Goal: Information Seeking & Learning: Learn about a topic

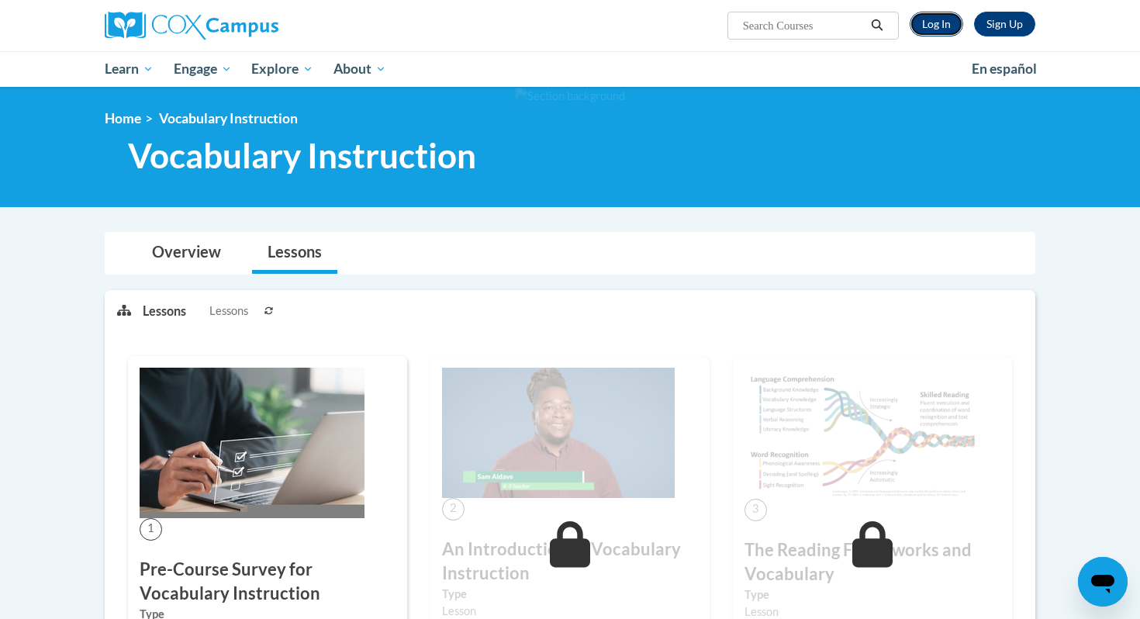
click at [942, 27] on link "Log In" at bounding box center [937, 24] width 54 height 25
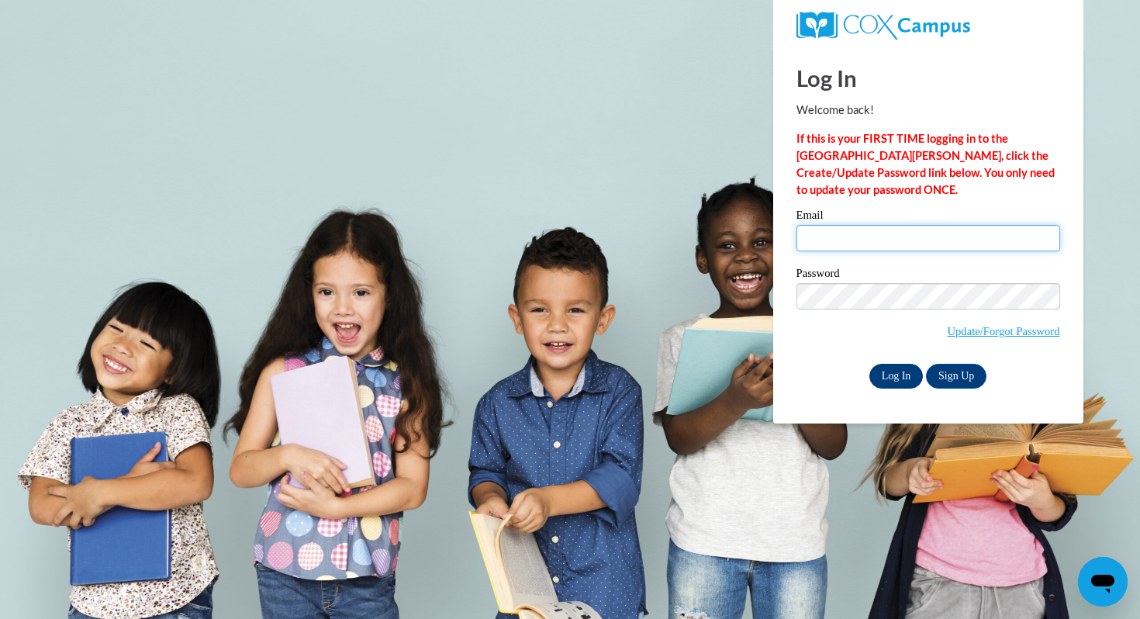
type input "iaford9264@ung.edu"
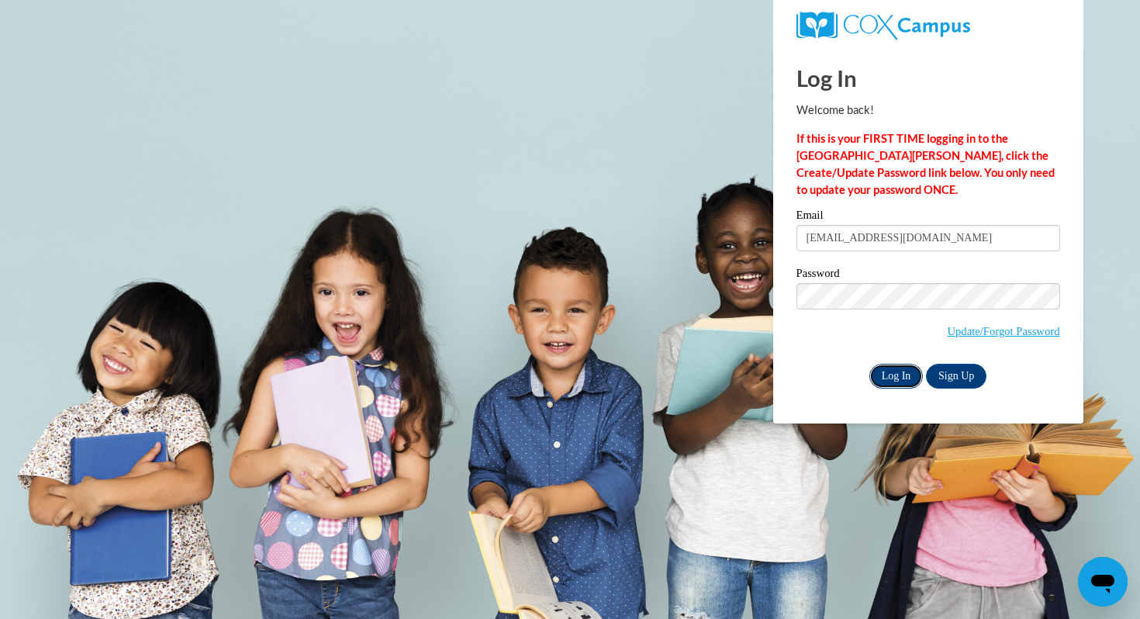
click at [897, 377] on input "Log In" at bounding box center [896, 376] width 54 height 25
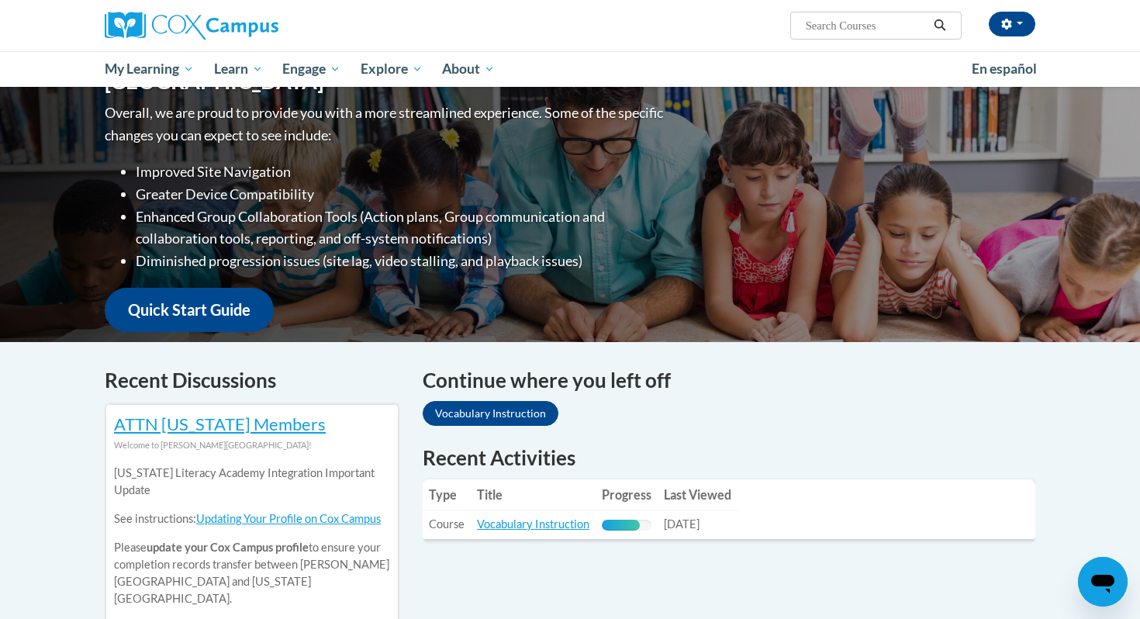
scroll to position [204, 0]
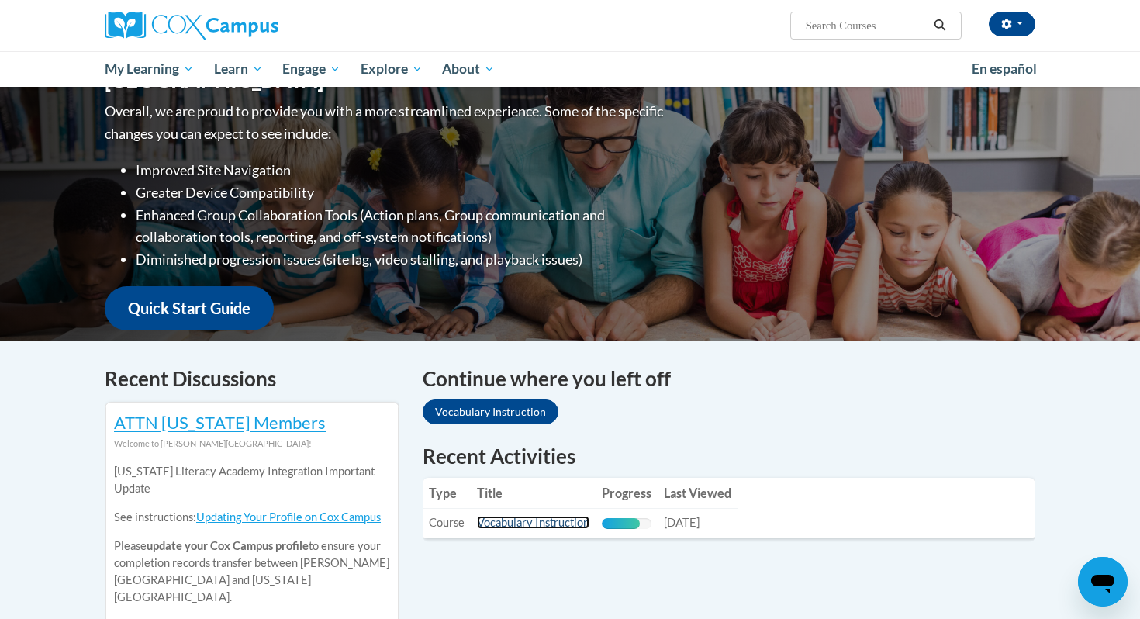
click at [560, 527] on link "Vocabulary Instruction" at bounding box center [533, 522] width 112 height 13
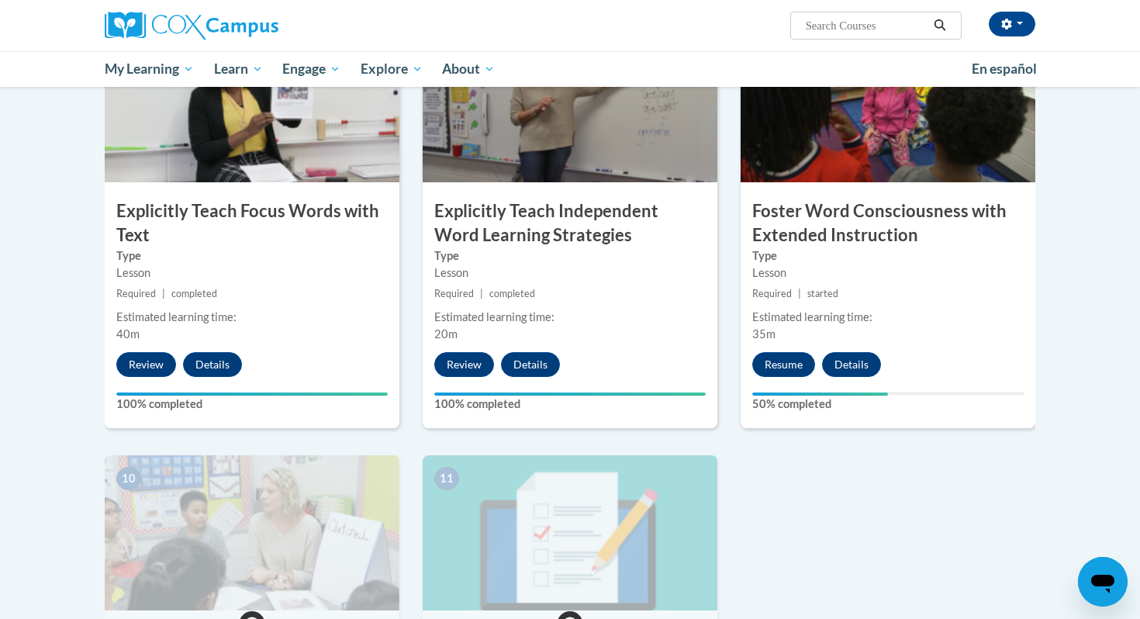
scroll to position [1238, 0]
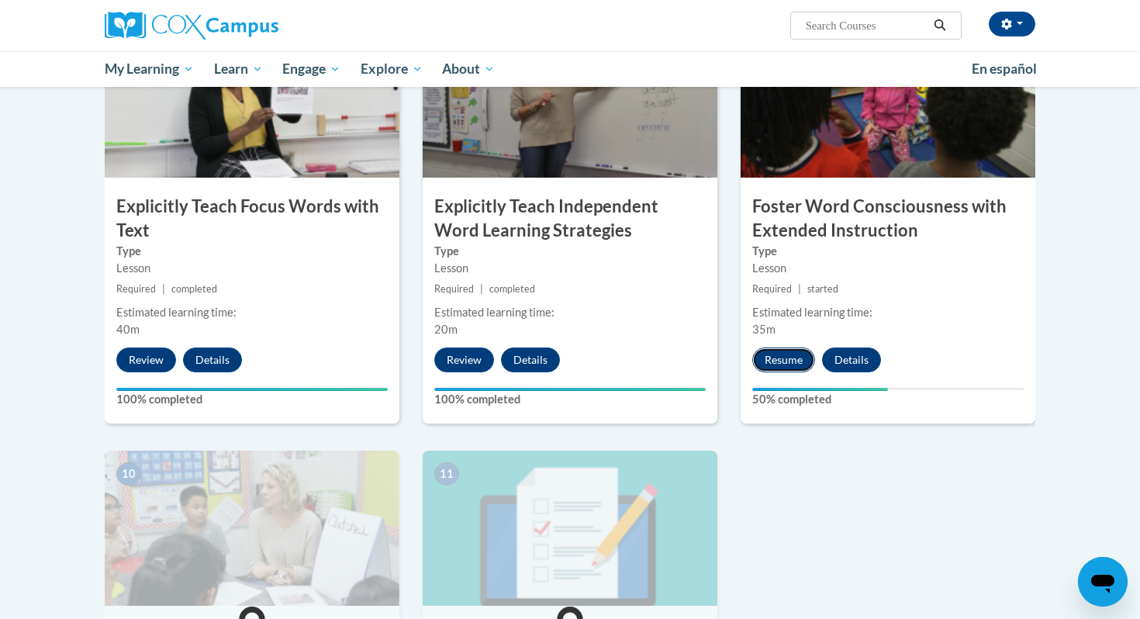
click at [776, 351] on button "Resume" at bounding box center [783, 359] width 63 height 25
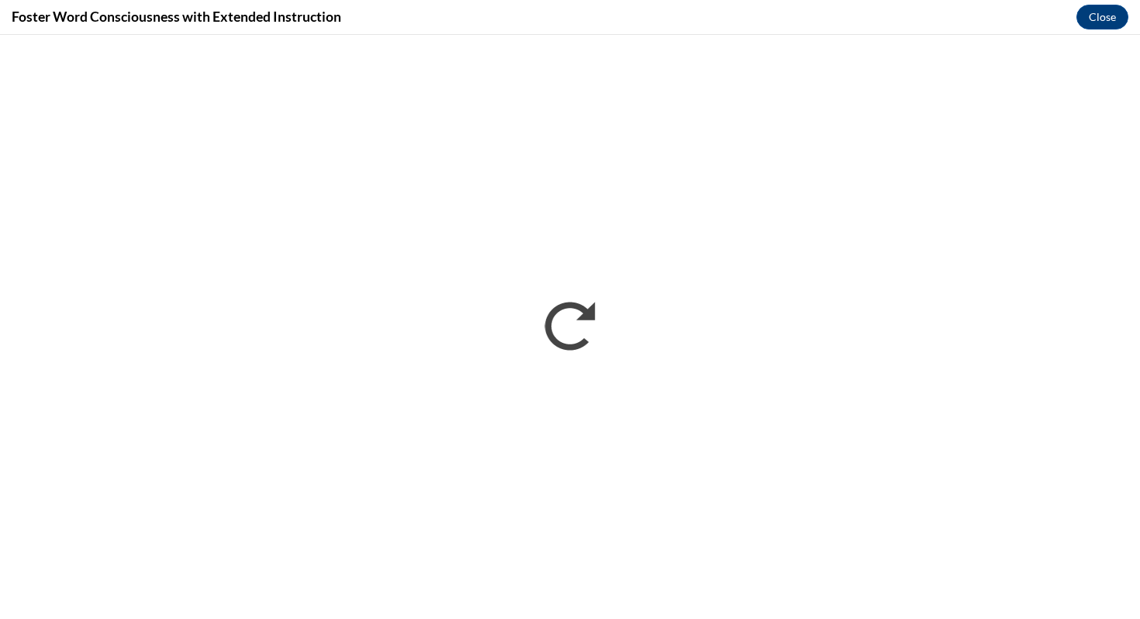
scroll to position [0, 0]
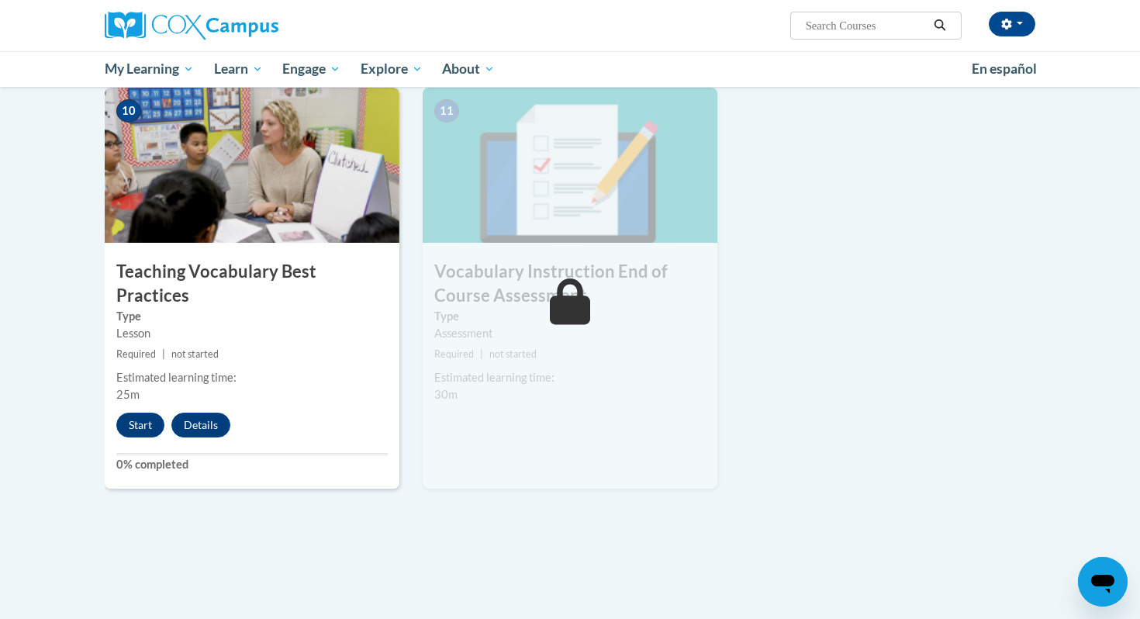
scroll to position [1583, 0]
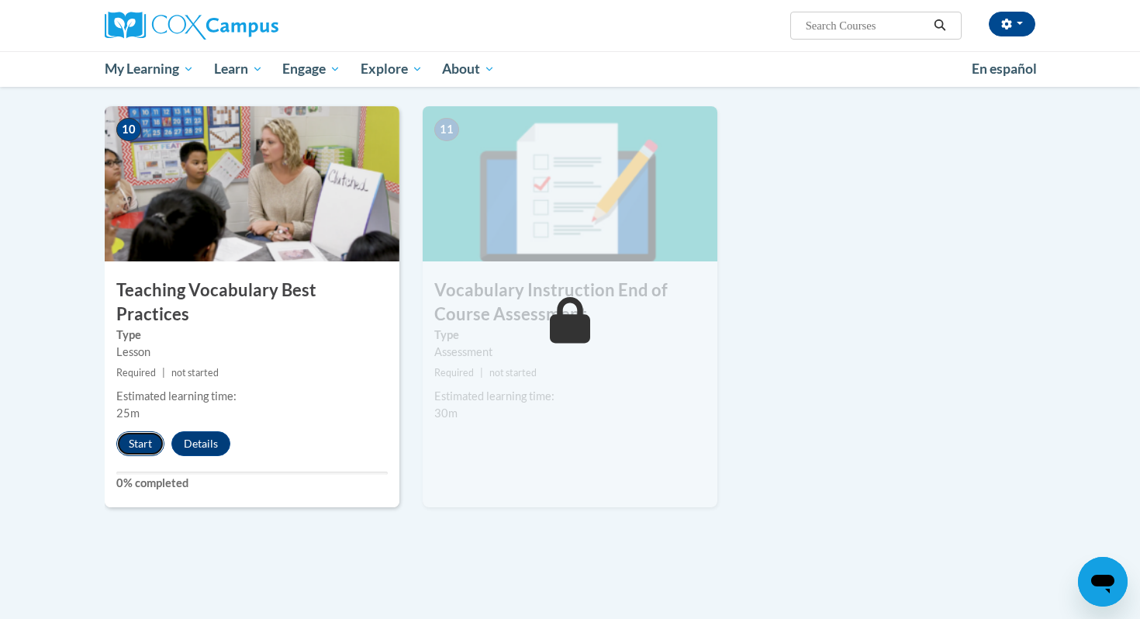
click at [141, 431] on button "Start" at bounding box center [140, 443] width 48 height 25
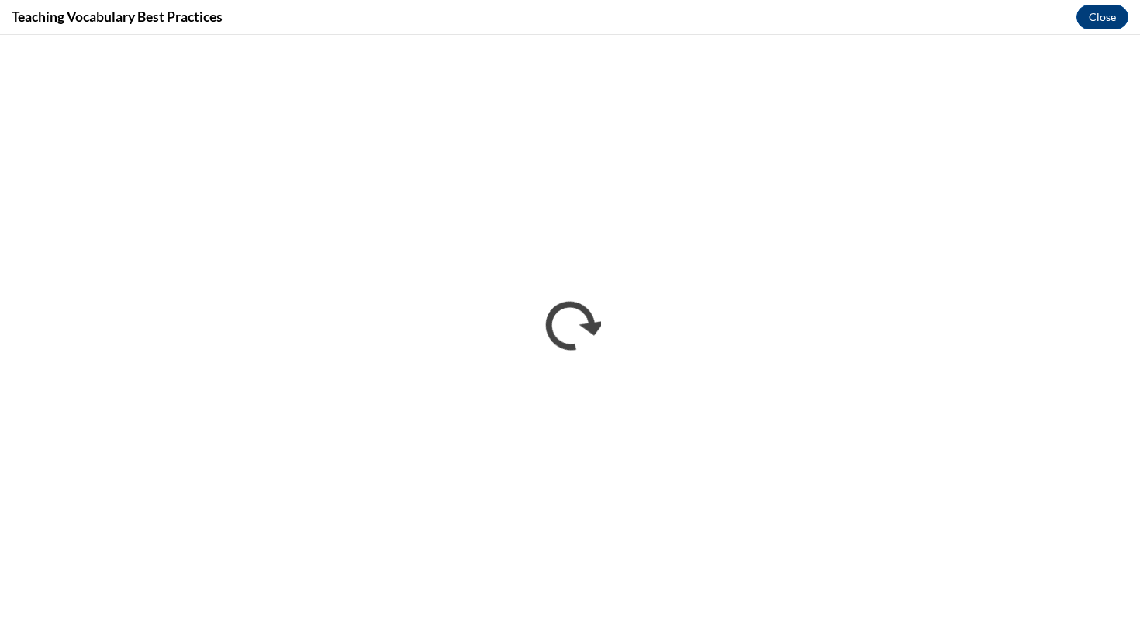
scroll to position [0, 0]
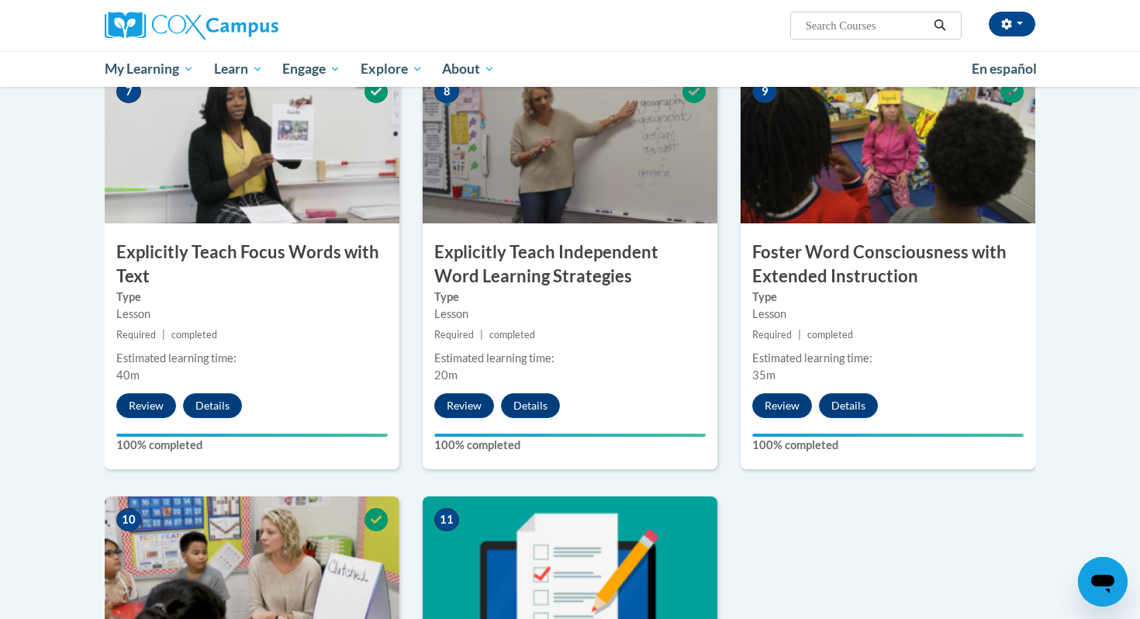
scroll to position [1867, 0]
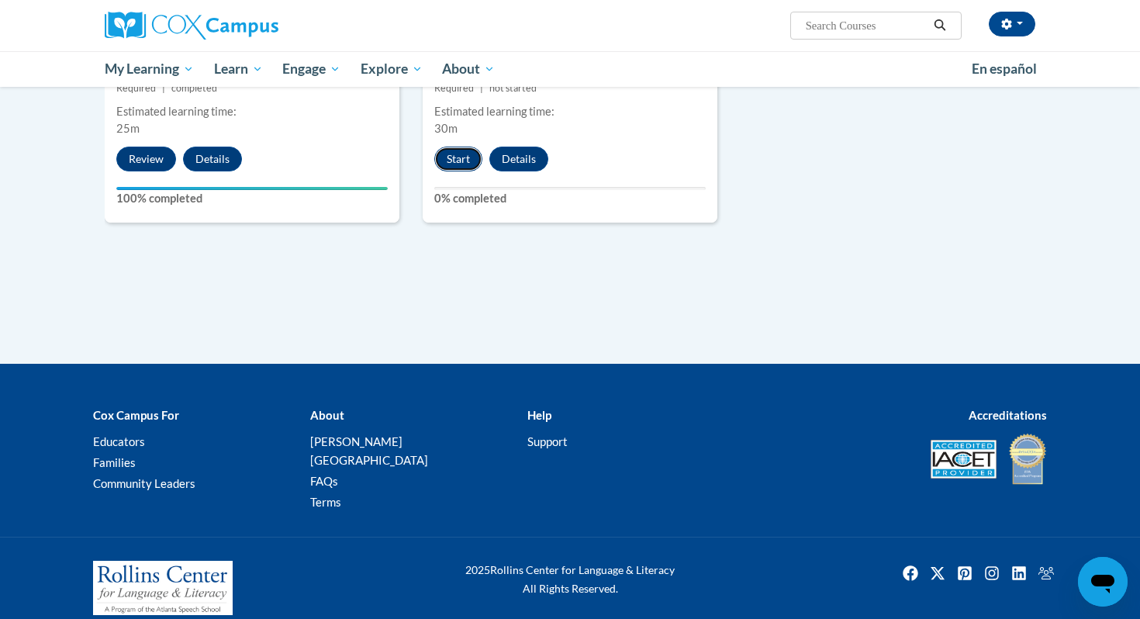
click at [462, 152] on button "Start" at bounding box center [458, 159] width 48 height 25
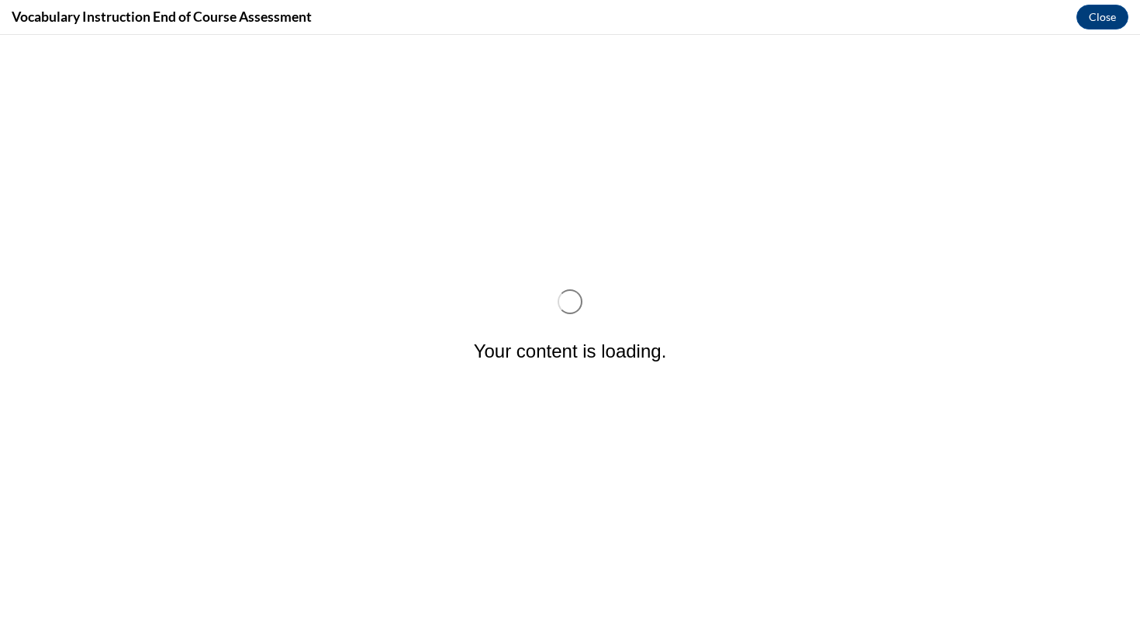
scroll to position [0, 0]
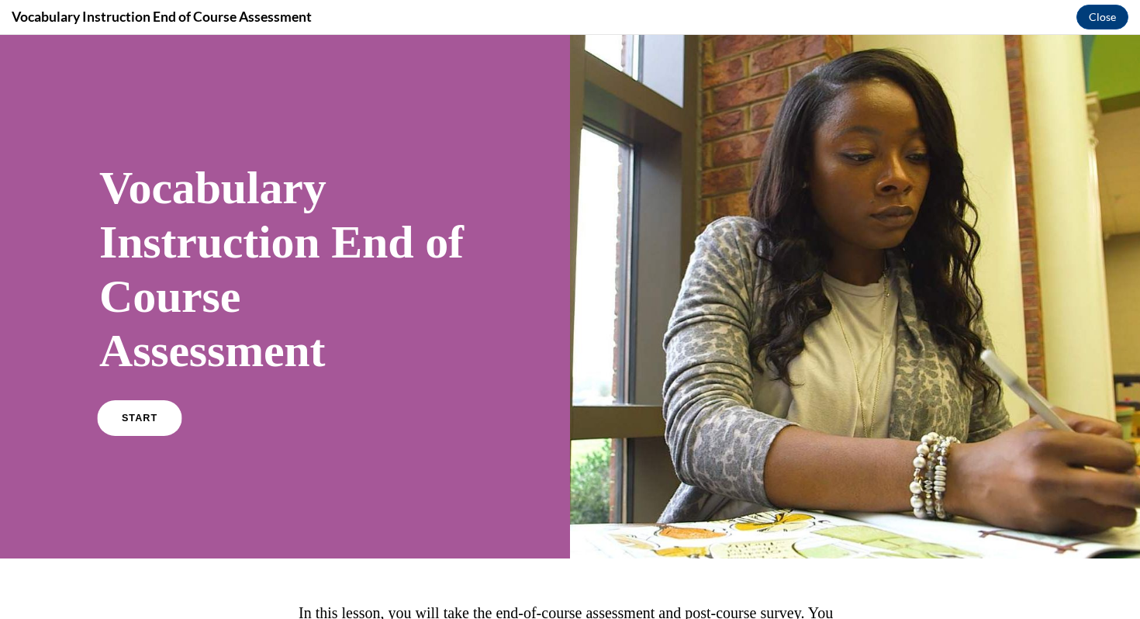
click at [144, 417] on span "START" at bounding box center [140, 419] width 36 height 12
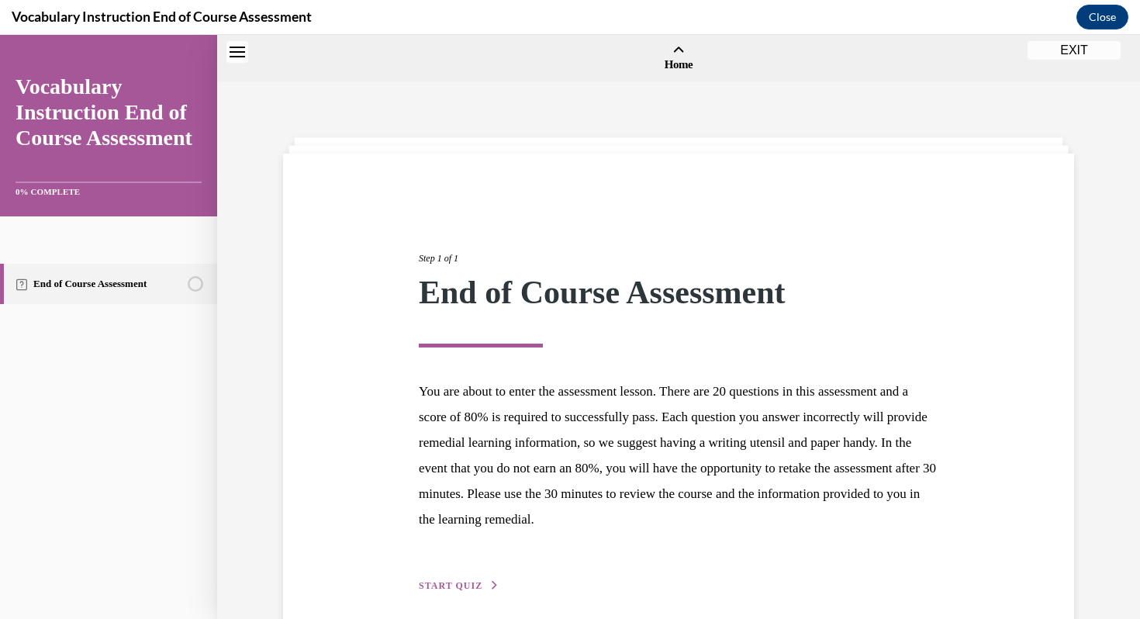
scroll to position [48, 0]
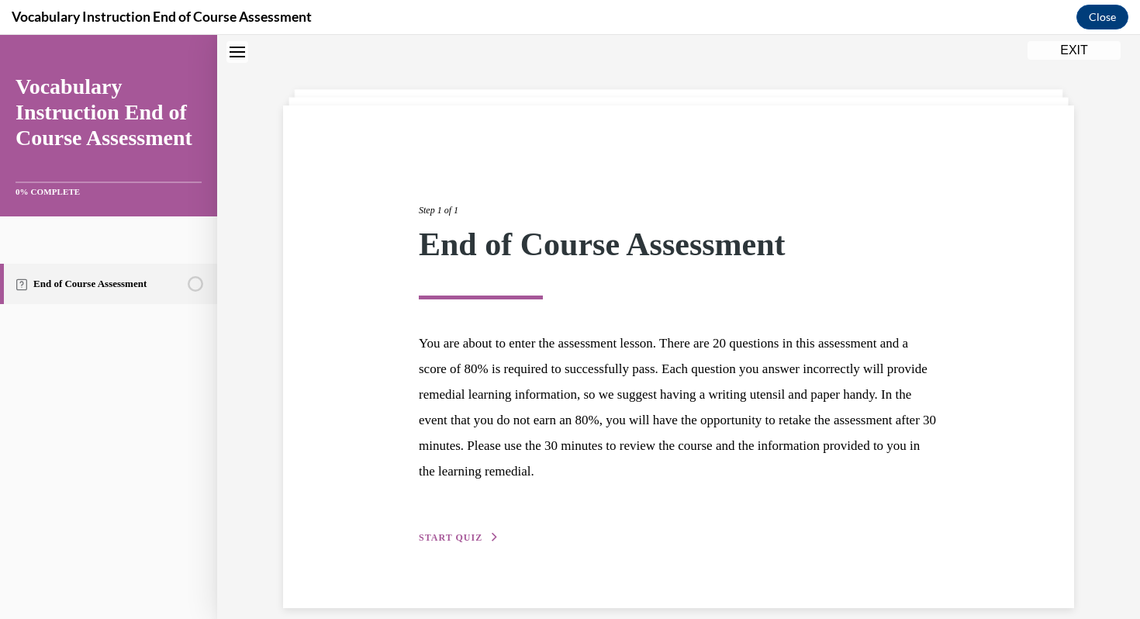
click at [456, 528] on div "Step 1 of 1 End of Course Assessment You are about to enter the assessment less…" at bounding box center [678, 357] width 543 height 378
click at [461, 534] on span "START QUIZ" at bounding box center [451, 537] width 64 height 11
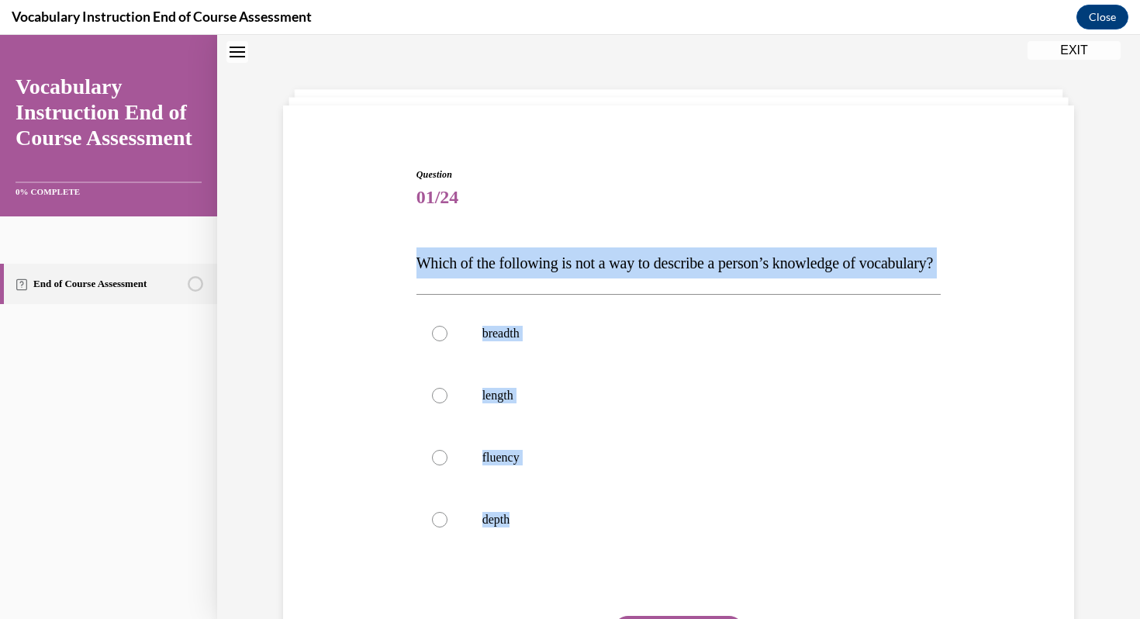
drag, startPoint x: 403, startPoint y: 258, endPoint x: 610, endPoint y: 582, distance: 384.2
click at [610, 582] on div "Question 01/24 Which of the following is not a way to describe a person’s knowl…" at bounding box center [678, 432] width 799 height 622
copy div "Which of the following is not a way to describe a person’s knowledge of vocabul…"
click at [545, 415] on label "length" at bounding box center [678, 395] width 525 height 62
click at [447, 403] on input "length" at bounding box center [440, 396] width 16 height 16
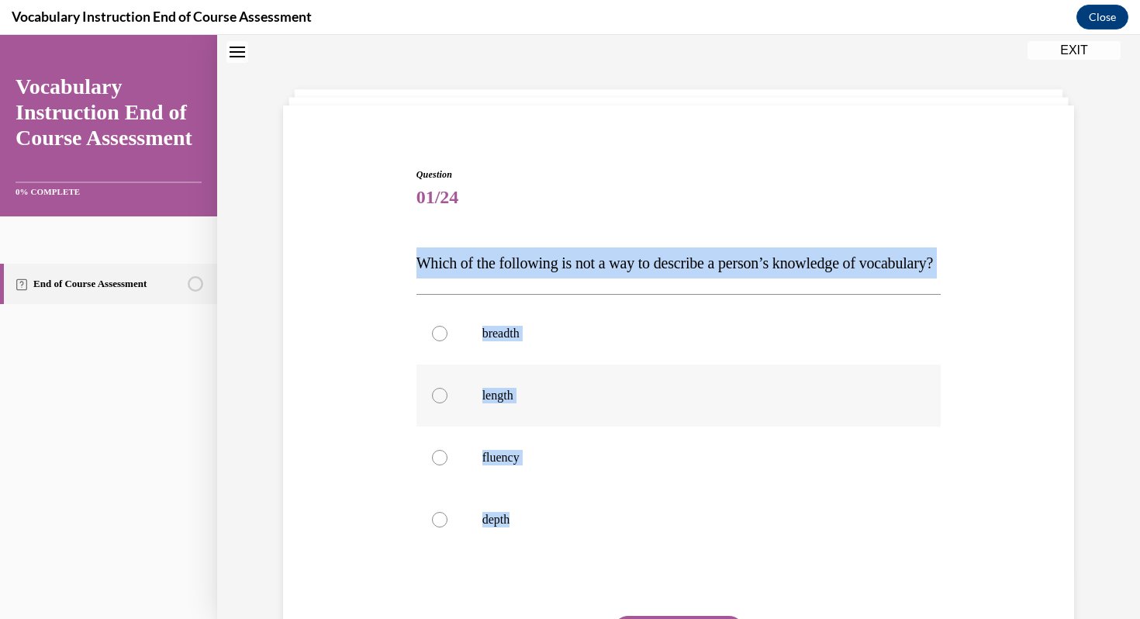
radio input "true"
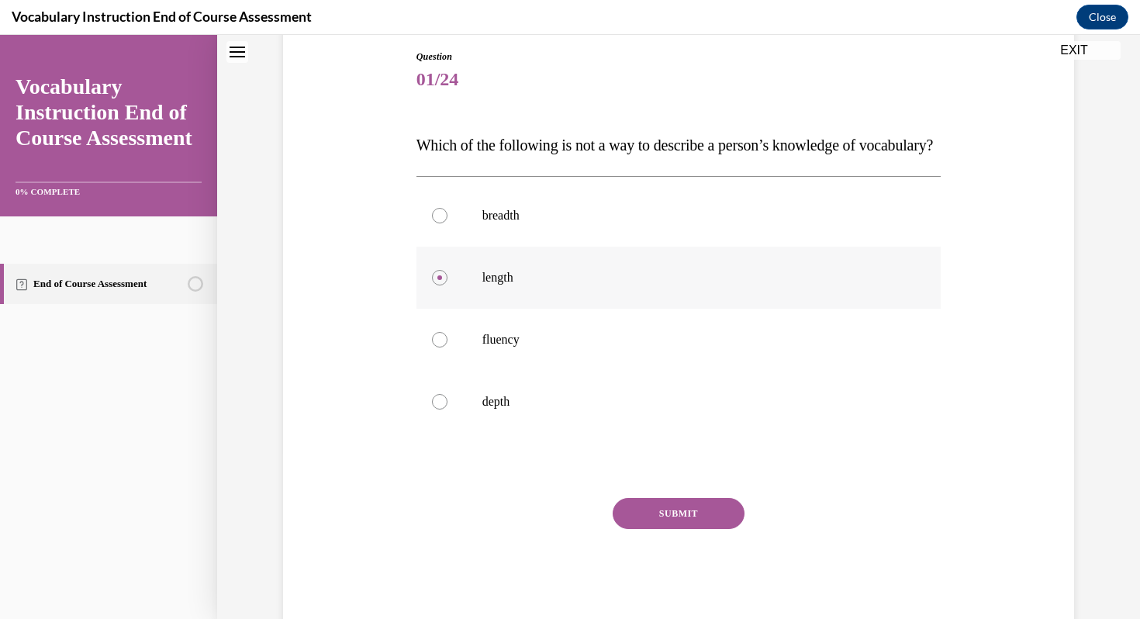
scroll to position [234, 0]
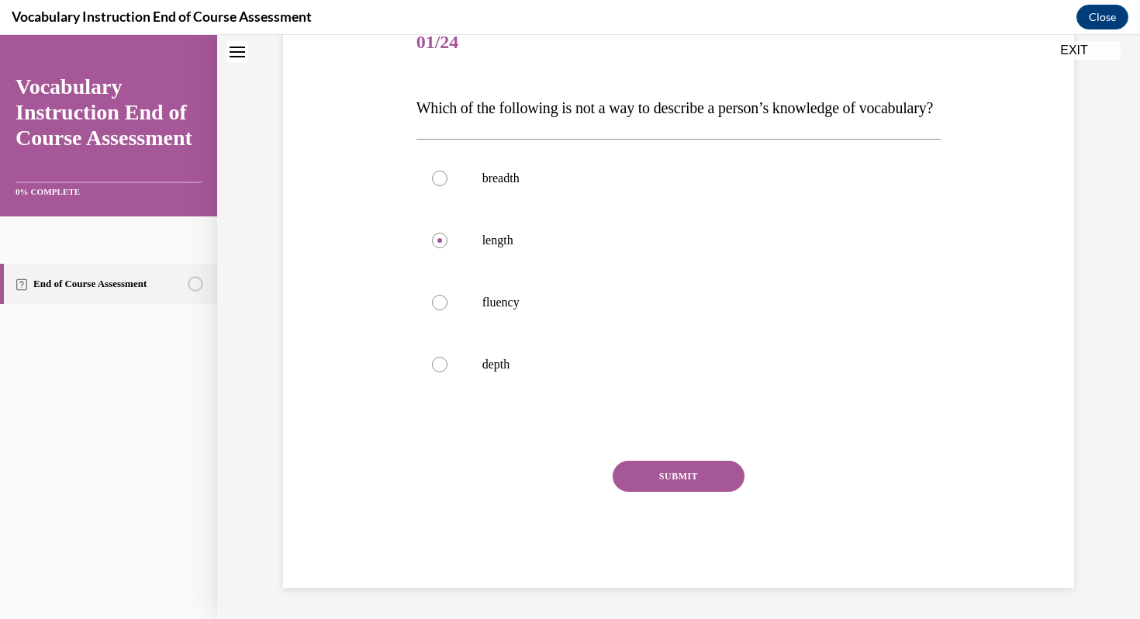
click at [682, 473] on button "SUBMIT" at bounding box center [679, 476] width 132 height 31
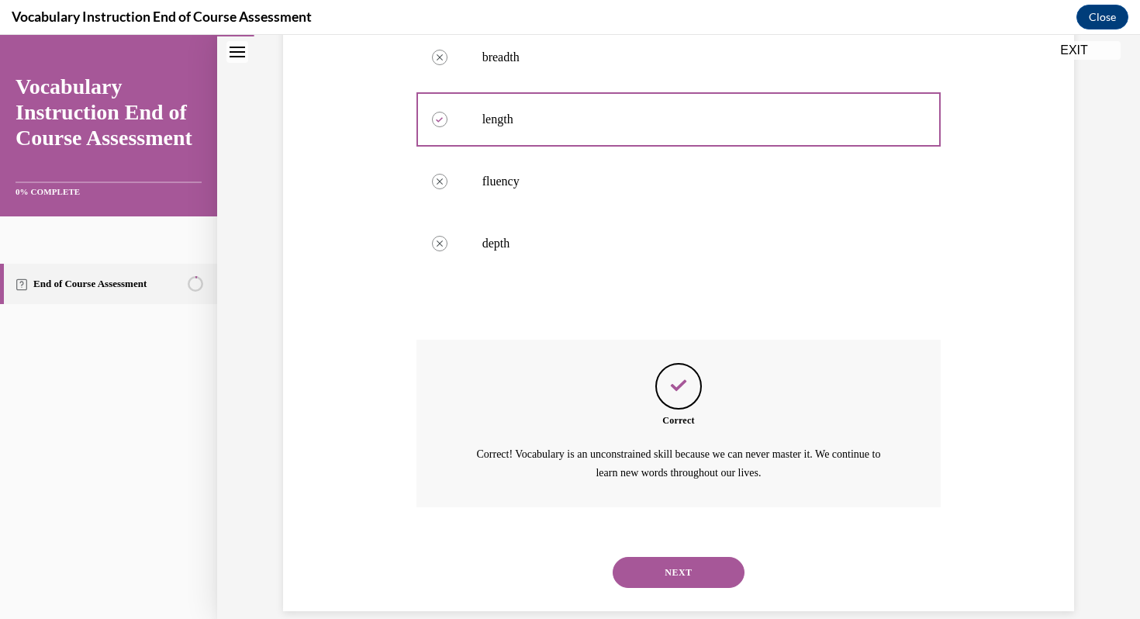
scroll to position [378, 0]
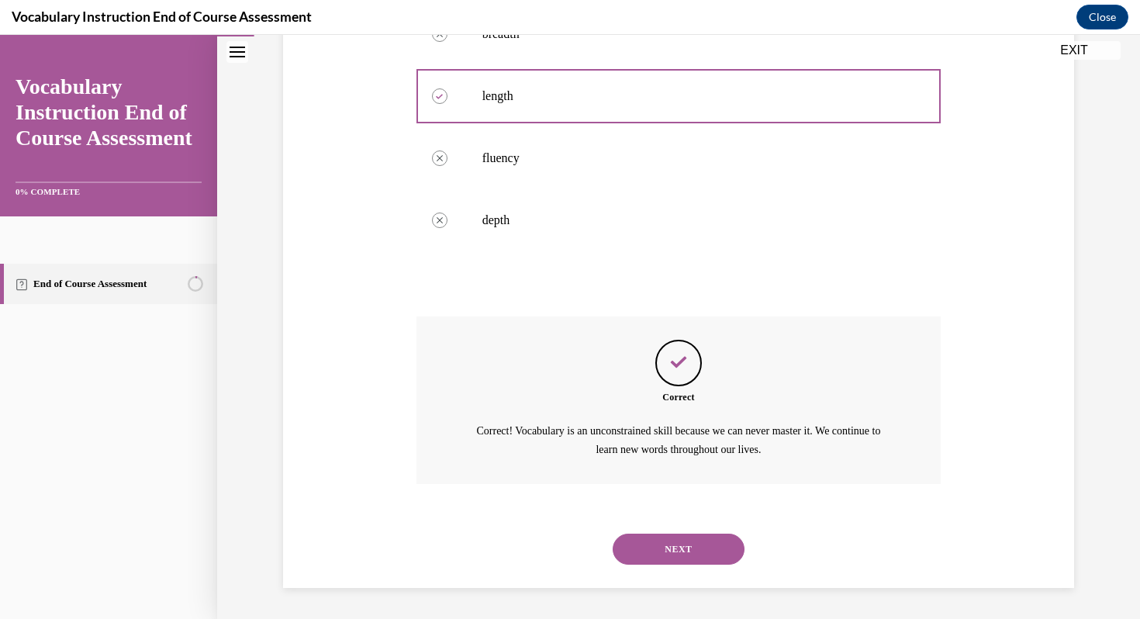
click at [658, 551] on button "NEXT" at bounding box center [679, 549] width 132 height 31
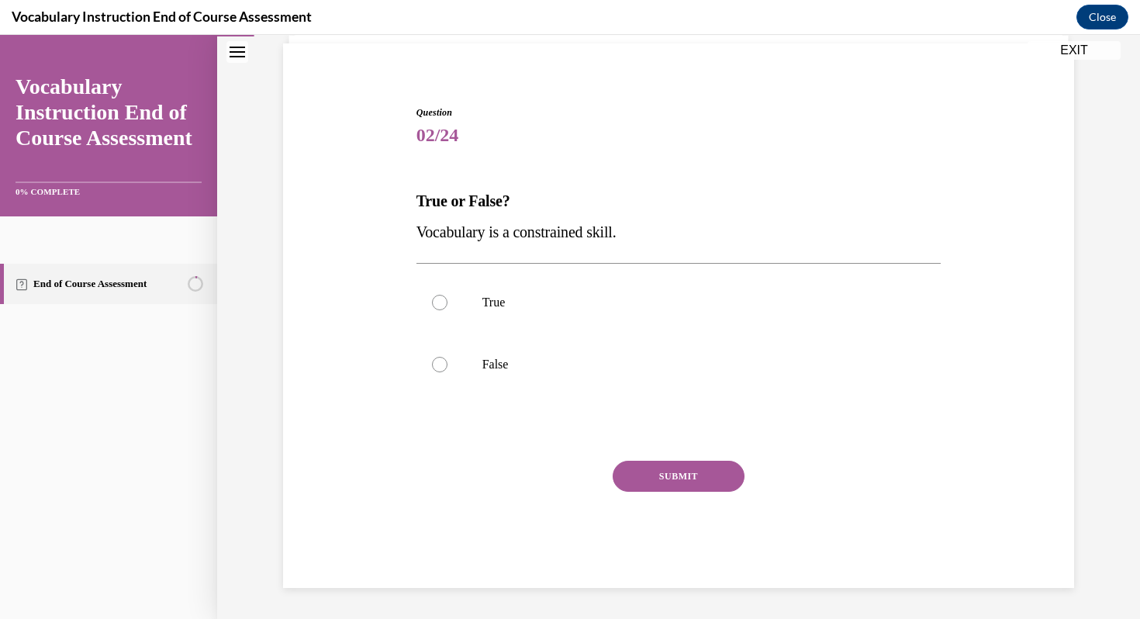
scroll to position [110, 0]
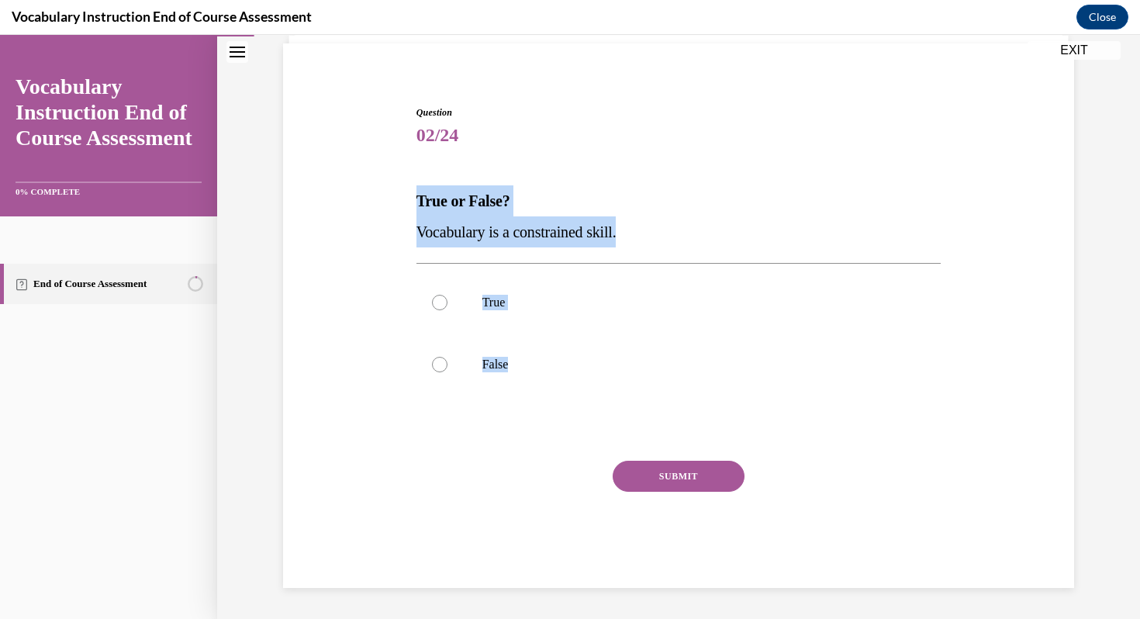
drag, startPoint x: 399, startPoint y: 192, endPoint x: 598, endPoint y: 428, distance: 308.8
click at [598, 428] on div "Question 02/24 True or False? Vocabulary is a constrained skill. True False Inc…" at bounding box center [678, 323] width 799 height 529
copy div "True or False? Vocabulary is a constrained skill. True False"
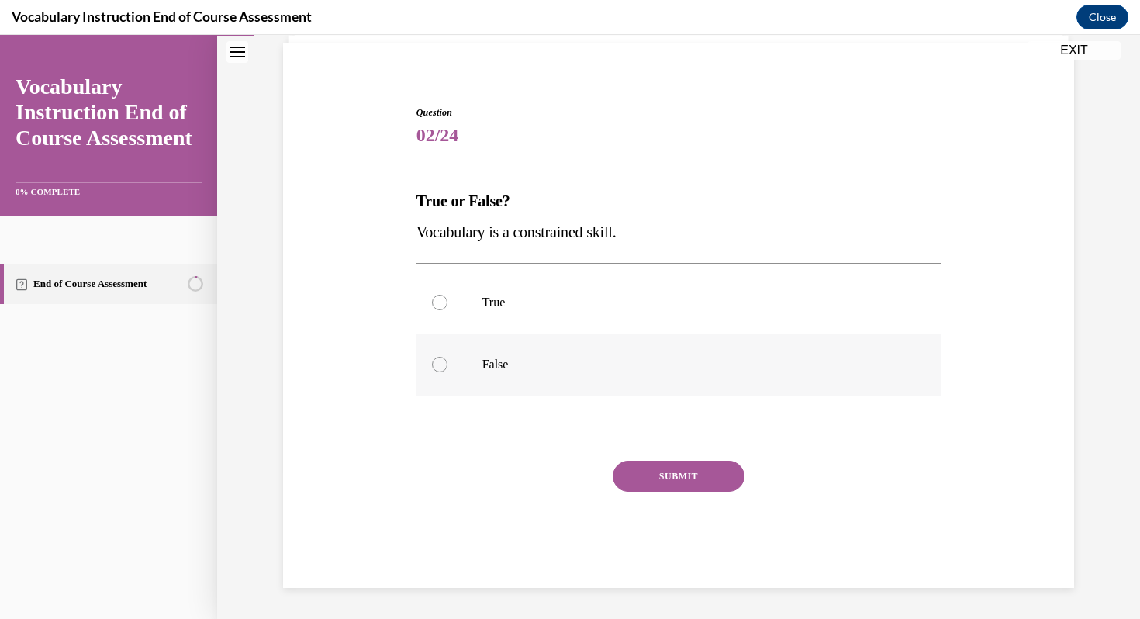
click at [521, 361] on p "False" at bounding box center [692, 365] width 420 height 16
click at [447, 361] on input "False" at bounding box center [440, 365] width 16 height 16
radio input "true"
click at [700, 471] on button "SUBMIT" at bounding box center [679, 476] width 132 height 31
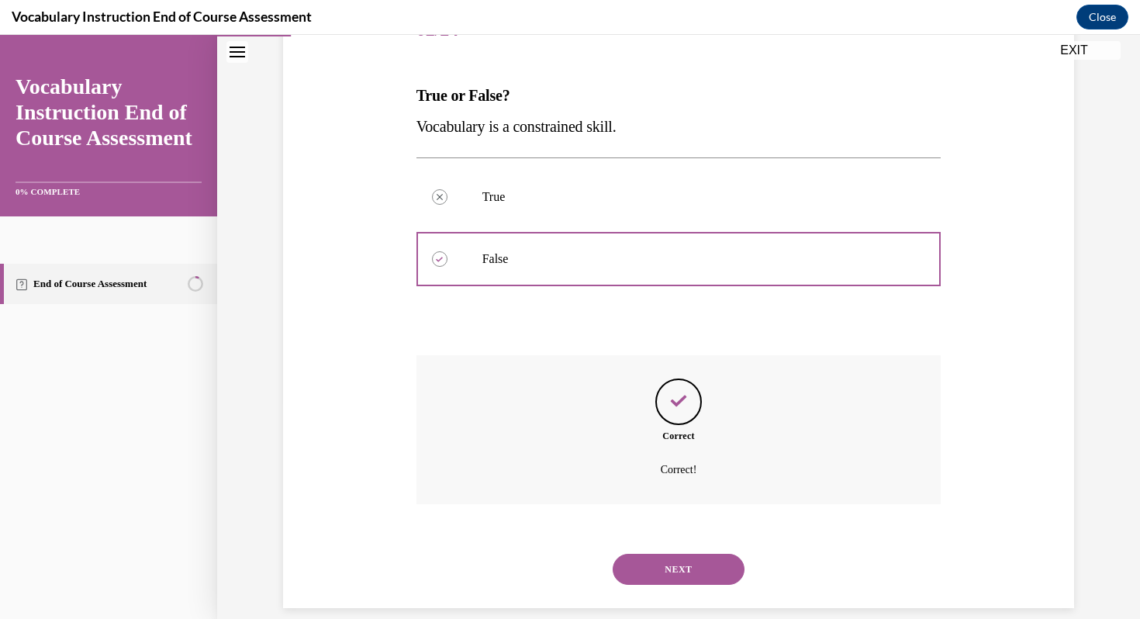
scroll to position [236, 0]
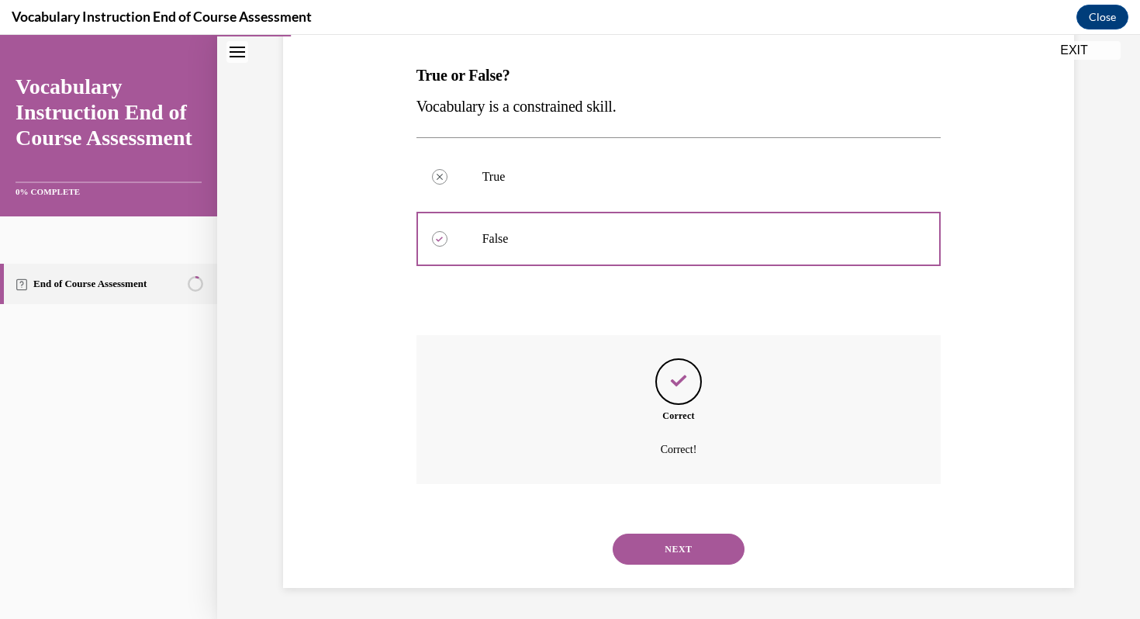
click at [686, 550] on button "NEXT" at bounding box center [679, 549] width 132 height 31
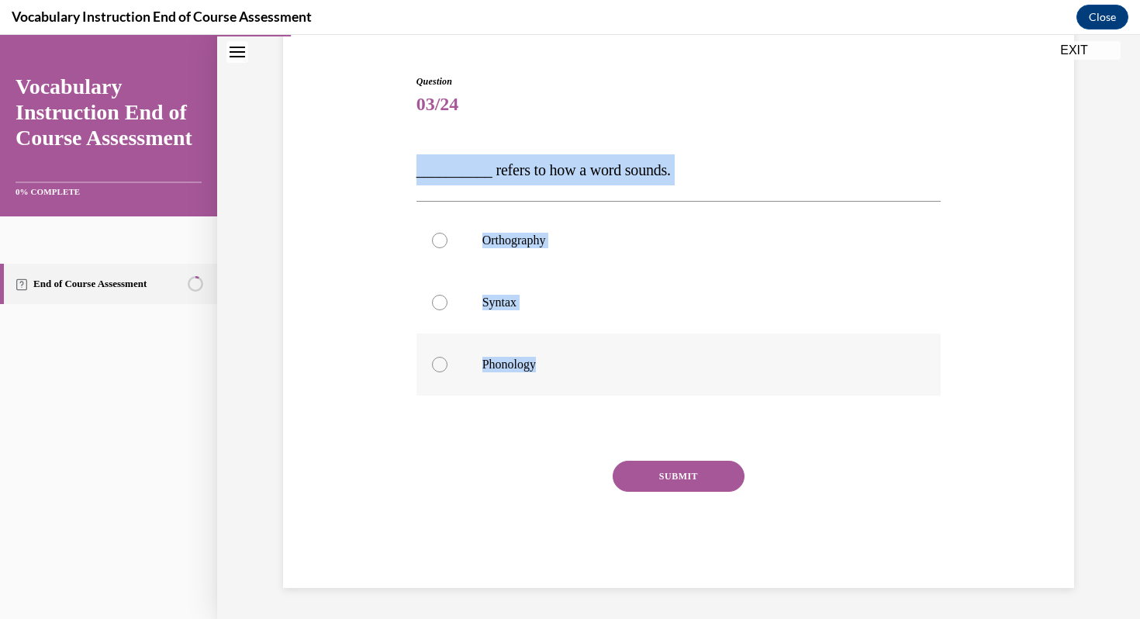
drag, startPoint x: 399, startPoint y: 167, endPoint x: 578, endPoint y: 384, distance: 281.5
click at [578, 384] on div "Question 03/24 __________ refers to how a word sounds. Orthography Syntax Phono…" at bounding box center [678, 308] width 799 height 560
copy div "__________ refers to how a word sounds. Orthography Syntax Phonology"
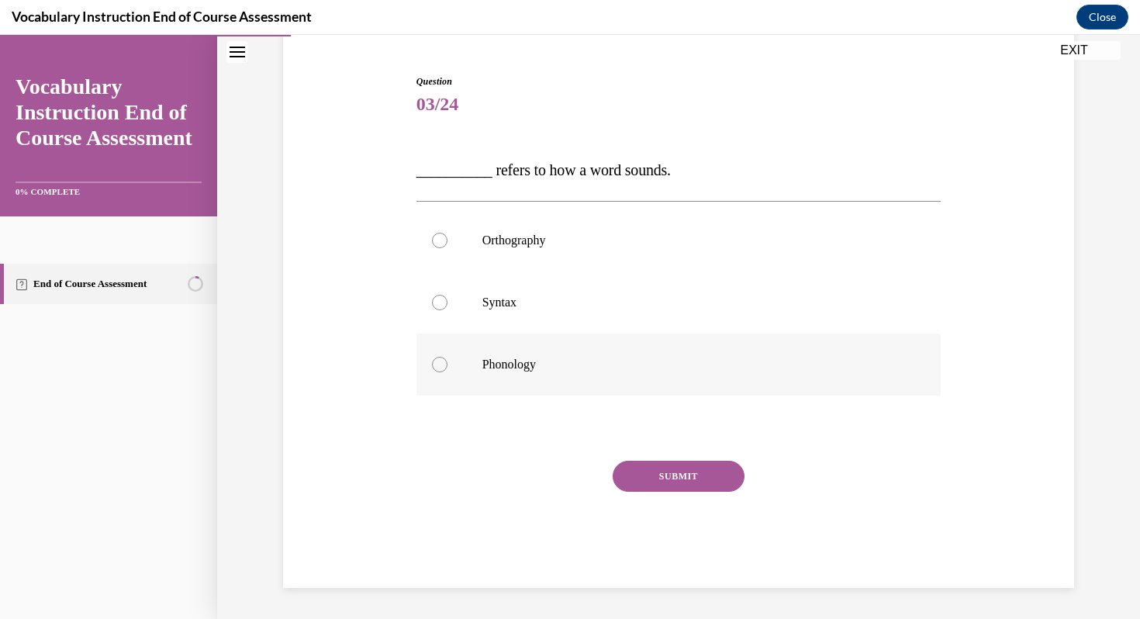
click at [531, 370] on p "Phonology" at bounding box center [692, 365] width 420 height 16
click at [447, 370] on input "Phonology" at bounding box center [440, 365] width 16 height 16
radio input "true"
click at [655, 475] on button "SUBMIT" at bounding box center [679, 476] width 132 height 31
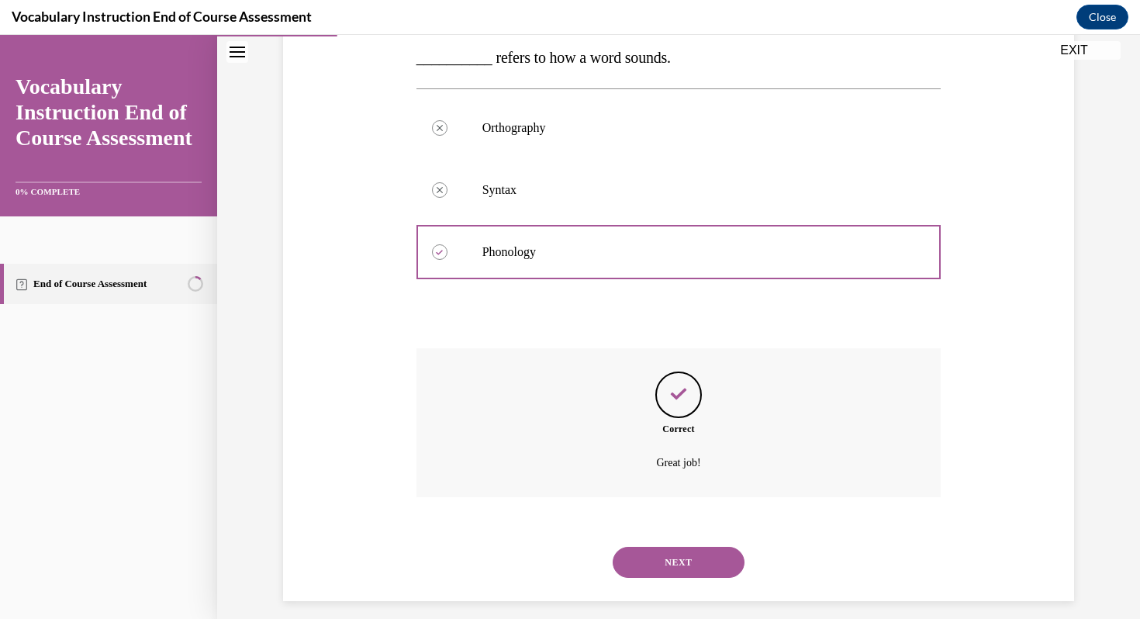
scroll to position [267, 0]
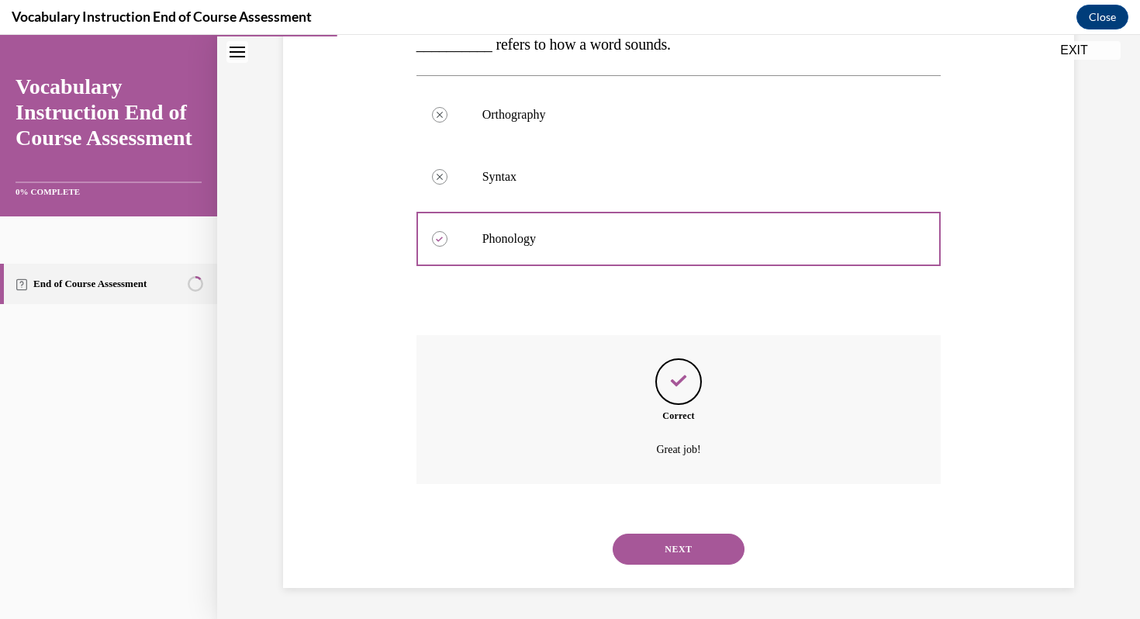
click at [672, 554] on button "NEXT" at bounding box center [679, 549] width 132 height 31
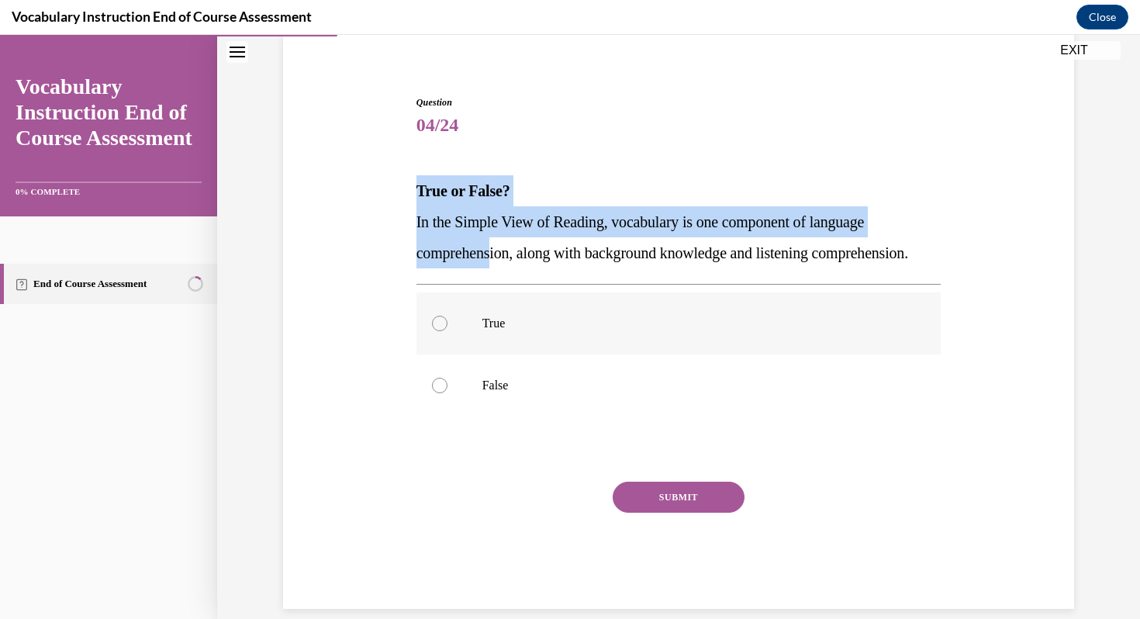
scroll to position [172, 0]
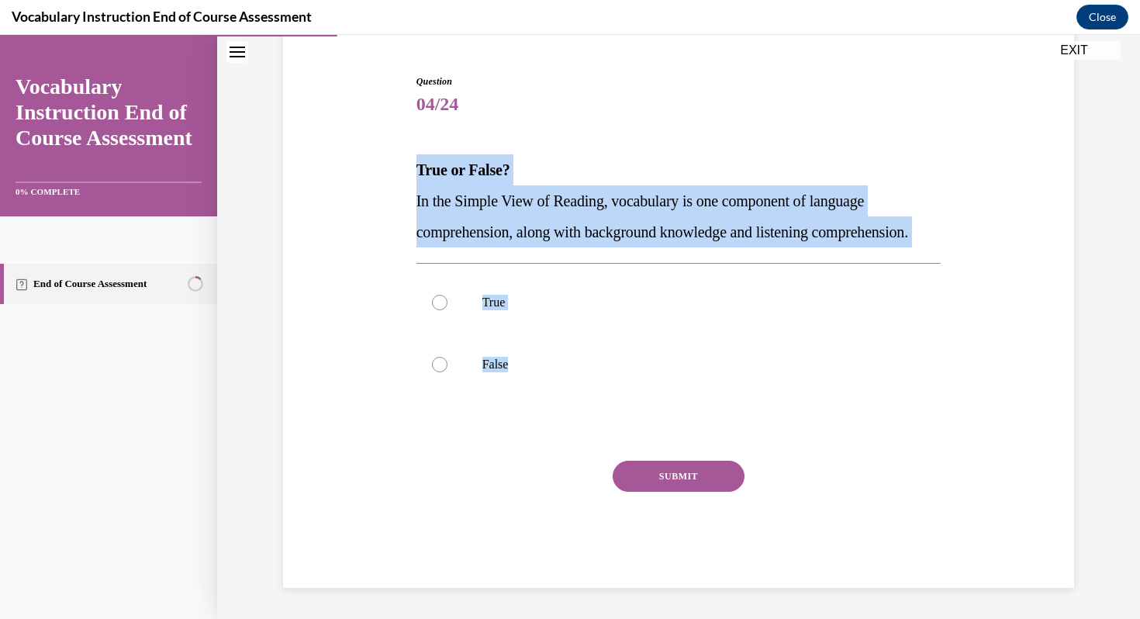
drag, startPoint x: 409, startPoint y: 139, endPoint x: 581, endPoint y: 436, distance: 342.9
click at [583, 437] on div "Question 04/24 True or False? In the Simple View of Reading, vocabulary is one …" at bounding box center [678, 308] width 799 height 560
copy div "True or False? In the Simple View of Reading, vocabulary is one component of la…"
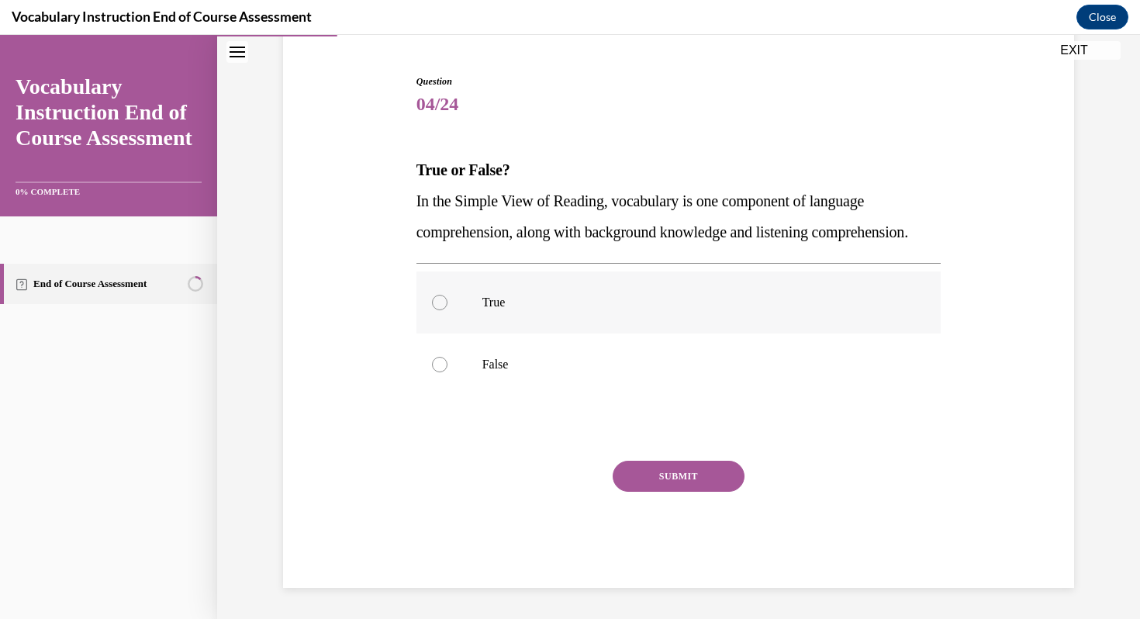
click at [547, 301] on p "True" at bounding box center [692, 303] width 420 height 16
click at [447, 301] on input "True" at bounding box center [440, 303] width 16 height 16
radio input "true"
click at [679, 486] on button "SUBMIT" at bounding box center [679, 476] width 132 height 31
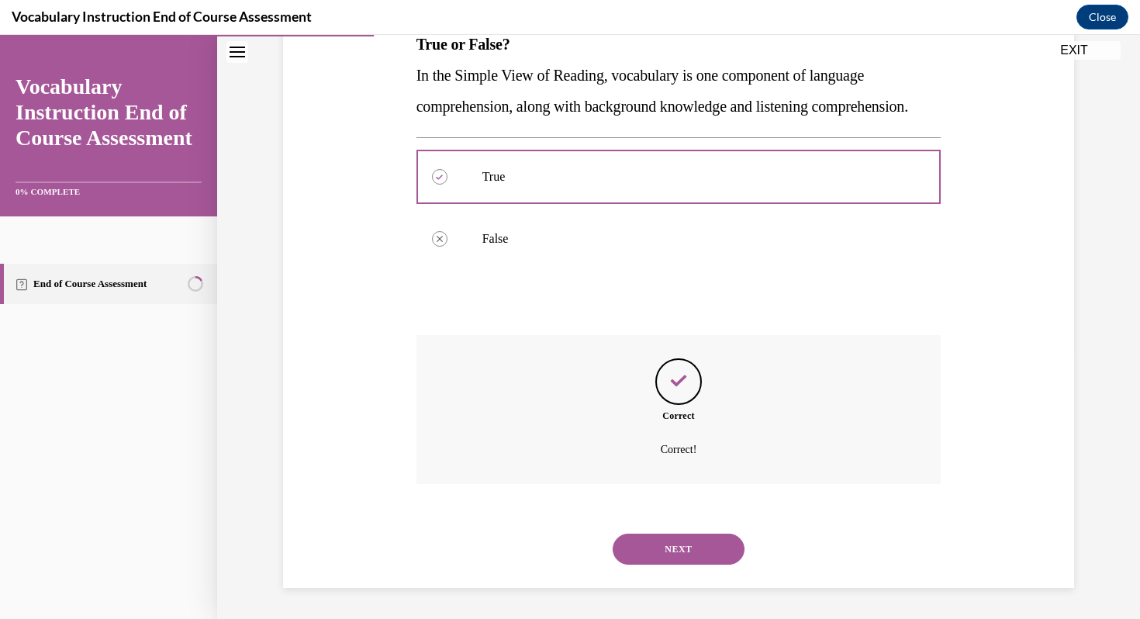
scroll to position [298, 0]
click at [672, 559] on button "NEXT" at bounding box center [679, 549] width 132 height 31
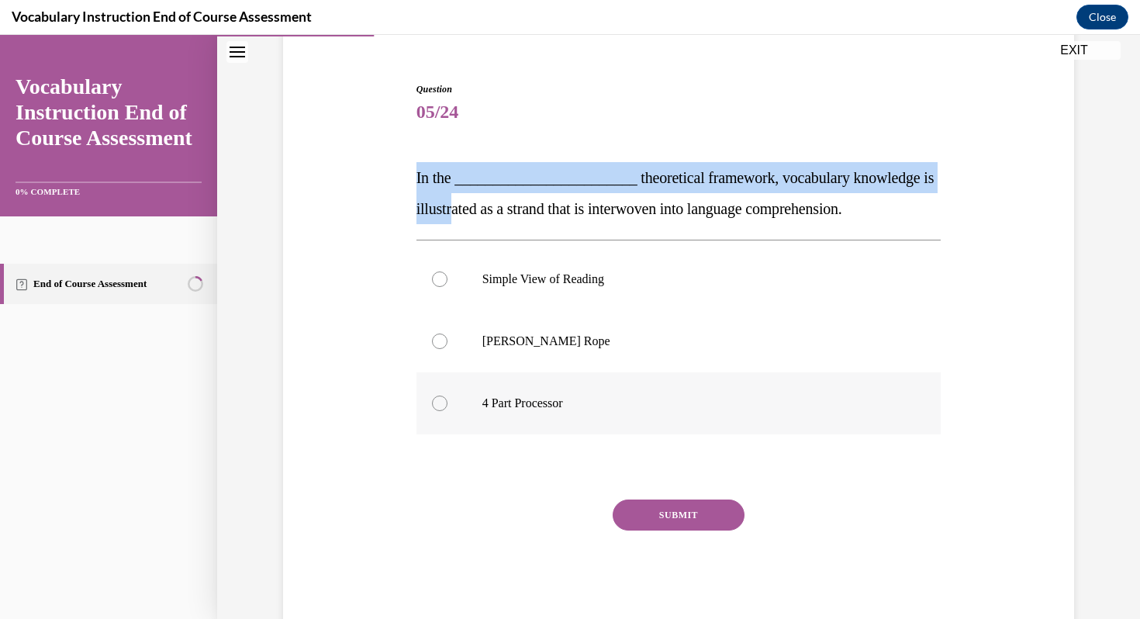
scroll to position [172, 0]
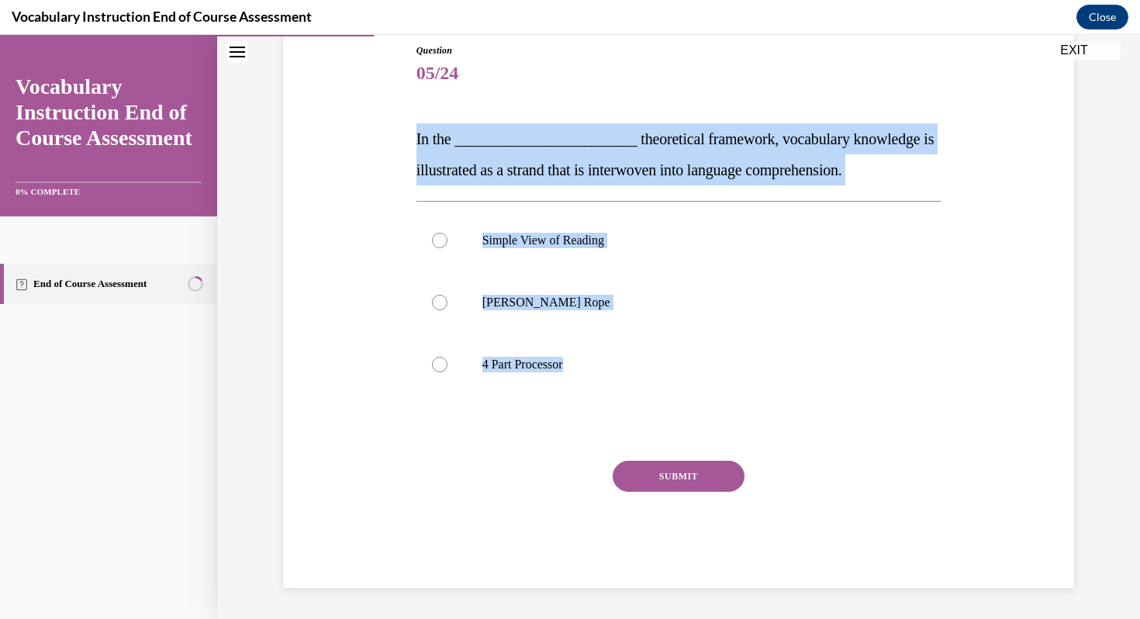
drag, startPoint x: 406, startPoint y: 151, endPoint x: 707, endPoint y: 414, distance: 399.6
click at [707, 414] on div "Question 05/24 In the ________________________ theoretical framework, vocabular…" at bounding box center [678, 292] width 799 height 591
copy div "In the ________________________ theoretical framework, vocabulary knowledge is …"
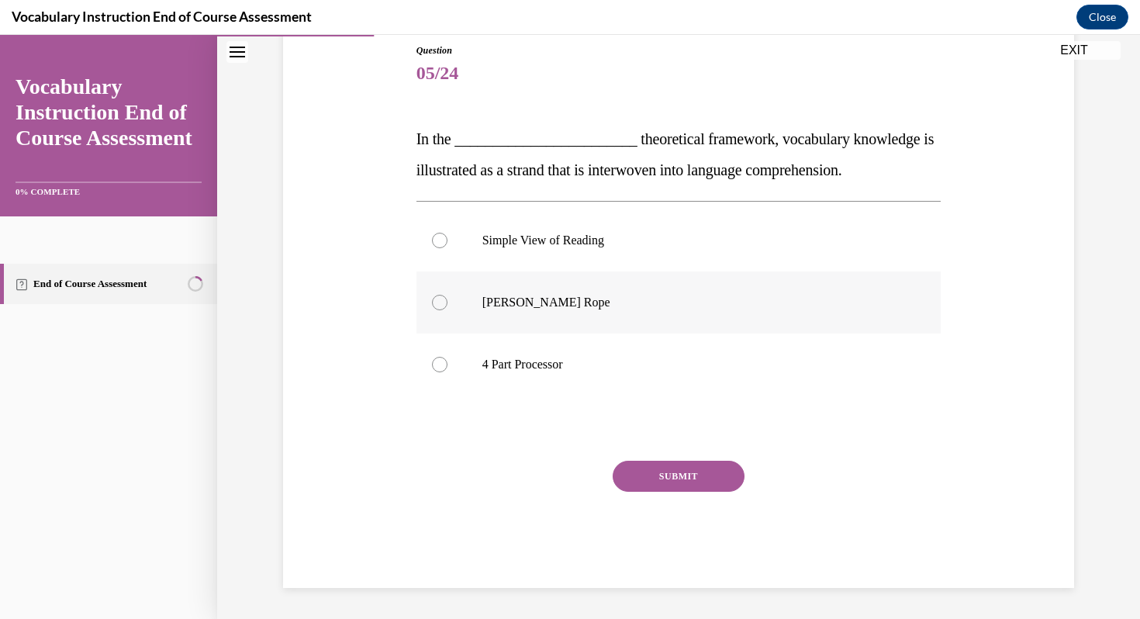
click at [540, 295] on p "Scarborough's Rope" at bounding box center [692, 303] width 420 height 16
click at [447, 295] on input "Scarborough's Rope" at bounding box center [440, 303] width 16 height 16
radio input "true"
click at [653, 479] on button "SUBMIT" at bounding box center [679, 476] width 132 height 31
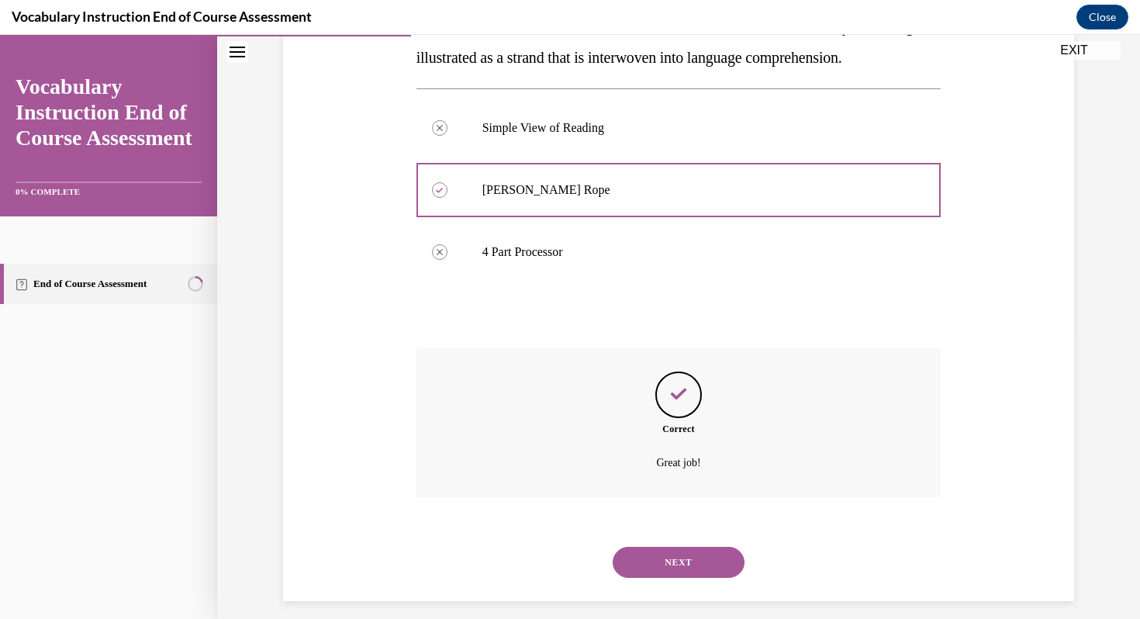
scroll to position [298, 0]
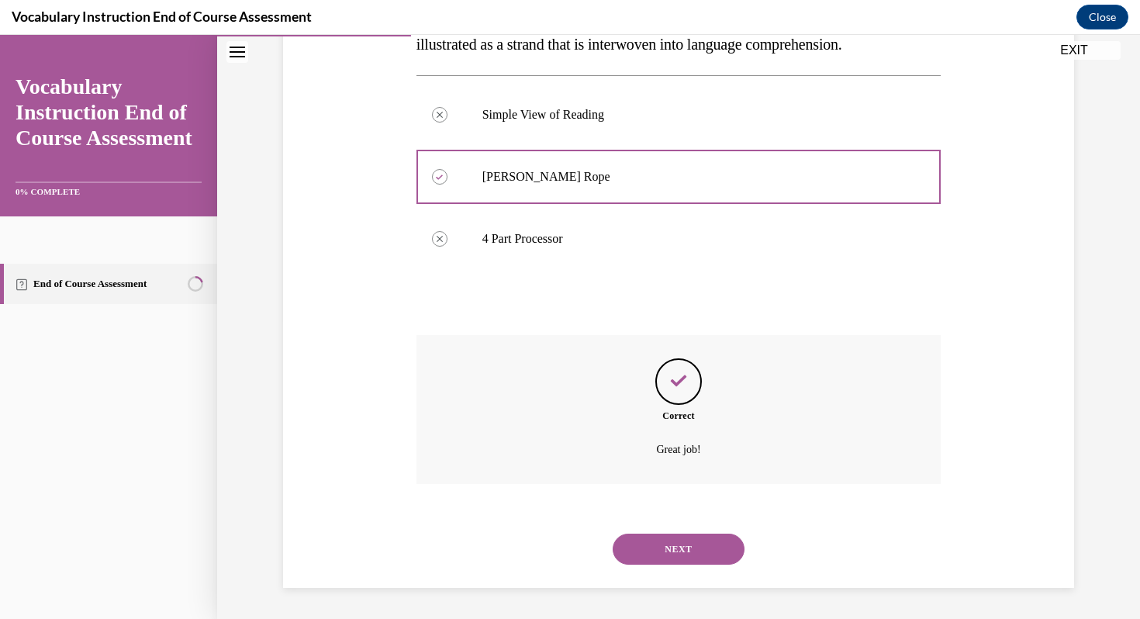
click at [663, 534] on button "NEXT" at bounding box center [679, 549] width 132 height 31
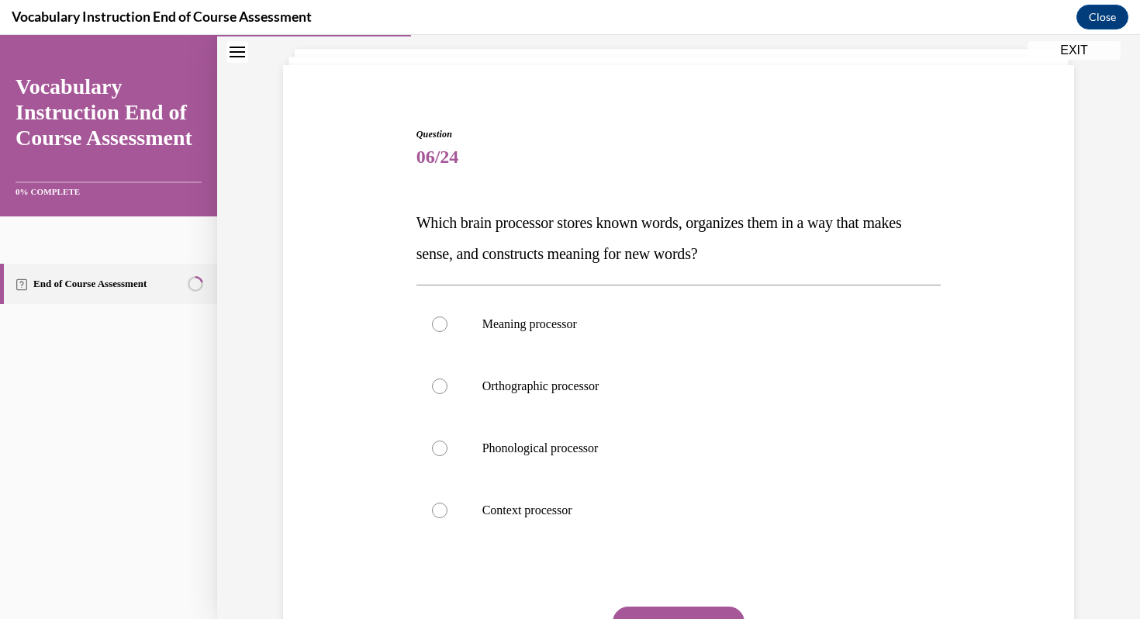
scroll to position [91, 0]
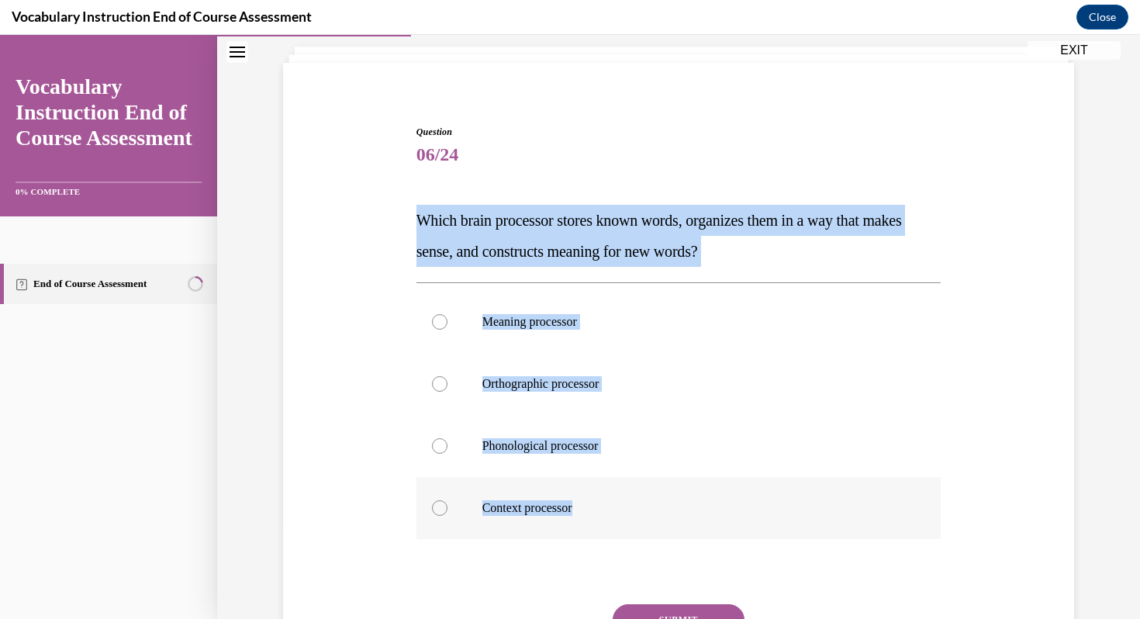
drag, startPoint x: 406, startPoint y: 210, endPoint x: 648, endPoint y: 533, distance: 403.7
click at [648, 533] on div "Question 06/24 Which brain processor stores known words, organizes them in a wa…" at bounding box center [678, 404] width 799 height 653
copy div "Which brain processor stores known words, organizes them in a way that makes se…"
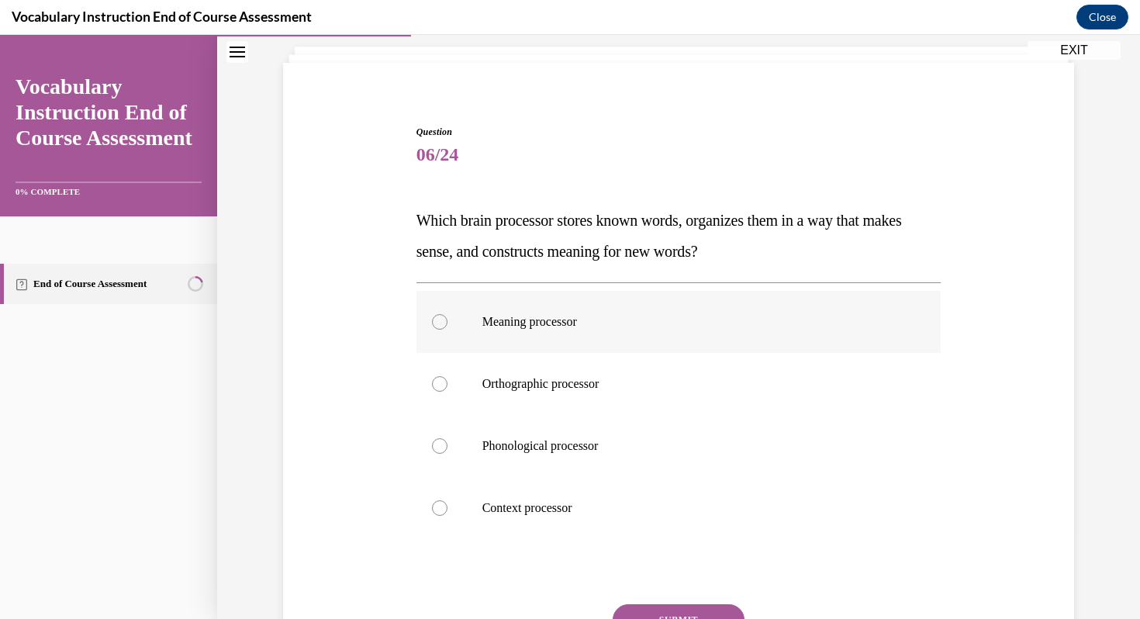
click at [561, 325] on p "Meaning processor" at bounding box center [692, 322] width 420 height 16
click at [447, 325] on input "Meaning processor" at bounding box center [440, 322] width 16 height 16
radio input "true"
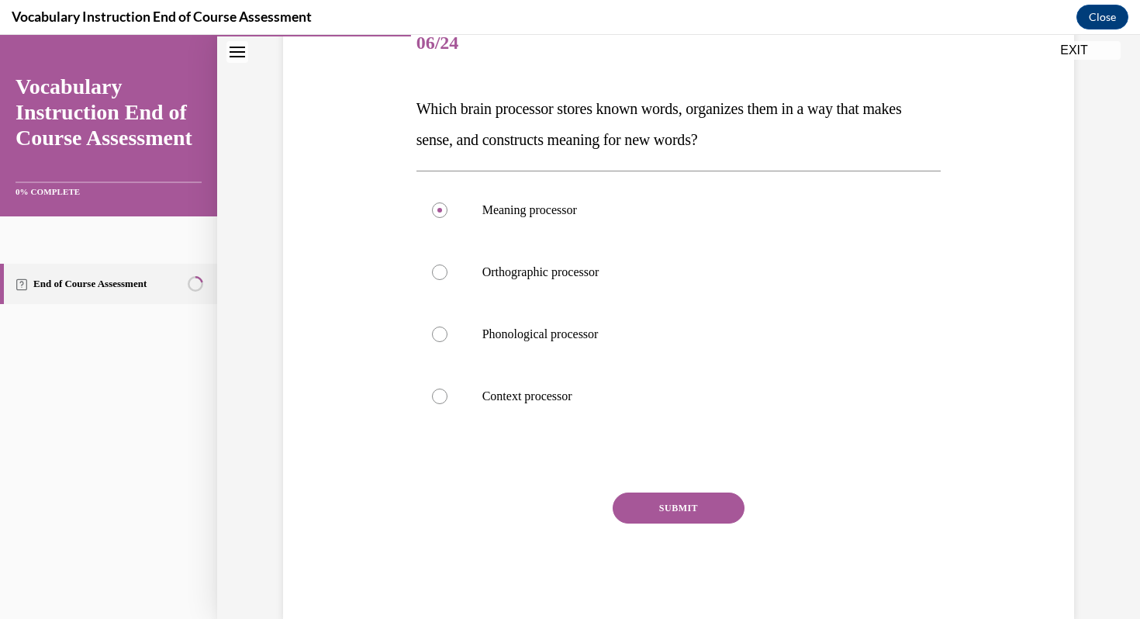
click at [666, 509] on button "SUBMIT" at bounding box center [679, 507] width 132 height 31
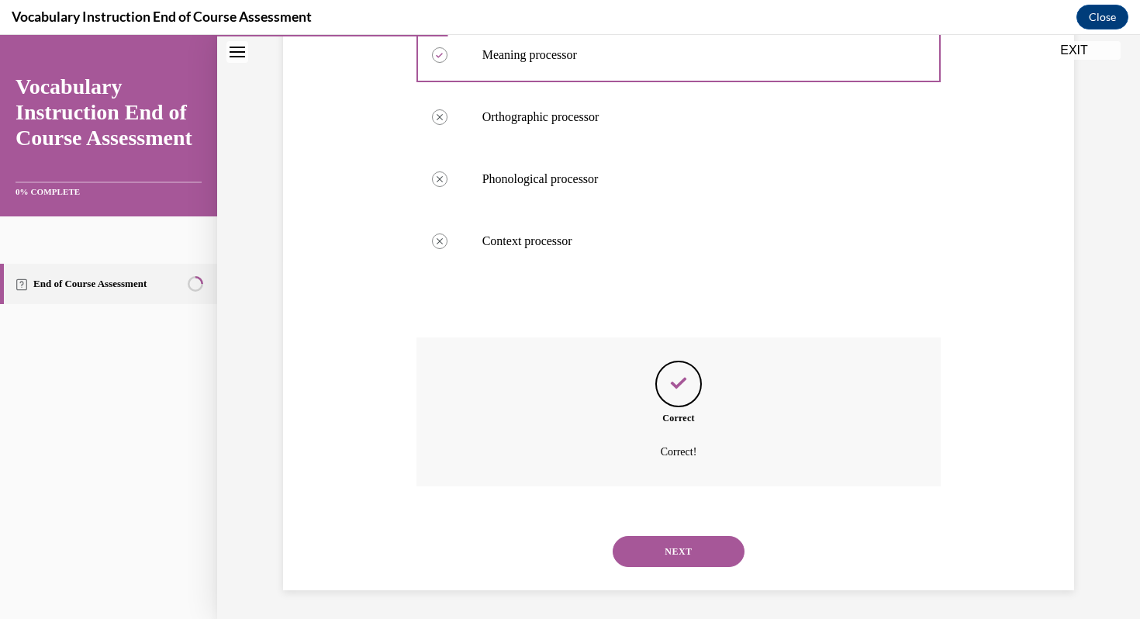
scroll to position [360, 0]
click at [680, 547] on button "NEXT" at bounding box center [679, 549] width 132 height 31
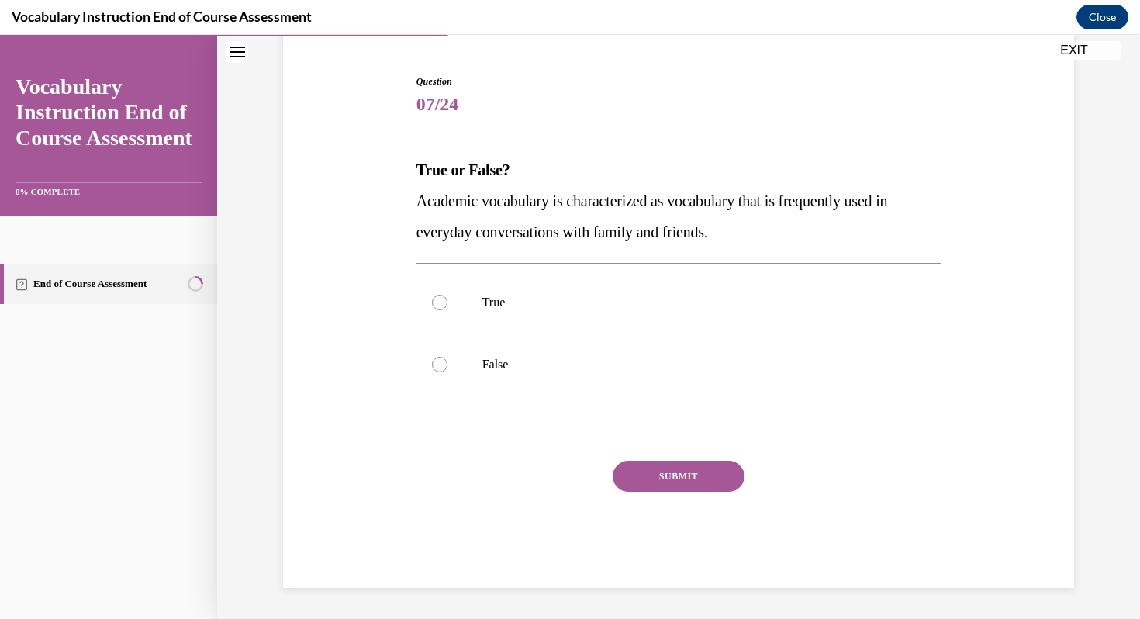
scroll to position [141, 0]
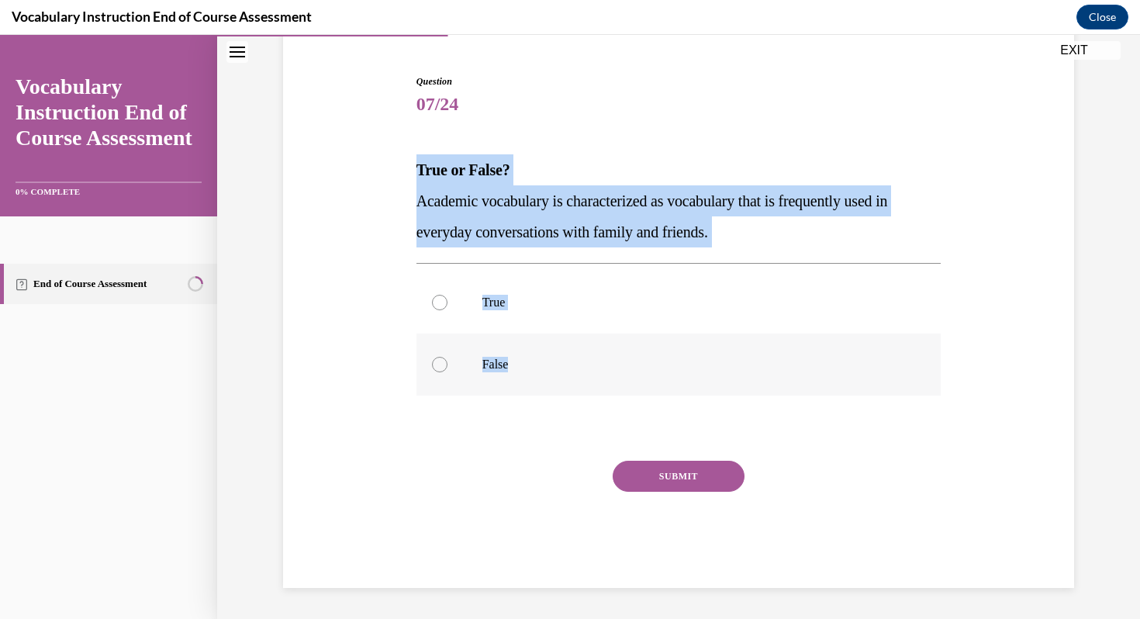
drag, startPoint x: 407, startPoint y: 170, endPoint x: 598, endPoint y: 357, distance: 267.1
click at [598, 357] on div "Question 07/24 True or False? Academic vocabulary is characterized as vocabular…" at bounding box center [678, 308] width 799 height 560
copy div "True or False? Academic vocabulary is characterized as vocabulary that is frequ…"
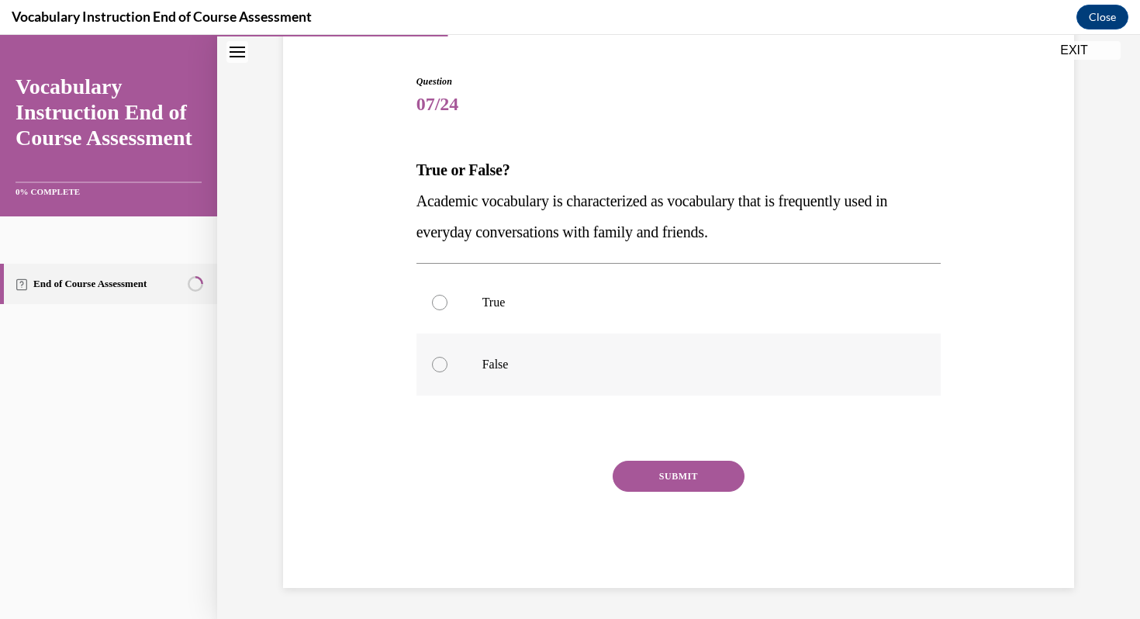
click at [534, 364] on p "False" at bounding box center [692, 365] width 420 height 16
click at [447, 364] on input "False" at bounding box center [440, 365] width 16 height 16
radio input "true"
click at [638, 458] on div "Question 07/24 True or False? Academic vocabulary is characterized as vocabular…" at bounding box center [678, 330] width 525 height 513
click at [638, 461] on button "SUBMIT" at bounding box center [679, 476] width 132 height 31
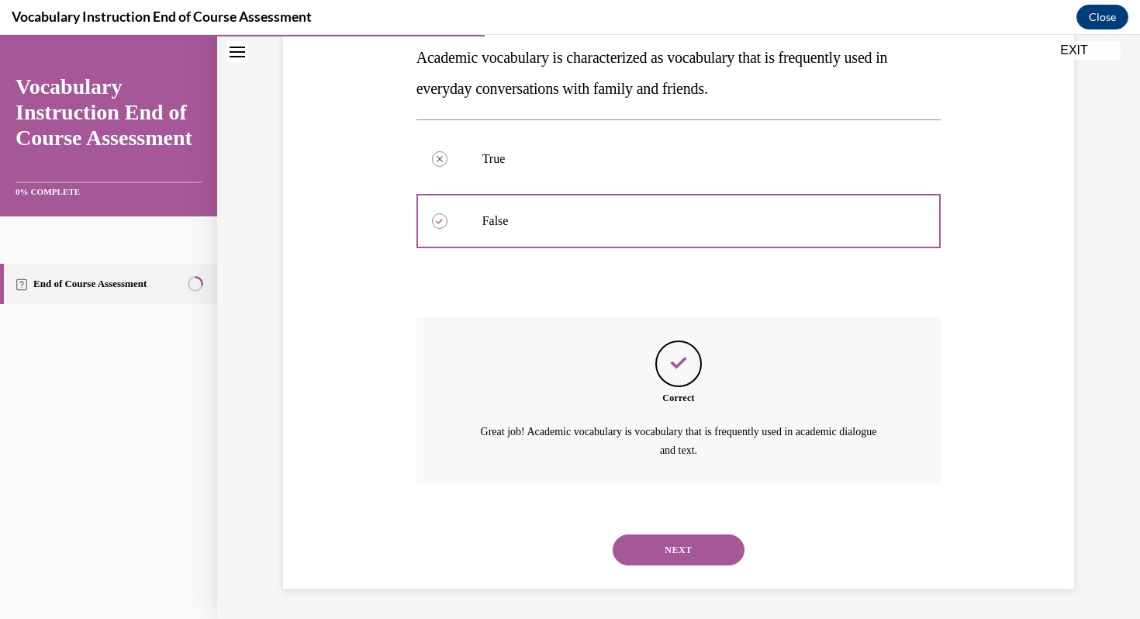
click at [675, 541] on button "NEXT" at bounding box center [679, 549] width 132 height 31
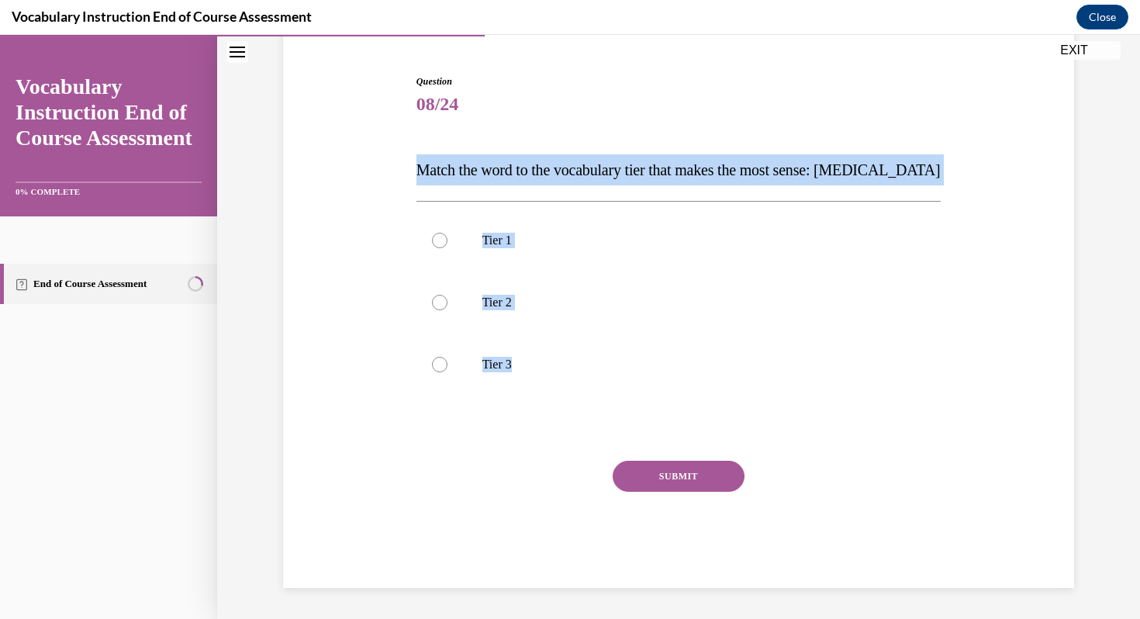
drag, startPoint x: 411, startPoint y: 169, endPoint x: 520, endPoint y: 428, distance: 280.8
click at [520, 428] on div "Question 08/24 Match the word to the vocabulary tier that makes the most sense:…" at bounding box center [678, 308] width 799 height 560
copy div "Match the word to the vocabulary tier that makes the most sense: anaphylaxis Ti…"
click at [510, 385] on label "Tier 3" at bounding box center [678, 364] width 525 height 62
click at [447, 372] on input "Tier 3" at bounding box center [440, 365] width 16 height 16
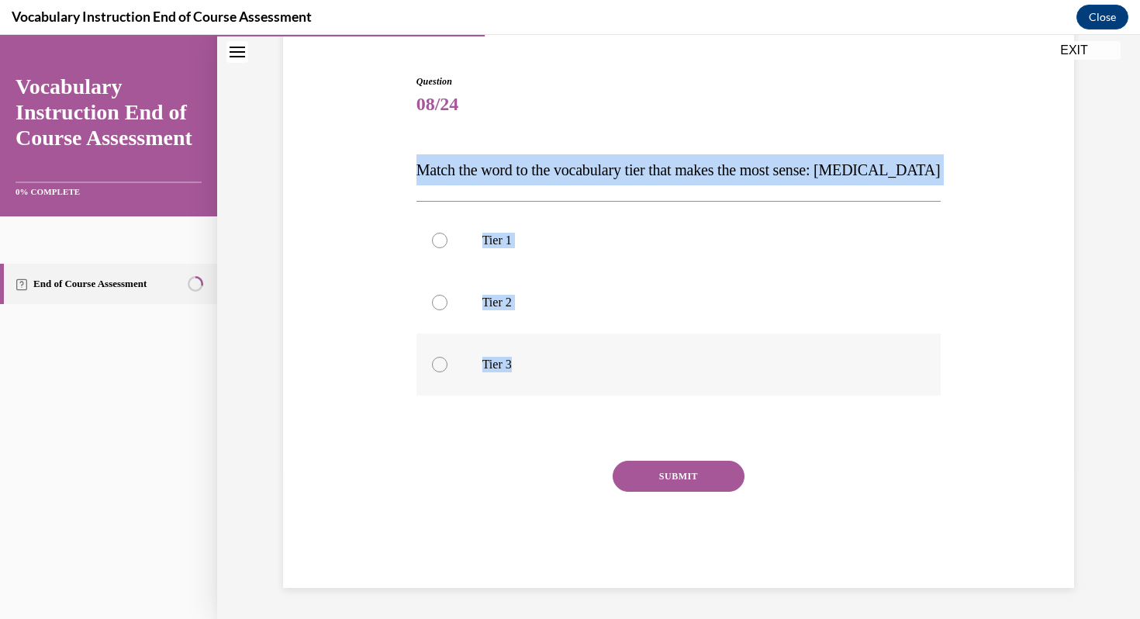
radio input "true"
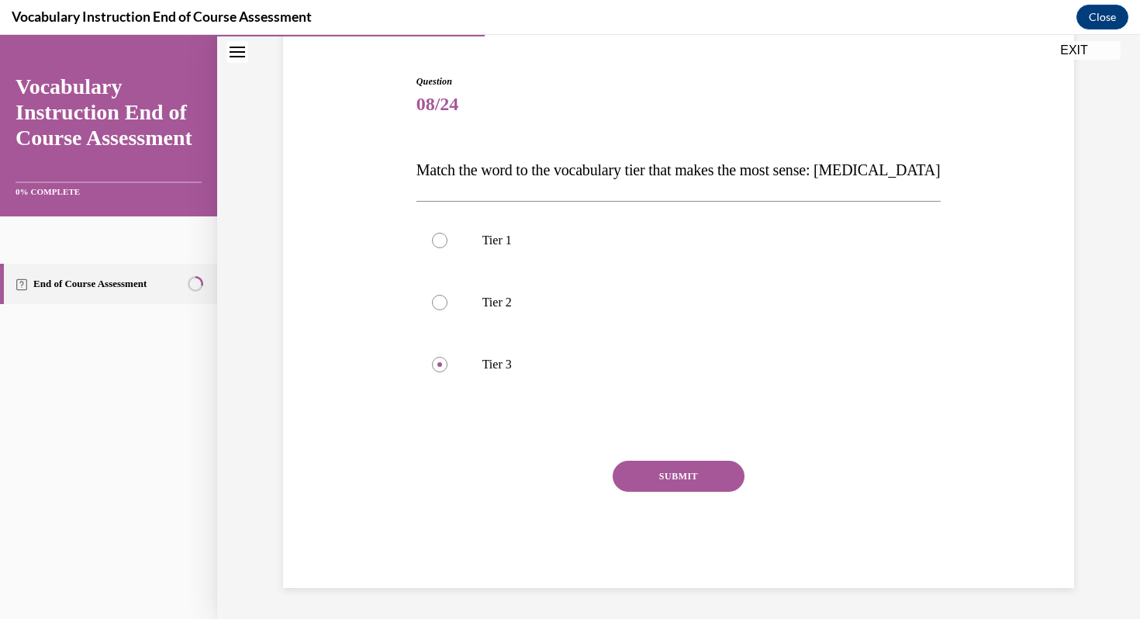
click at [622, 489] on button "SUBMIT" at bounding box center [679, 476] width 132 height 31
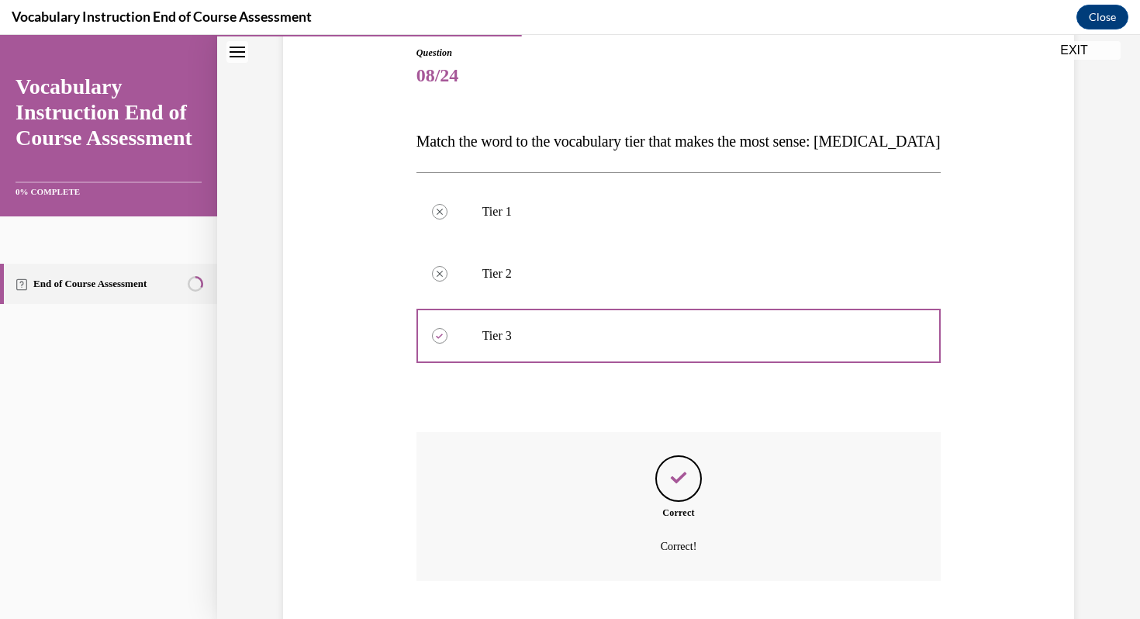
scroll to position [267, 0]
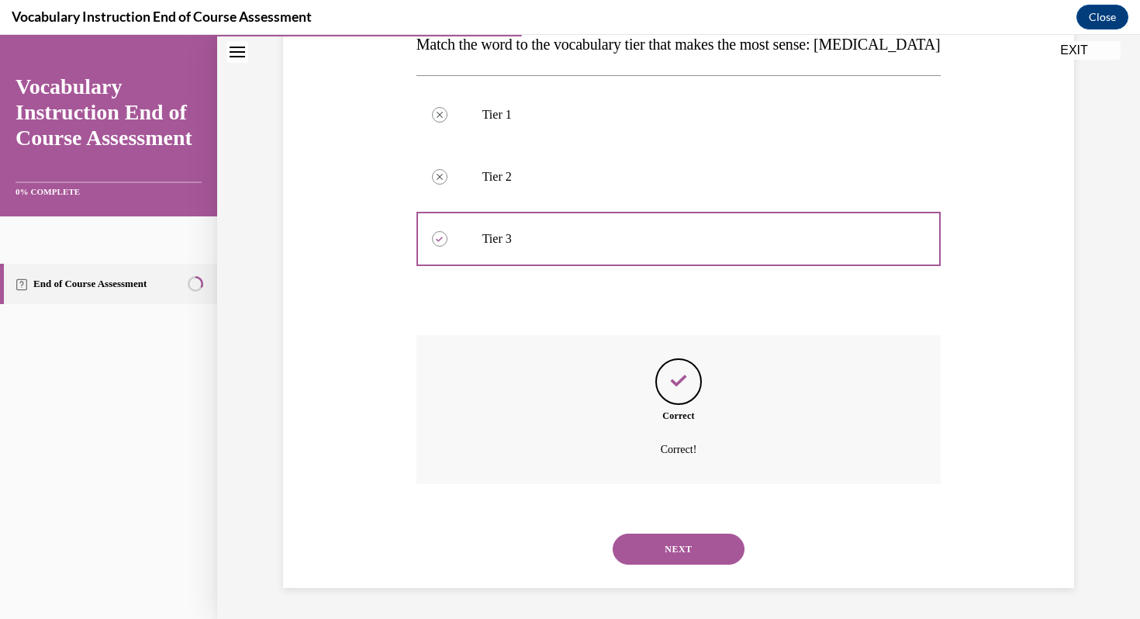
click at [688, 547] on button "NEXT" at bounding box center [679, 549] width 132 height 31
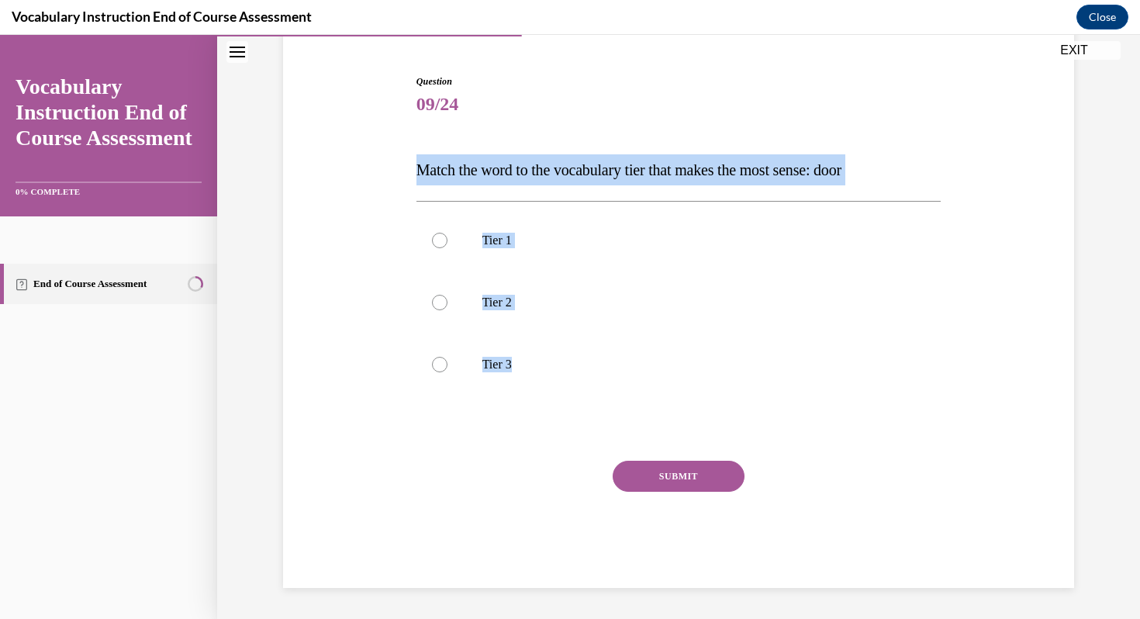
drag, startPoint x: 397, startPoint y: 148, endPoint x: 629, endPoint y: 413, distance: 351.7
click at [629, 413] on div "Question 09/24 Match the word to the vocabulary tier that makes the most sense:…" at bounding box center [678, 308] width 799 height 560
copy div "Match the word to the vocabulary tier that makes the most sense: door Tier 1 Ti…"
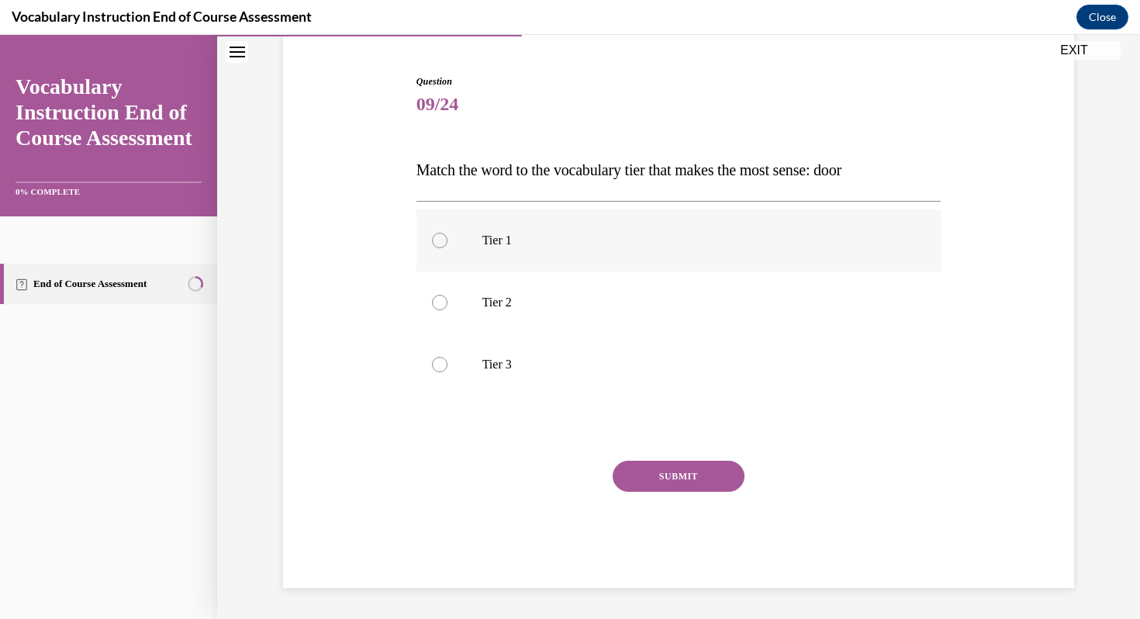
click at [532, 218] on label "Tier 1" at bounding box center [678, 240] width 525 height 62
click at [447, 233] on input "Tier 1" at bounding box center [440, 241] width 16 height 16
radio input "true"
click at [661, 488] on button "SUBMIT" at bounding box center [679, 476] width 132 height 31
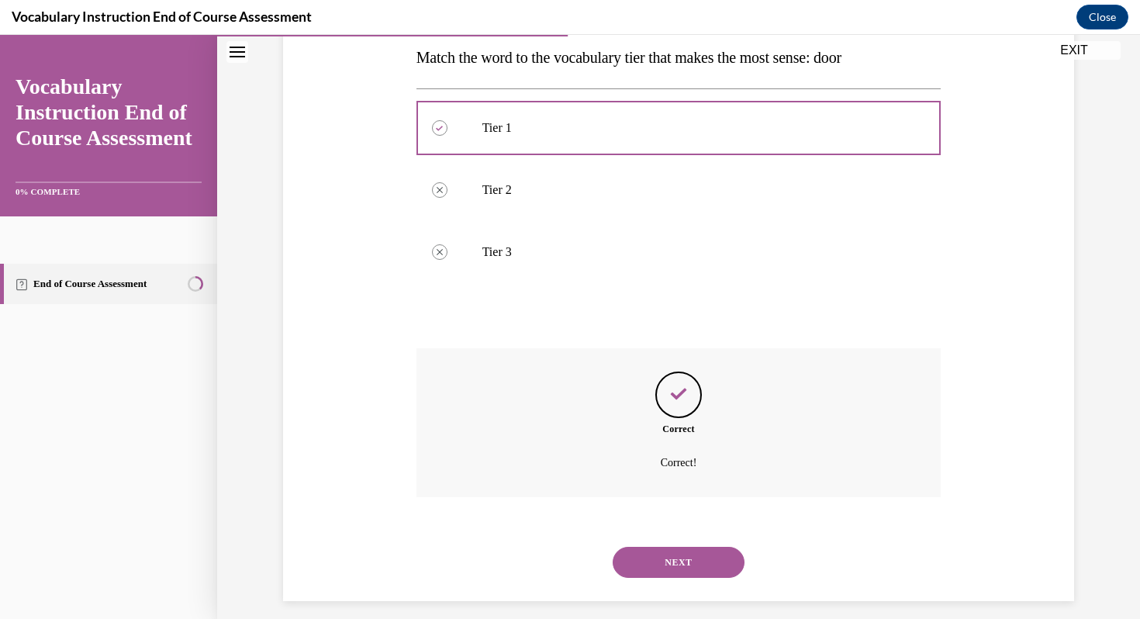
scroll to position [267, 0]
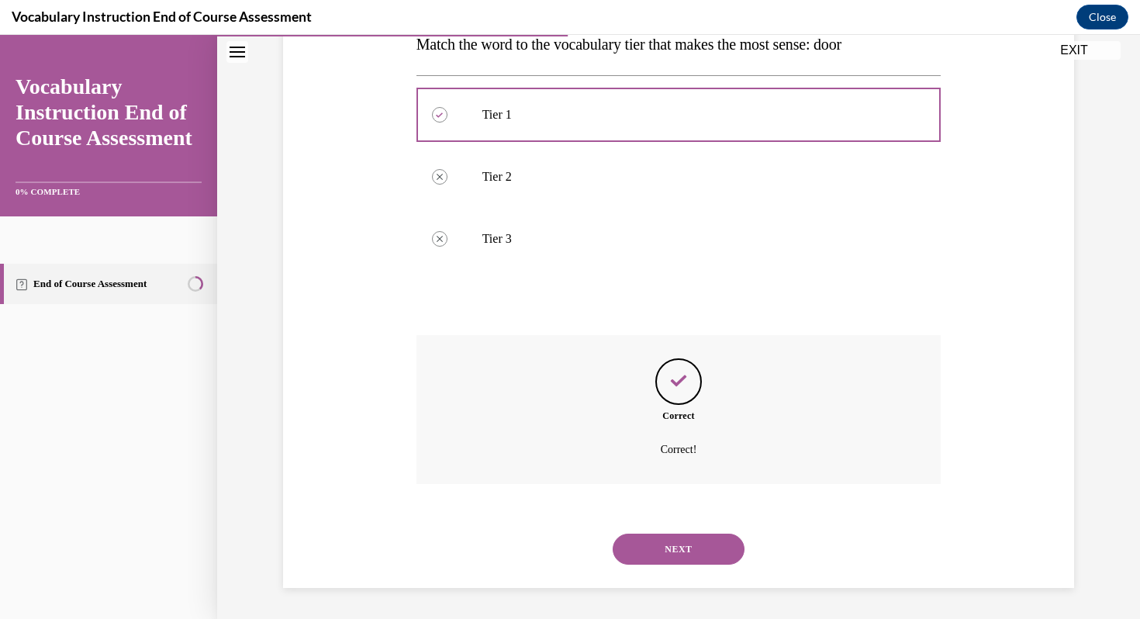
click at [650, 541] on button "NEXT" at bounding box center [679, 549] width 132 height 31
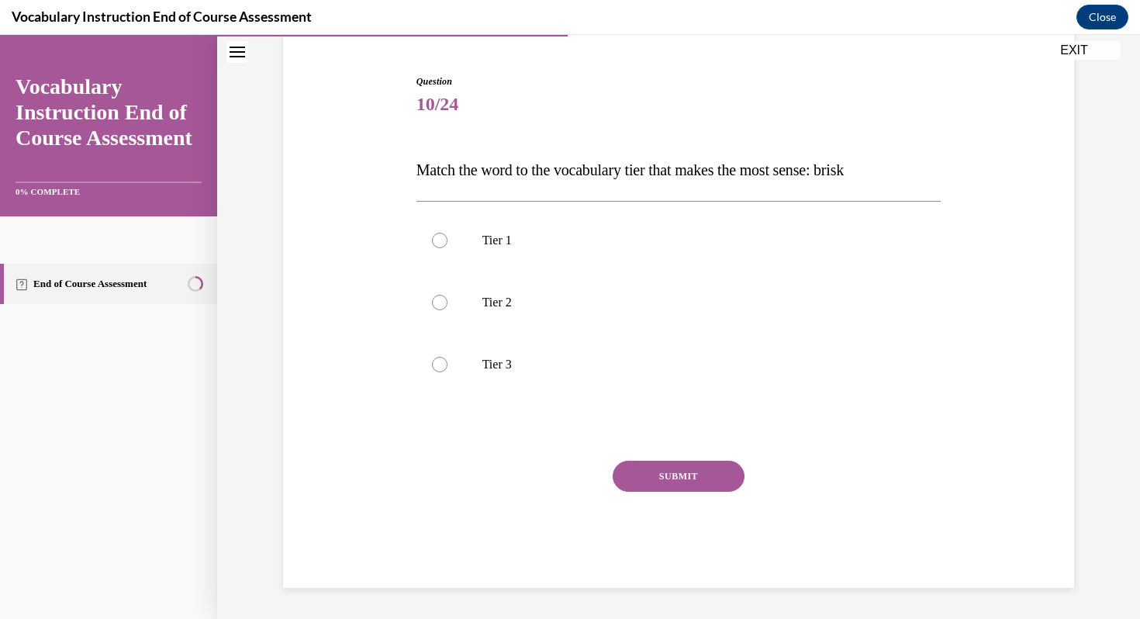
scroll to position [141, 0]
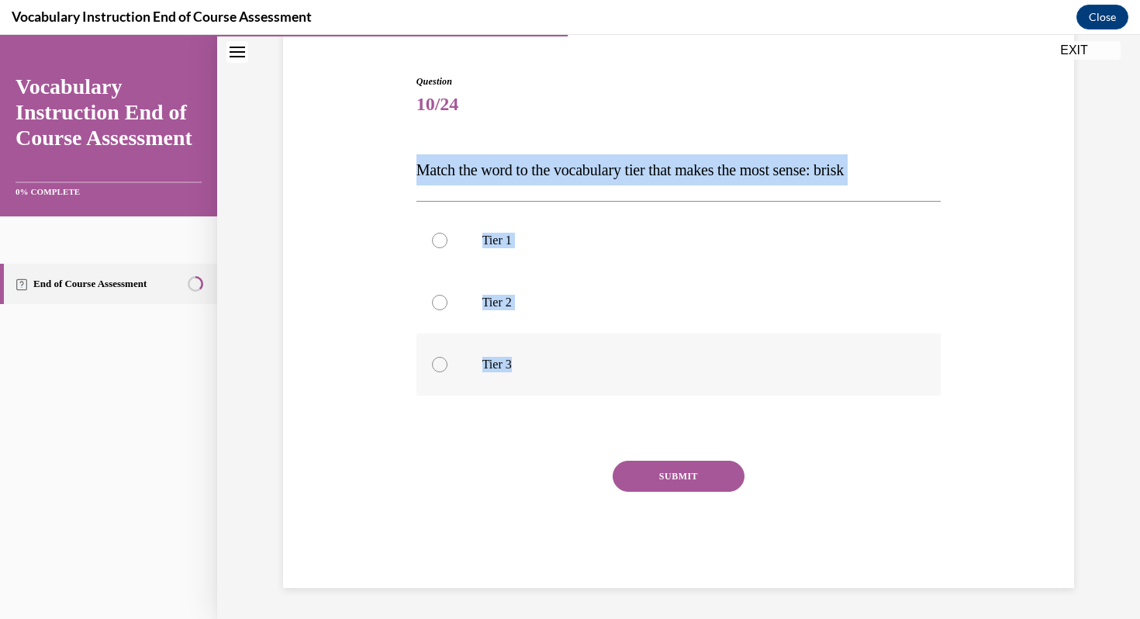
drag, startPoint x: 412, startPoint y: 159, endPoint x: 559, endPoint y: 377, distance: 263.1
click at [559, 377] on div "Question 10/24 Match the word to the vocabulary tier that makes the most sense:…" at bounding box center [679, 319] width 533 height 537
copy div "Match the word to the vocabulary tier that makes the most sense: brisk Tier 1 T…"
click at [520, 285] on label "Tier 2" at bounding box center [678, 302] width 525 height 62
click at [447, 295] on input "Tier 2" at bounding box center [440, 303] width 16 height 16
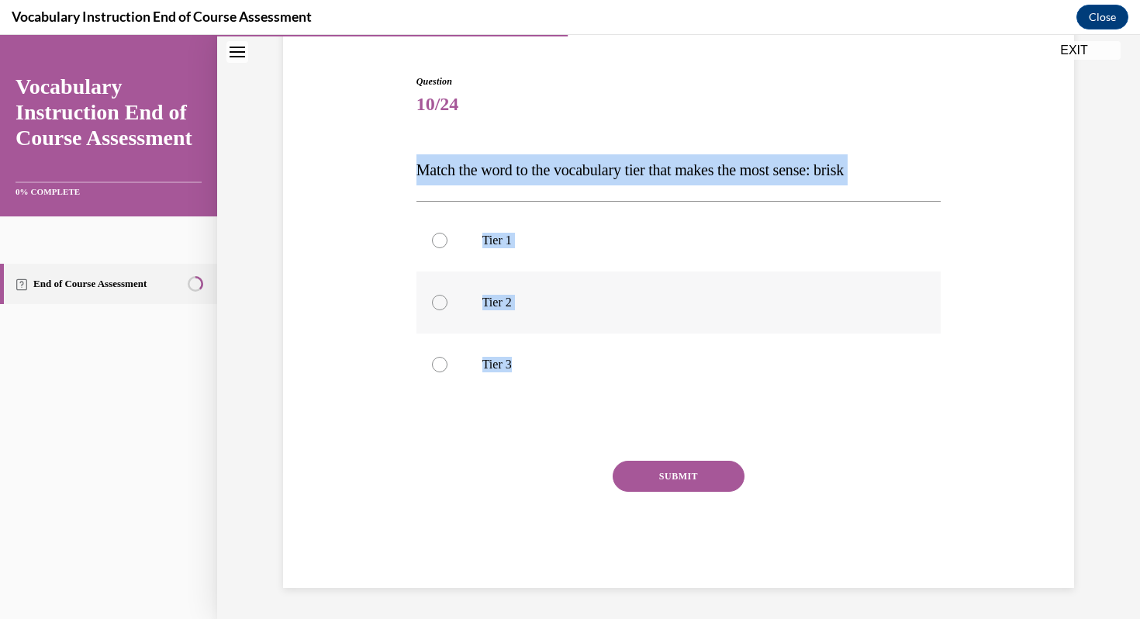
radio input "true"
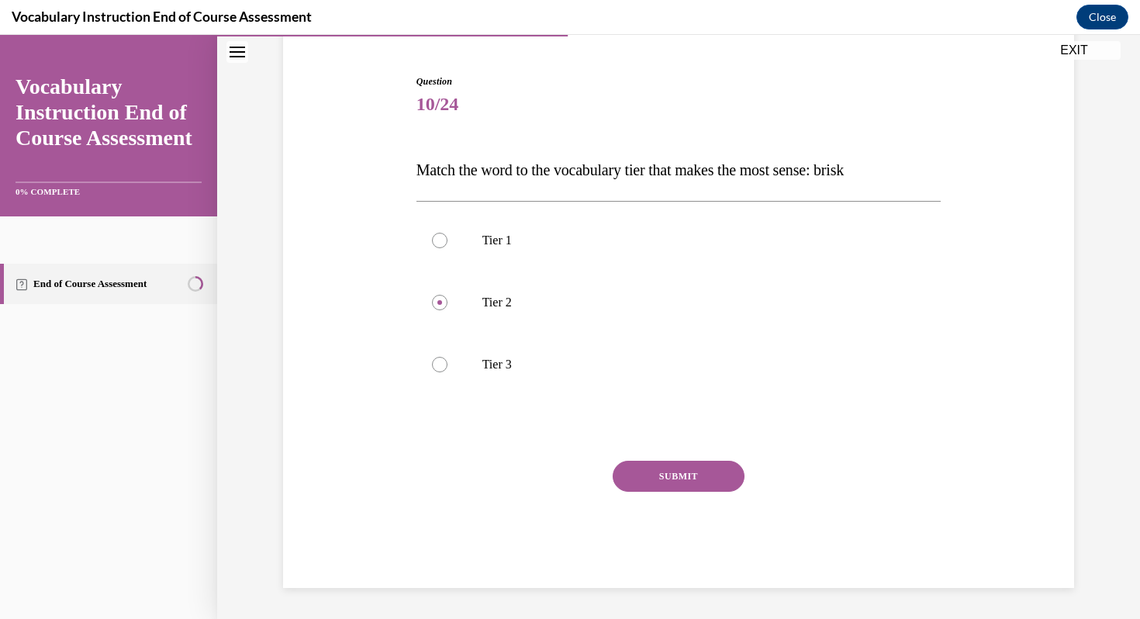
click at [652, 490] on button "SUBMIT" at bounding box center [679, 476] width 132 height 31
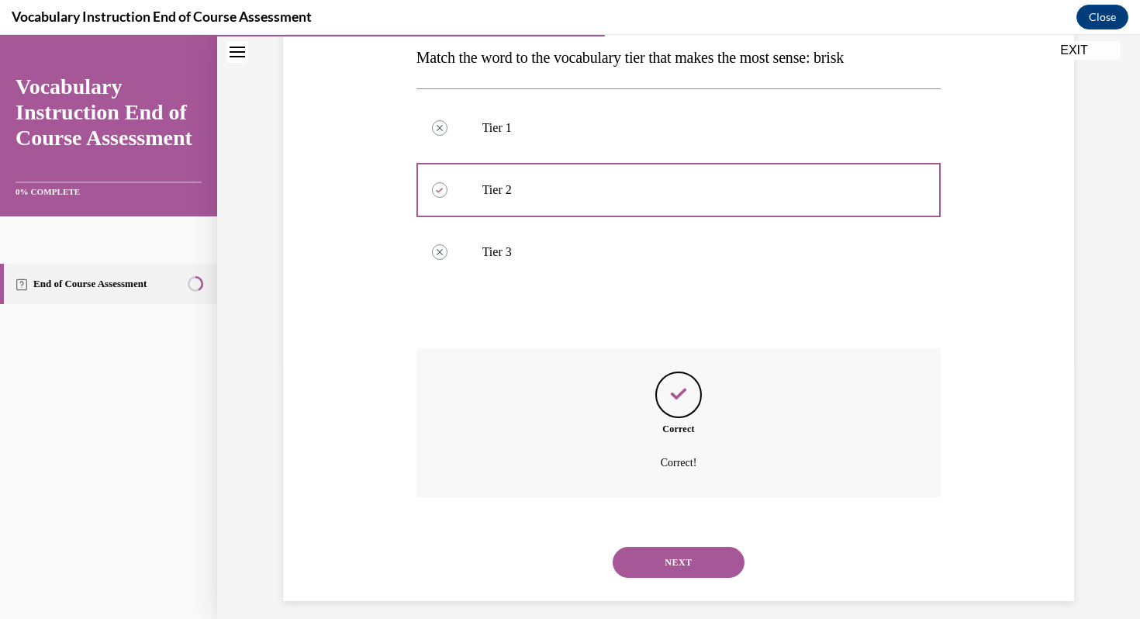
scroll to position [267, 0]
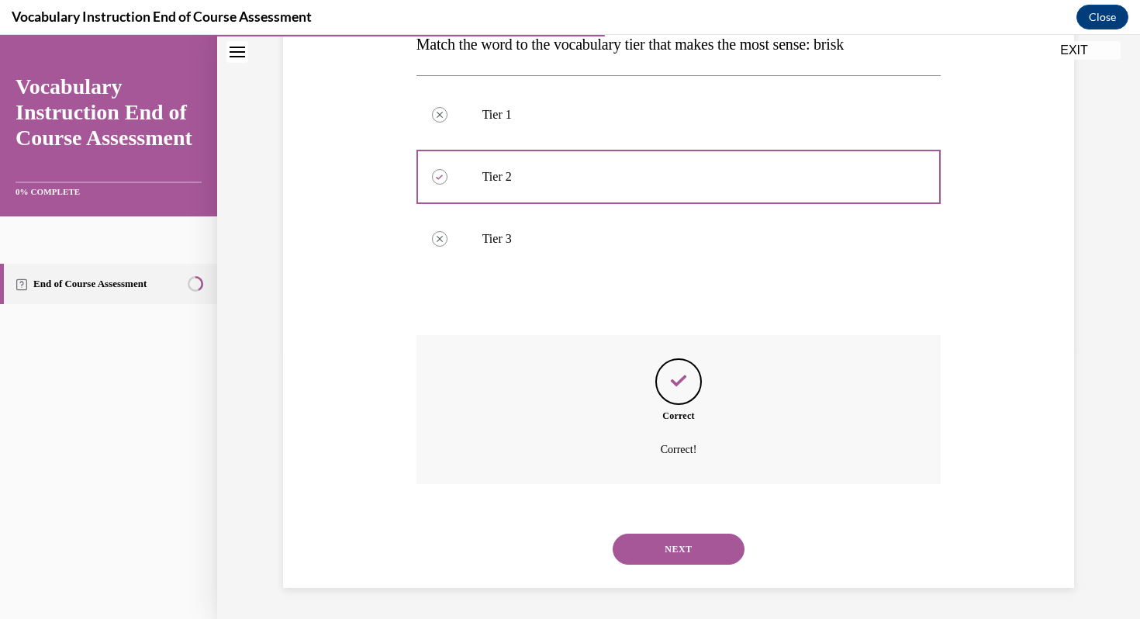
click at [661, 561] on button "NEXT" at bounding box center [679, 549] width 132 height 31
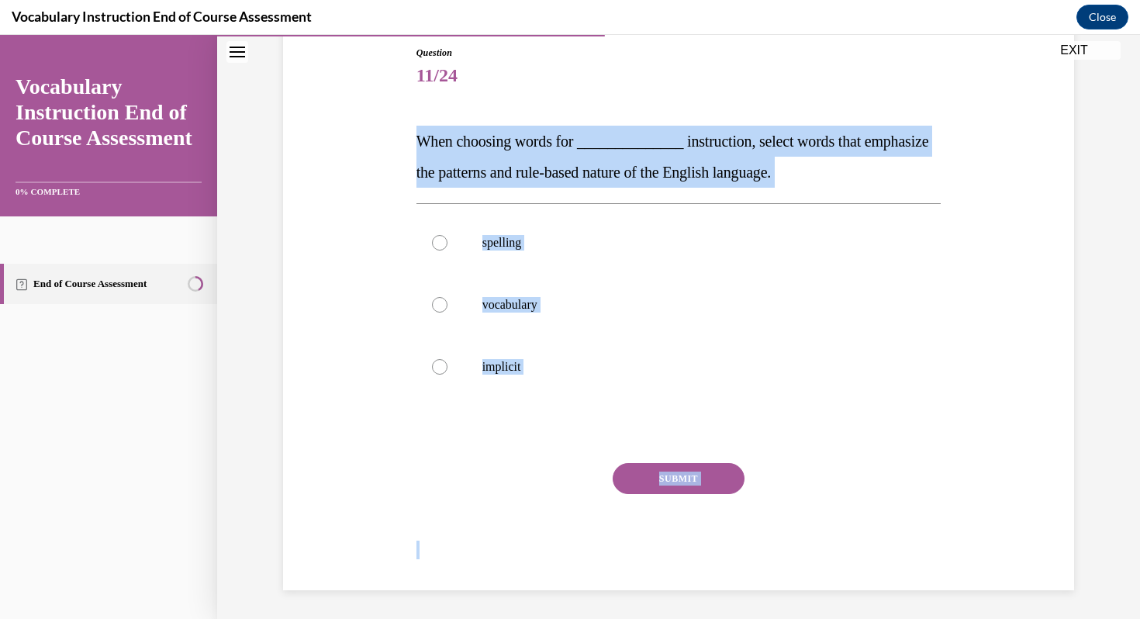
scroll to position [172, 0]
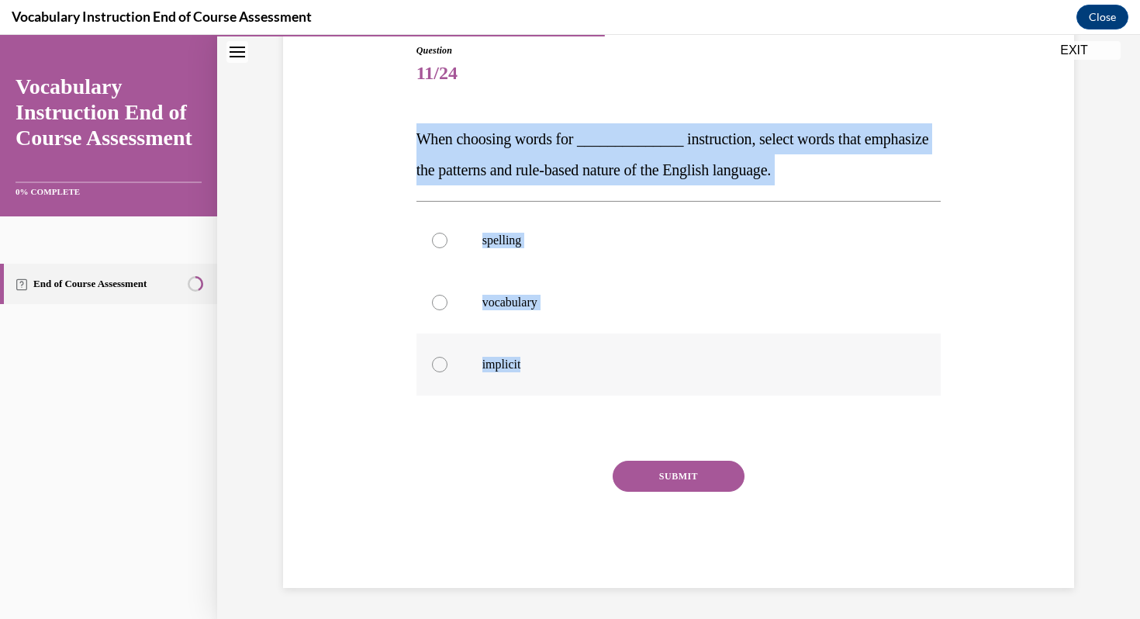
drag, startPoint x: 406, startPoint y: 131, endPoint x: 560, endPoint y: 372, distance: 286.3
click at [560, 372] on div "Question 11/24 When choosing words for ______________ instruction, select words…" at bounding box center [678, 292] width 799 height 591
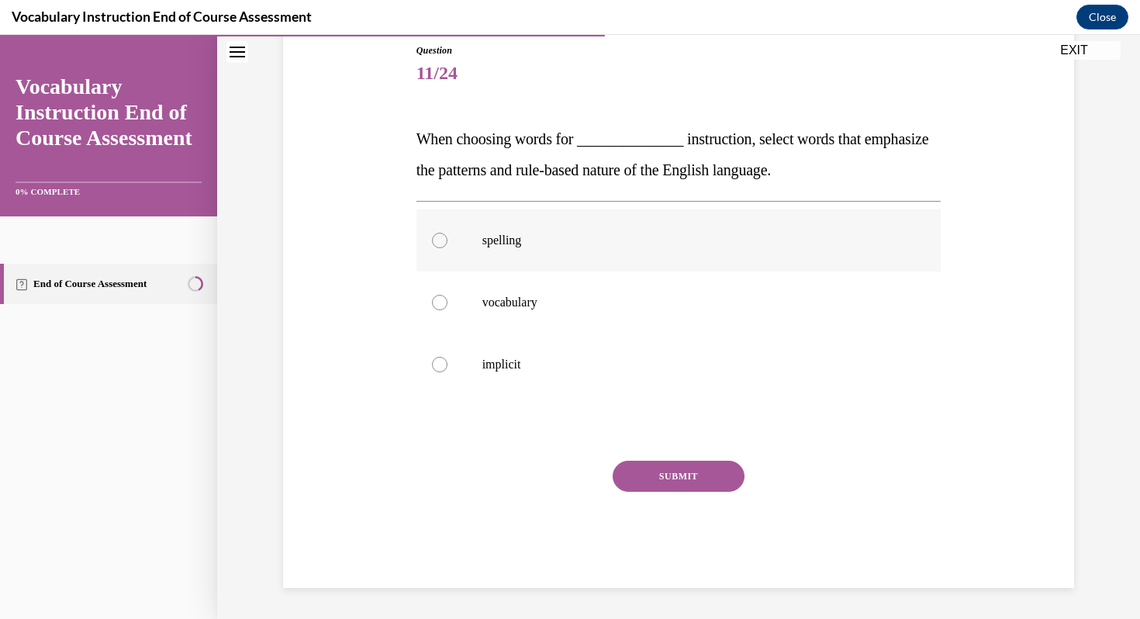
click at [544, 215] on label "spelling" at bounding box center [678, 240] width 525 height 62
click at [447, 233] on input "spelling" at bounding box center [440, 241] width 16 height 16
radio input "true"
click at [648, 485] on button "SUBMIT" at bounding box center [679, 476] width 132 height 31
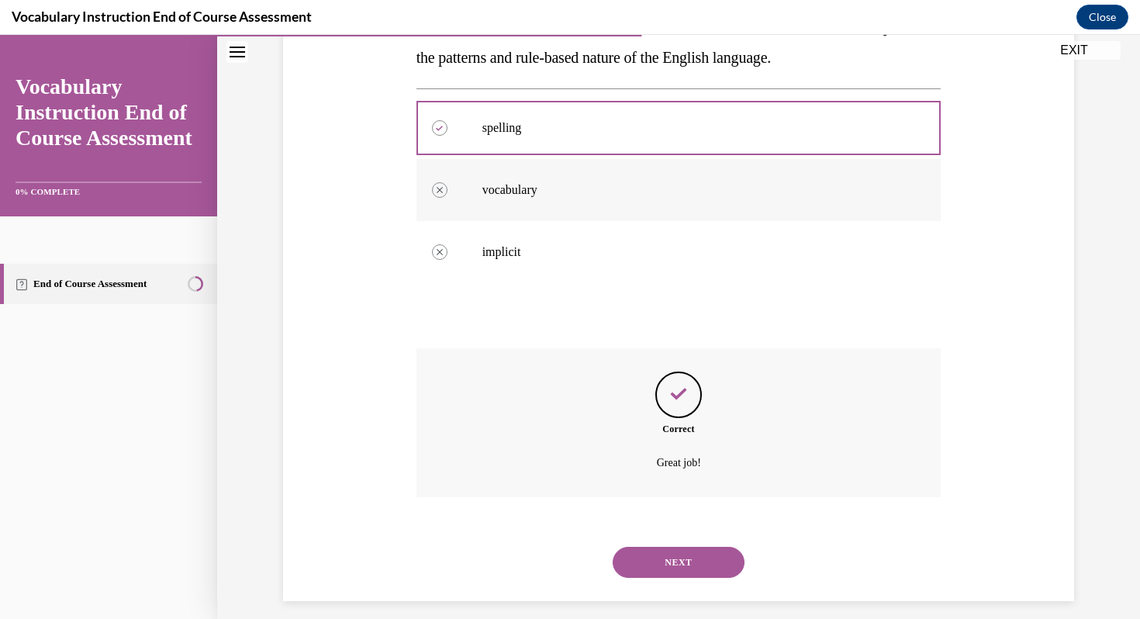
scroll to position [298, 0]
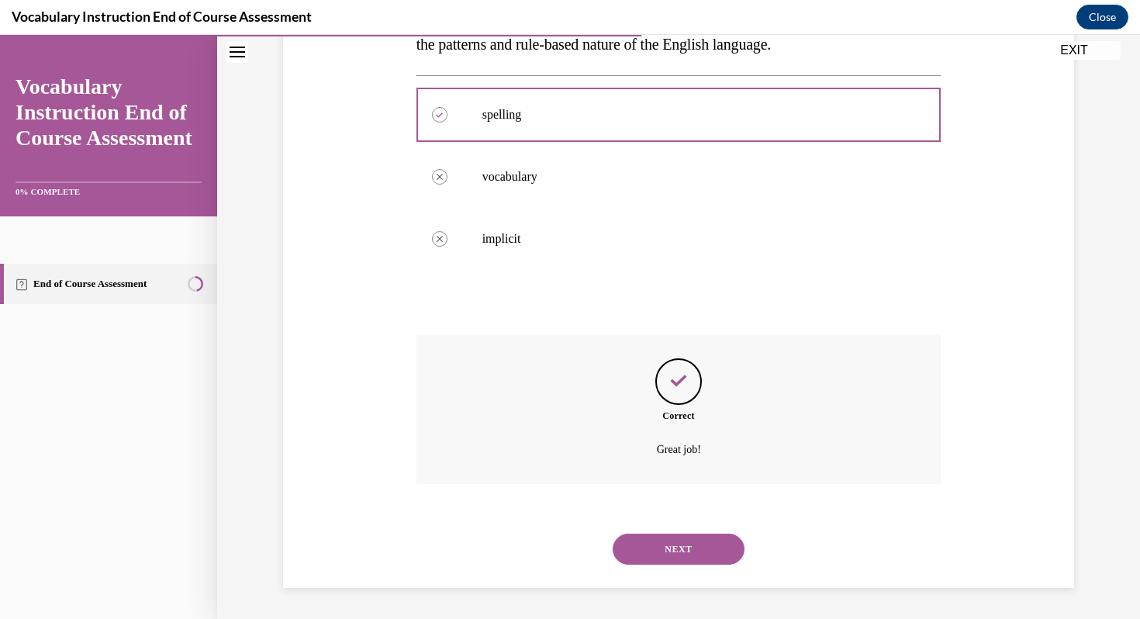
click at [699, 544] on button "NEXT" at bounding box center [679, 549] width 132 height 31
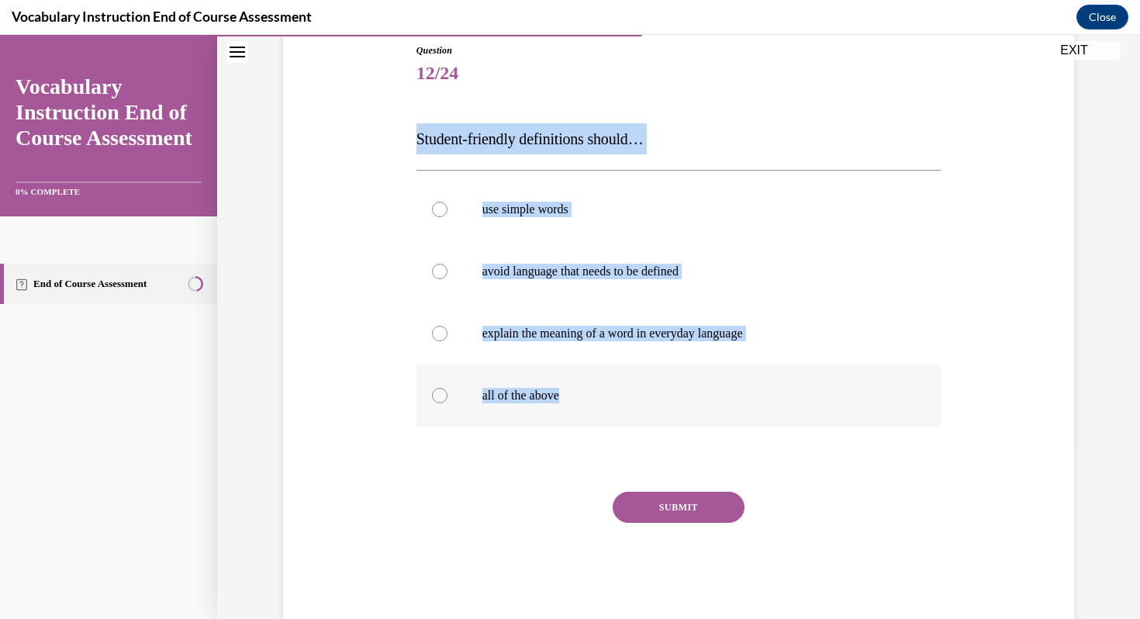
drag, startPoint x: 409, startPoint y: 130, endPoint x: 627, endPoint y: 418, distance: 361.1
click at [627, 418] on div "Question 12/24 Student-friendly definitions should… use simple words avoid lang…" at bounding box center [678, 308] width 799 height 622
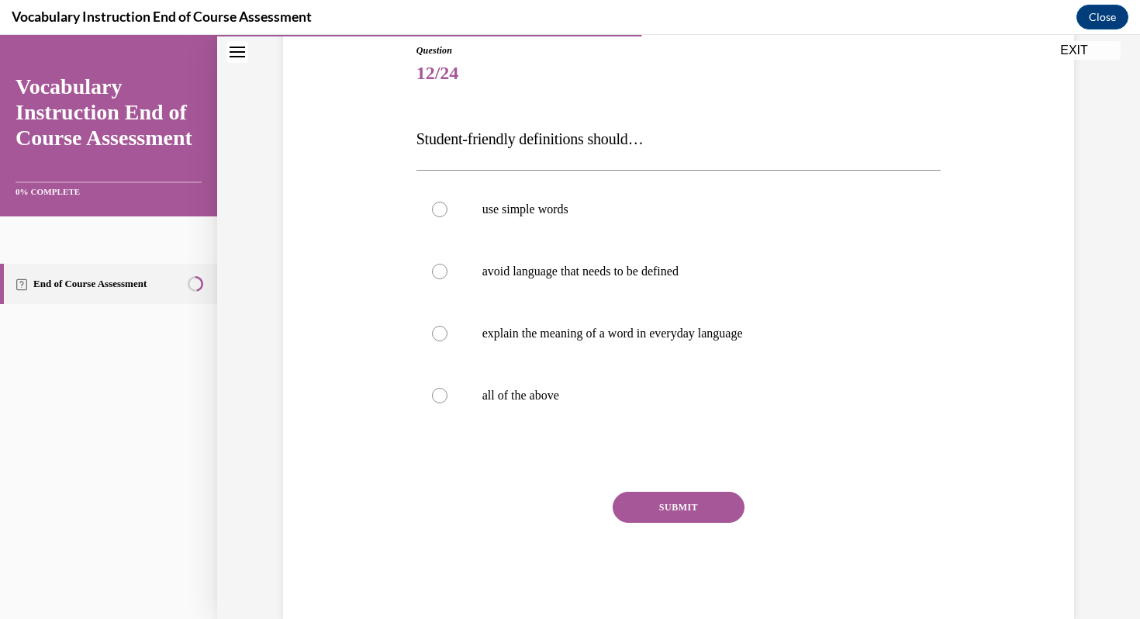
click at [563, 138] on span "Student-friendly definitions should…" at bounding box center [529, 138] width 227 height 17
click at [522, 395] on p "all of the above" at bounding box center [692, 396] width 420 height 16
click at [447, 395] on input "all of the above" at bounding box center [440, 396] width 16 height 16
radio input "true"
click at [643, 494] on button "SUBMIT" at bounding box center [679, 507] width 132 height 31
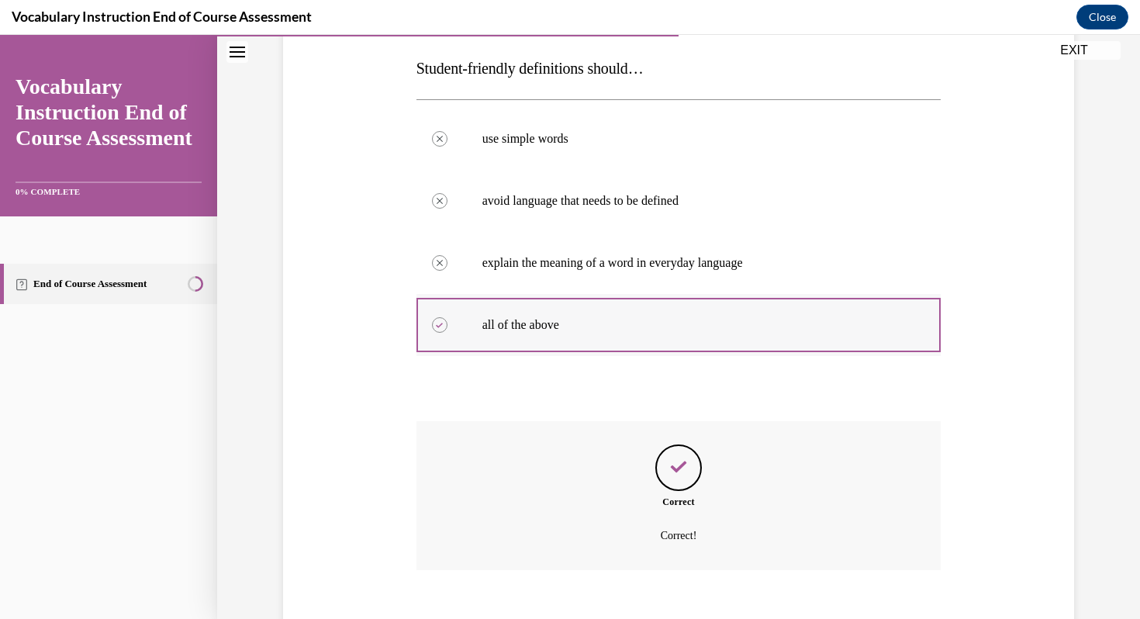
scroll to position [329, 0]
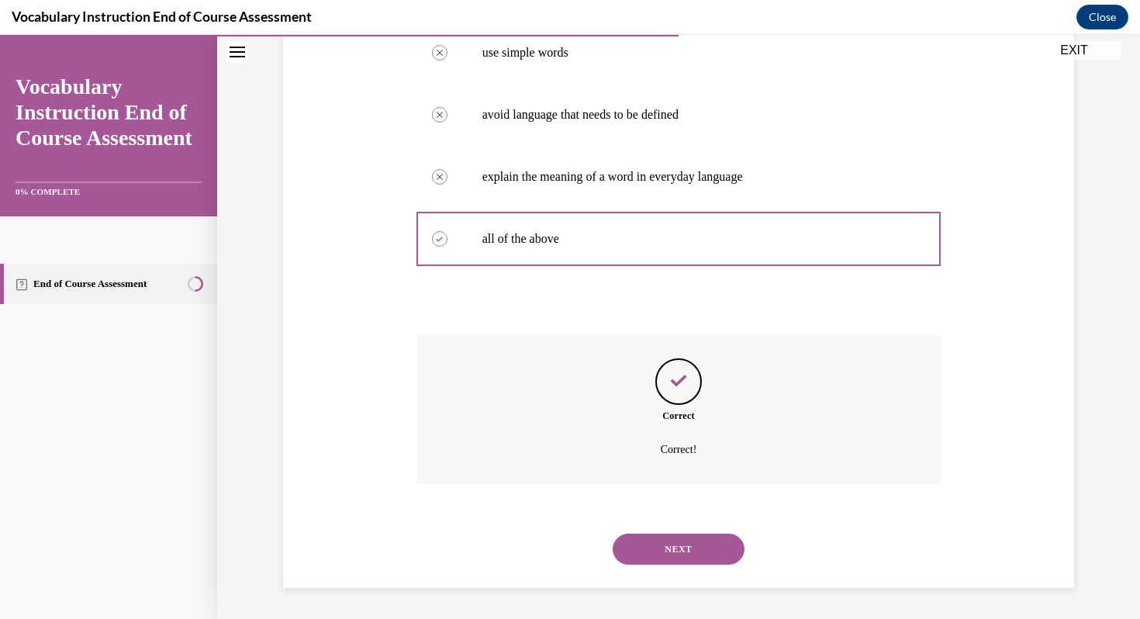
click at [658, 545] on button "NEXT" at bounding box center [679, 549] width 132 height 31
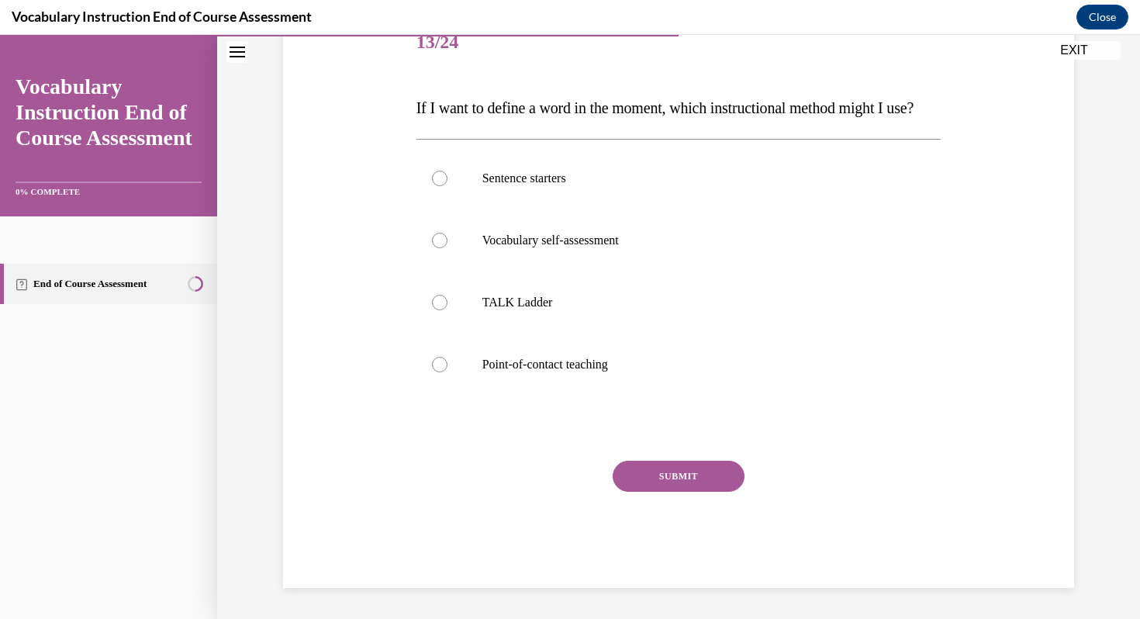
scroll to position [212, 0]
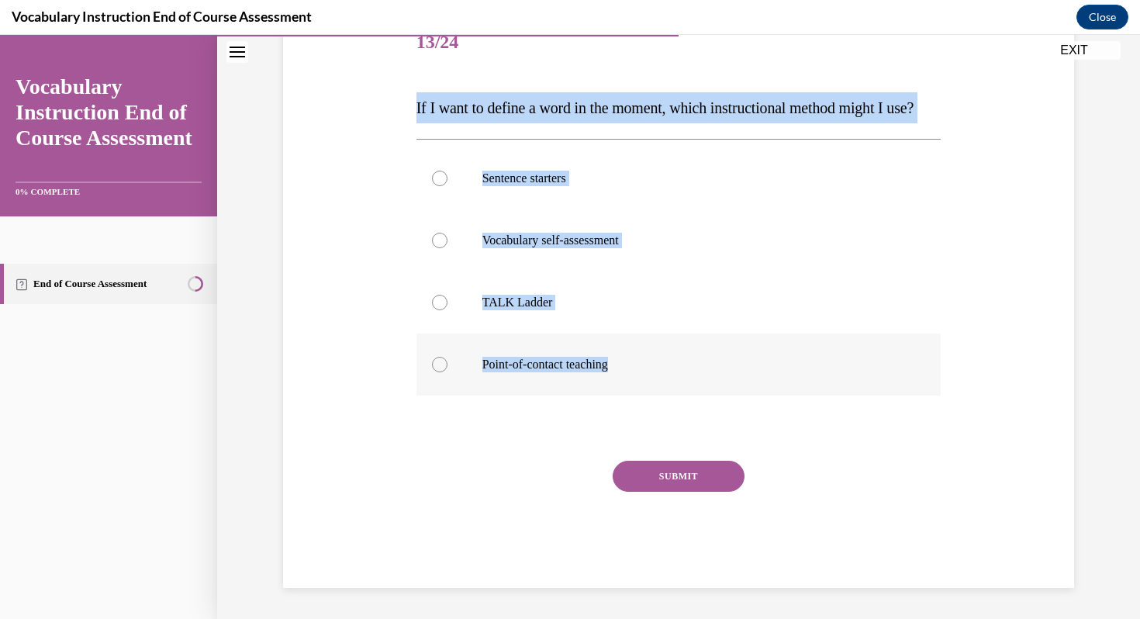
drag, startPoint x: 407, startPoint y: 95, endPoint x: 670, endPoint y: 401, distance: 403.1
click at [670, 401] on div "Question 13/24 If I want to define a word in the moment, which instructional me…" at bounding box center [678, 277] width 799 height 622
click at [534, 372] on p "Point-of-contact teaching" at bounding box center [692, 365] width 420 height 16
click at [447, 372] on input "Point-of-contact teaching" at bounding box center [440, 365] width 16 height 16
radio input "true"
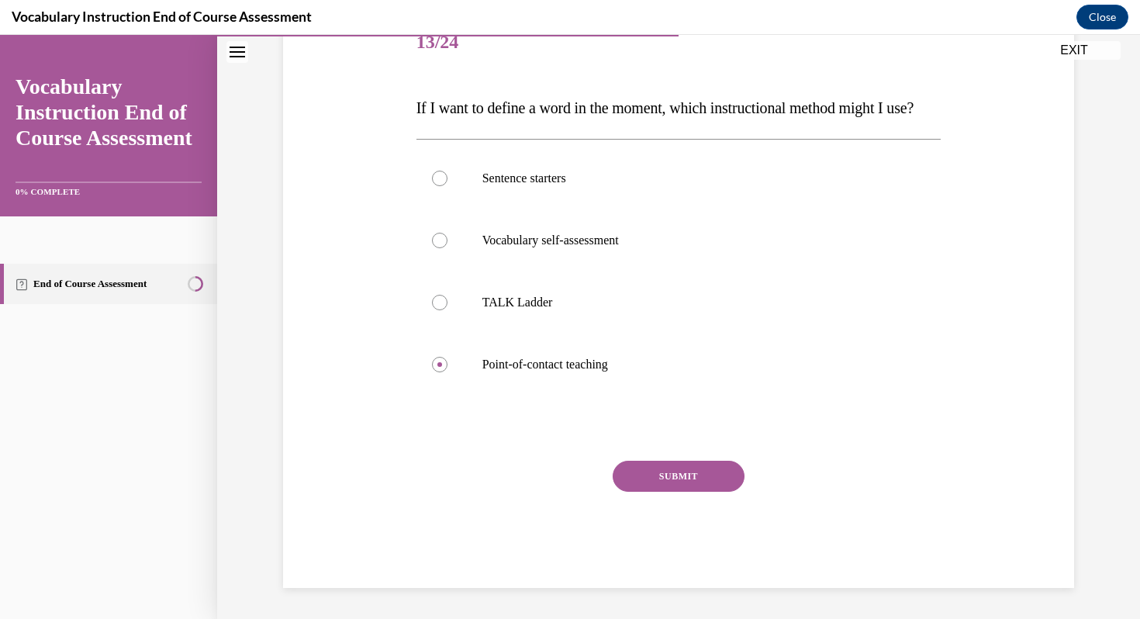
click at [644, 492] on button "SUBMIT" at bounding box center [679, 476] width 132 height 31
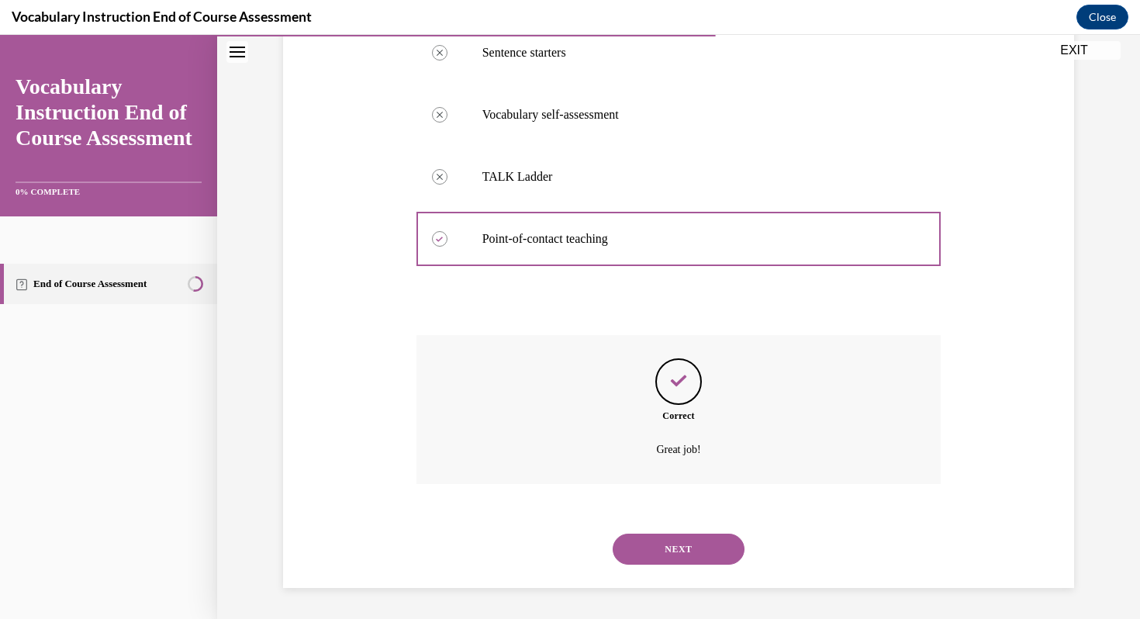
scroll to position [360, 0]
click at [682, 561] on button "NEXT" at bounding box center [679, 549] width 132 height 31
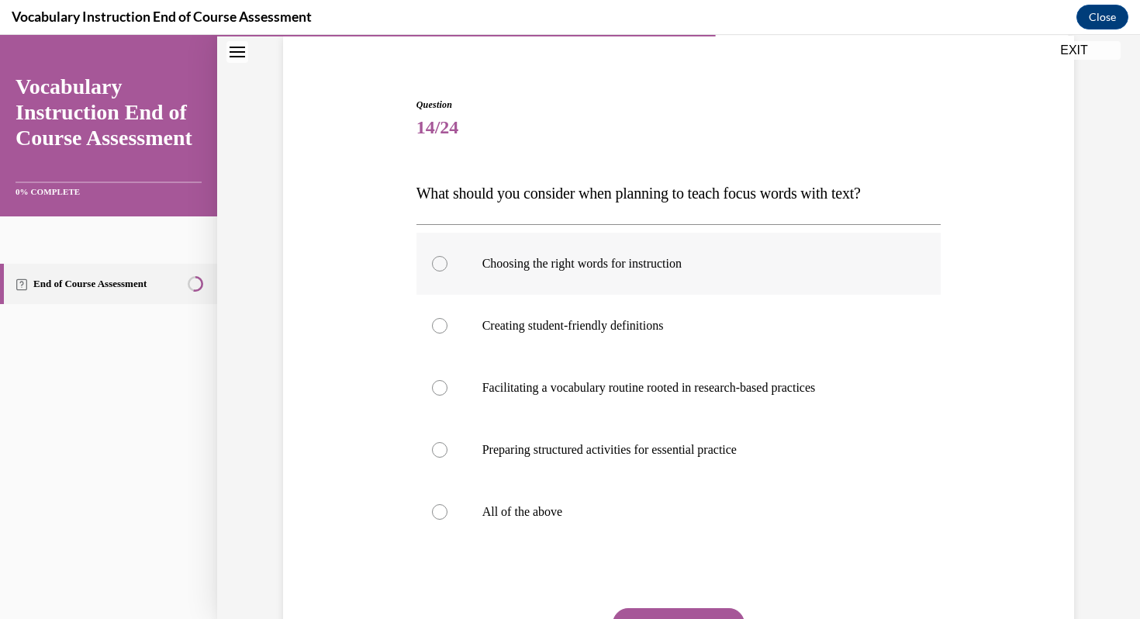
scroll to position [119, 0]
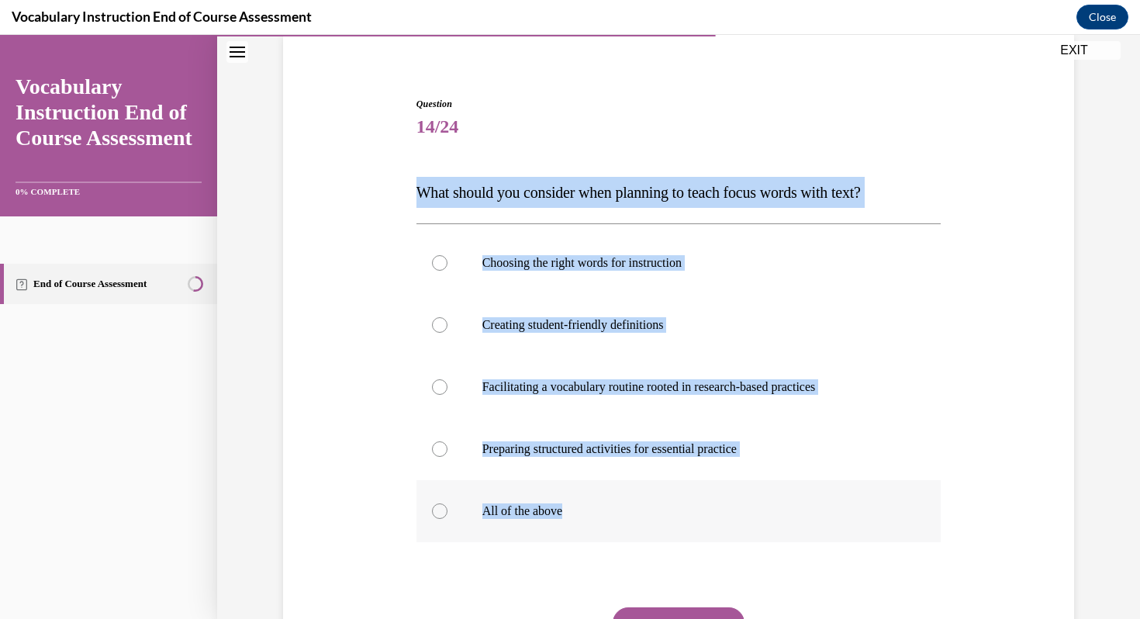
drag, startPoint x: 412, startPoint y: 182, endPoint x: 576, endPoint y: 541, distance: 394.9
click at [576, 541] on div "Question 14/24 What should you consider when planning to teach focus words with…" at bounding box center [679, 404] width 533 height 661
click at [548, 532] on label "All of the above" at bounding box center [678, 511] width 525 height 62
click at [447, 519] on input "All of the above" at bounding box center [440, 511] width 16 height 16
radio input "true"
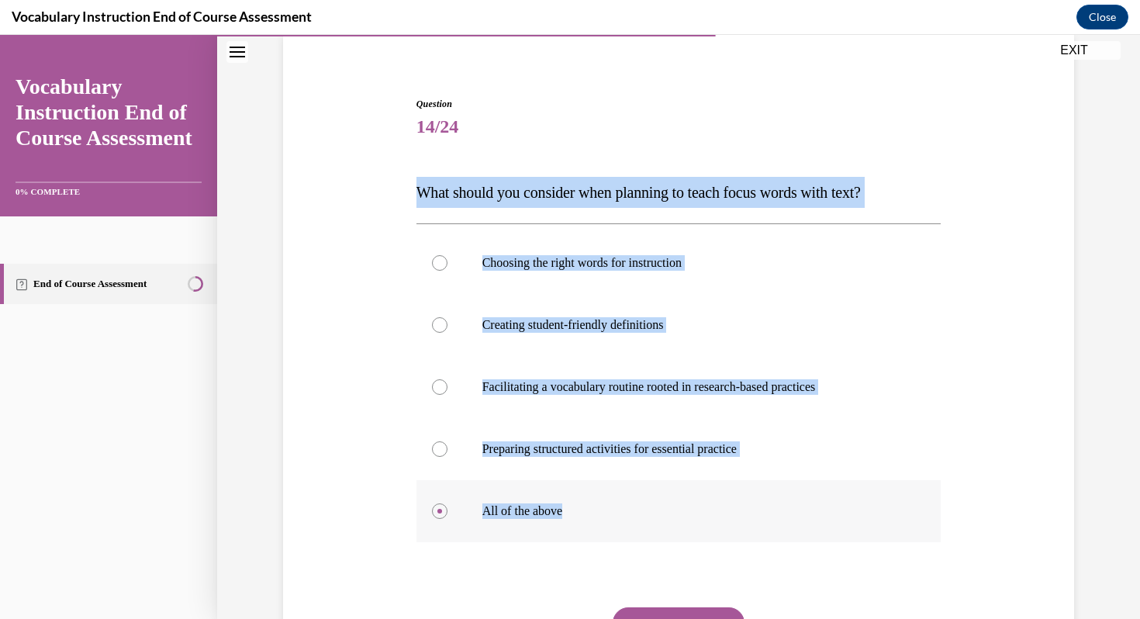
drag, startPoint x: 403, startPoint y: 188, endPoint x: 612, endPoint y: 519, distance: 390.7
click at [612, 519] on div "Question 14/24 What should you consider when planning to teach focus words with…" at bounding box center [678, 392] width 799 height 684
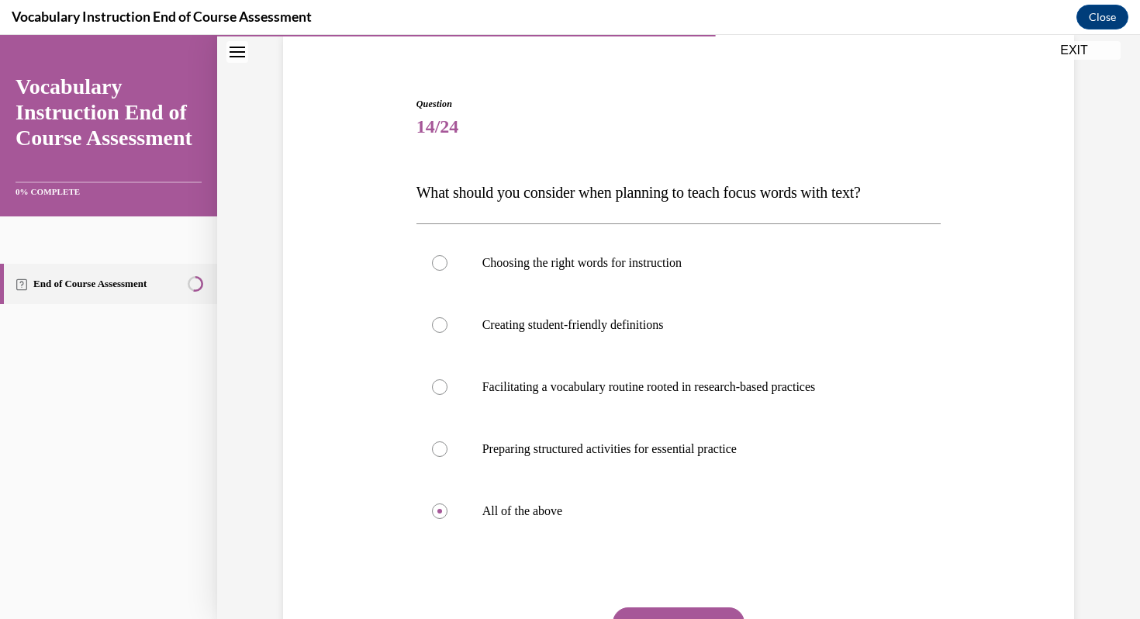
click at [1054, 277] on div "Question 14/24 What should you consider when planning to teach focus words with…" at bounding box center [678, 392] width 799 height 684
click at [640, 610] on button "SUBMIT" at bounding box center [679, 622] width 132 height 31
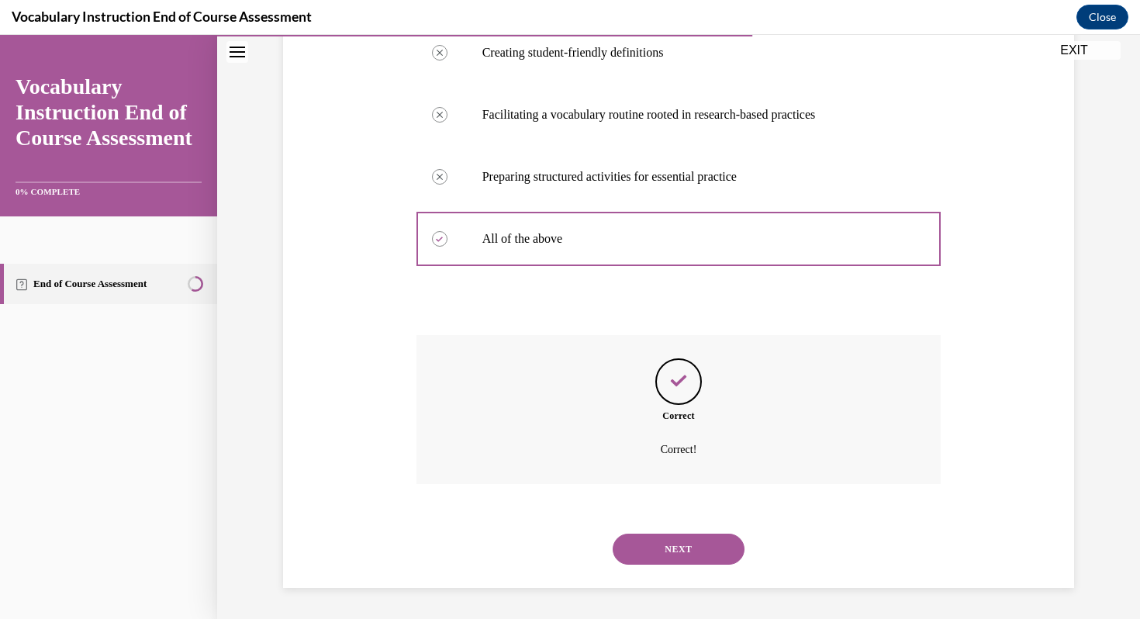
click at [647, 551] on button "NEXT" at bounding box center [679, 549] width 132 height 31
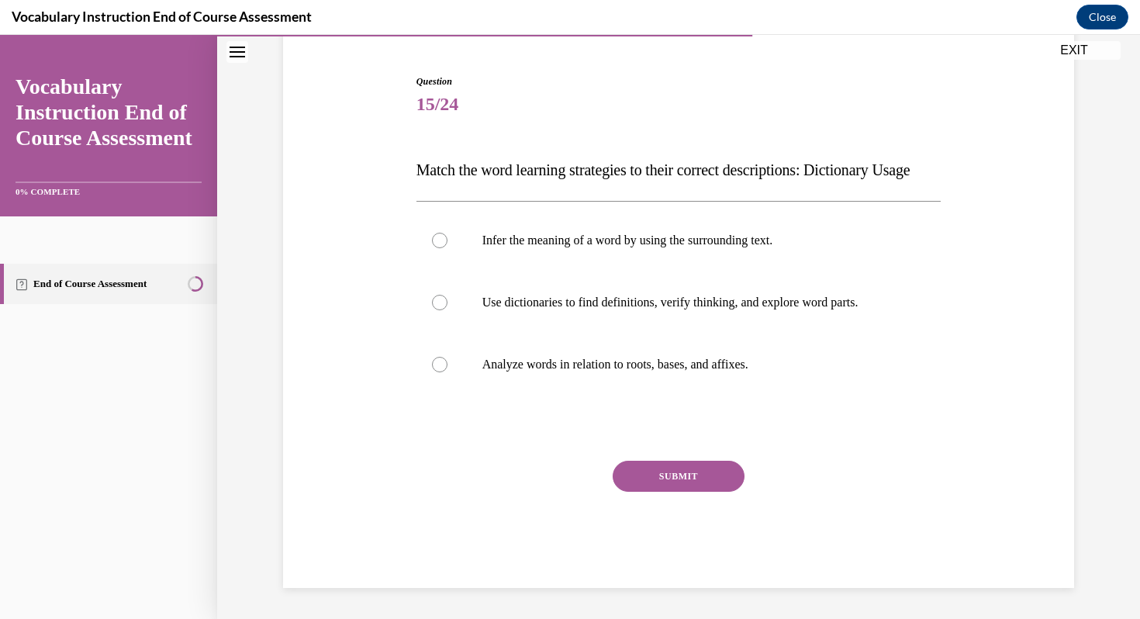
scroll to position [172, 0]
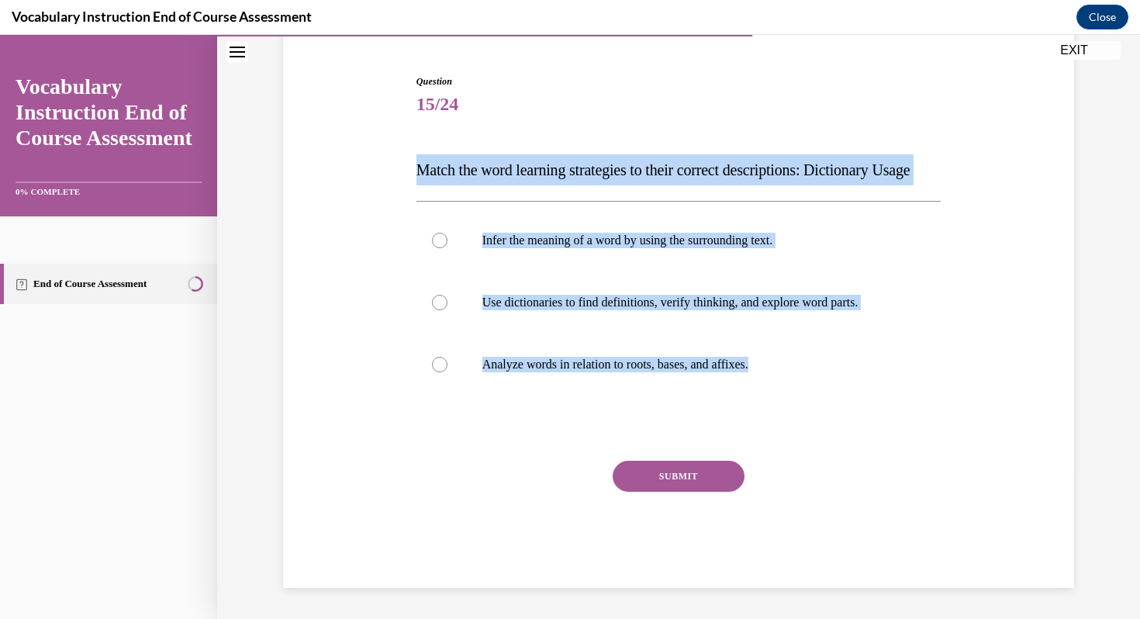
drag, startPoint x: 415, startPoint y: 128, endPoint x: 870, endPoint y: 396, distance: 528.4
click at [870, 396] on div "Question 15/24 Match the word learning strategies to their correct descriptions…" at bounding box center [678, 330] width 525 height 513
click at [541, 309] on p "Use dictionaries to find definitions, verify thinking, and explore word parts." at bounding box center [692, 303] width 420 height 16
click at [447, 309] on input "Use dictionaries to find definitions, verify thinking, and explore word parts." at bounding box center [440, 303] width 16 height 16
radio input "true"
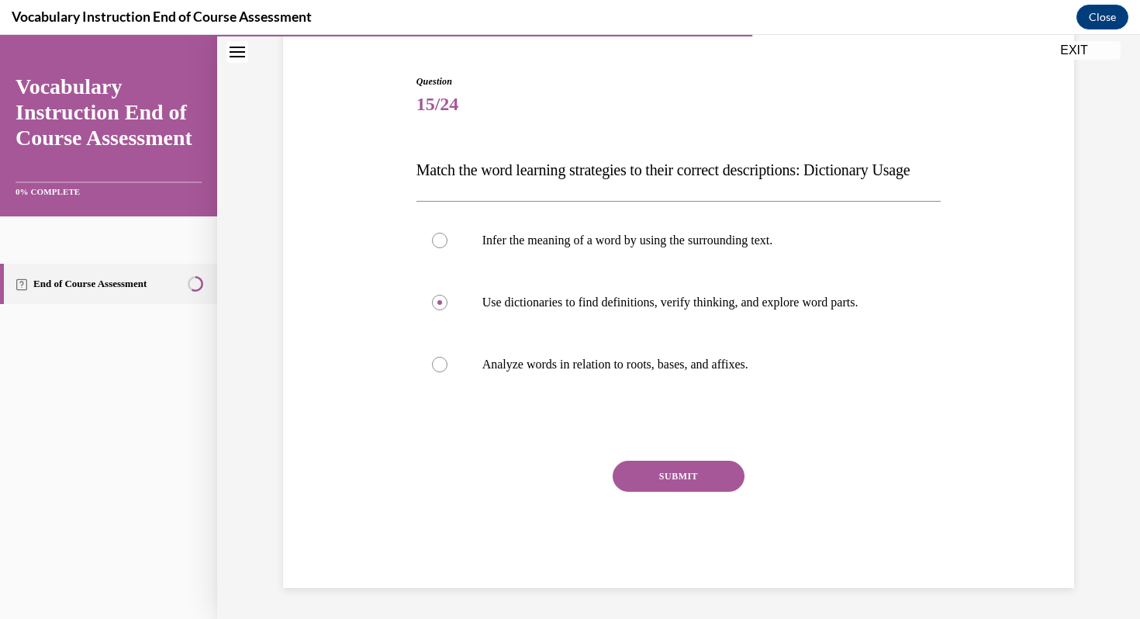
click at [661, 474] on button "SUBMIT" at bounding box center [679, 476] width 132 height 31
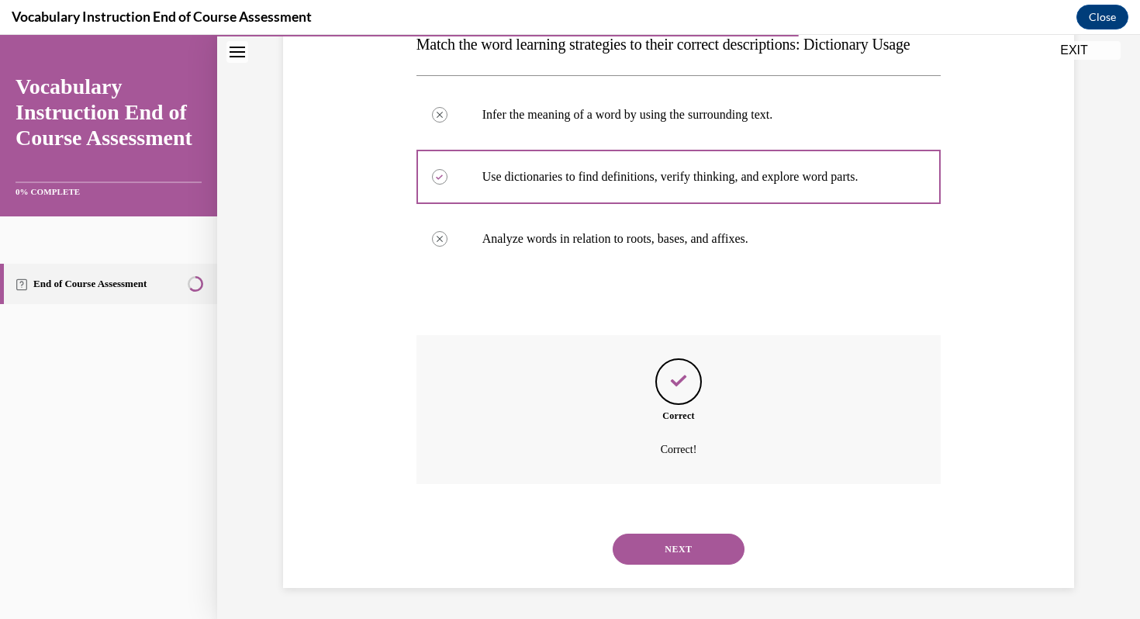
click at [677, 536] on button "NEXT" at bounding box center [679, 549] width 132 height 31
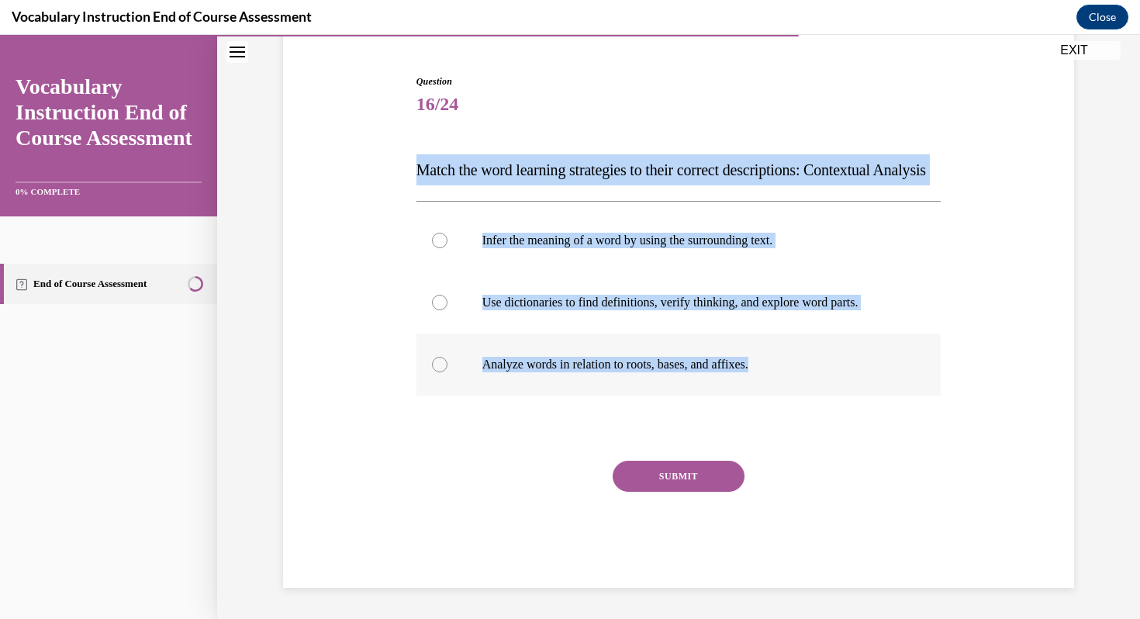
drag, startPoint x: 400, startPoint y: 120, endPoint x: 786, endPoint y: 383, distance: 467.2
click at [787, 383] on div "Question 16/24 Match the word learning strategies to their correct descriptions…" at bounding box center [678, 308] width 799 height 560
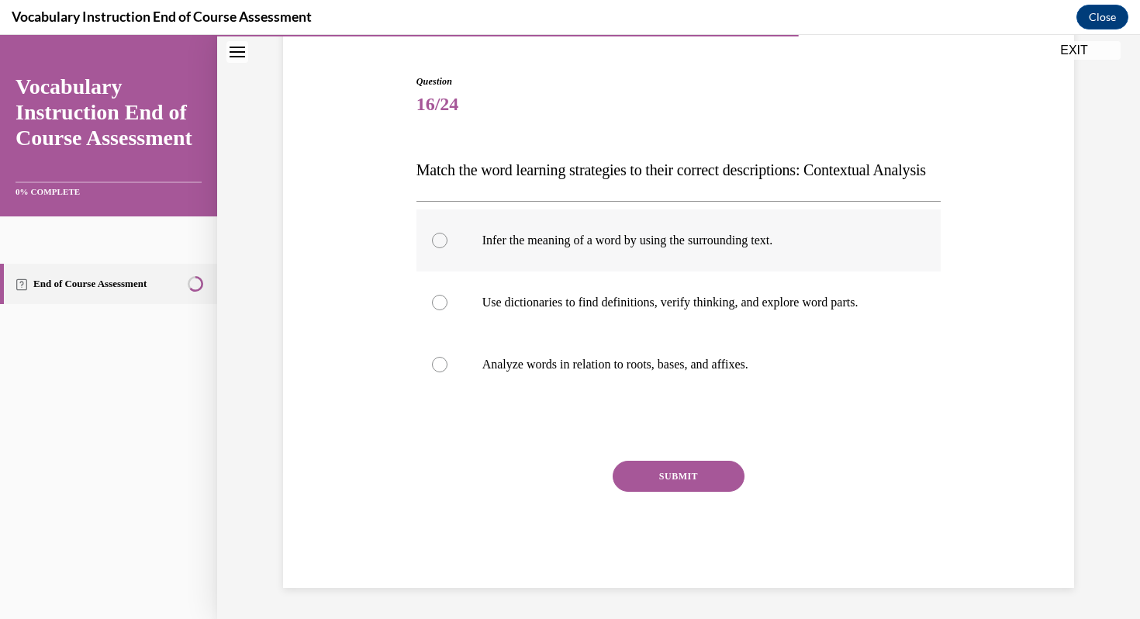
click at [556, 246] on p "Infer the meaning of a word by using the surrounding text." at bounding box center [692, 241] width 420 height 16
click at [447, 246] on input "Infer the meaning of a word by using the surrounding text." at bounding box center [440, 241] width 16 height 16
radio input "true"
click at [655, 475] on button "SUBMIT" at bounding box center [679, 476] width 132 height 31
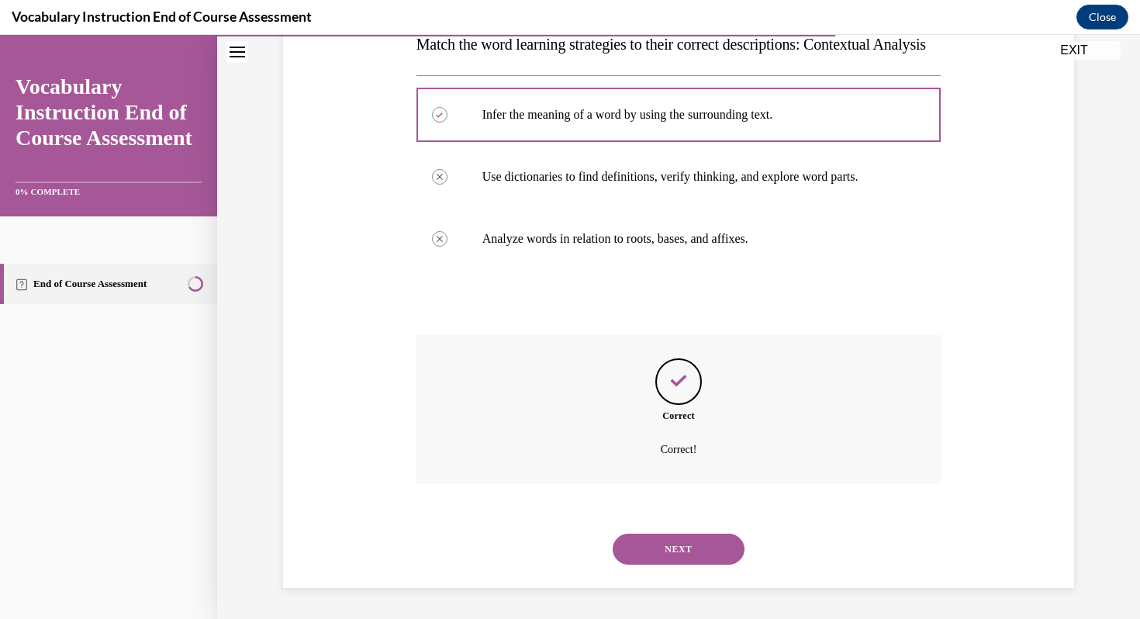
scroll to position [298, 0]
click at [674, 532] on div "NEXT" at bounding box center [678, 549] width 525 height 62
click at [672, 545] on button "NEXT" at bounding box center [679, 549] width 132 height 31
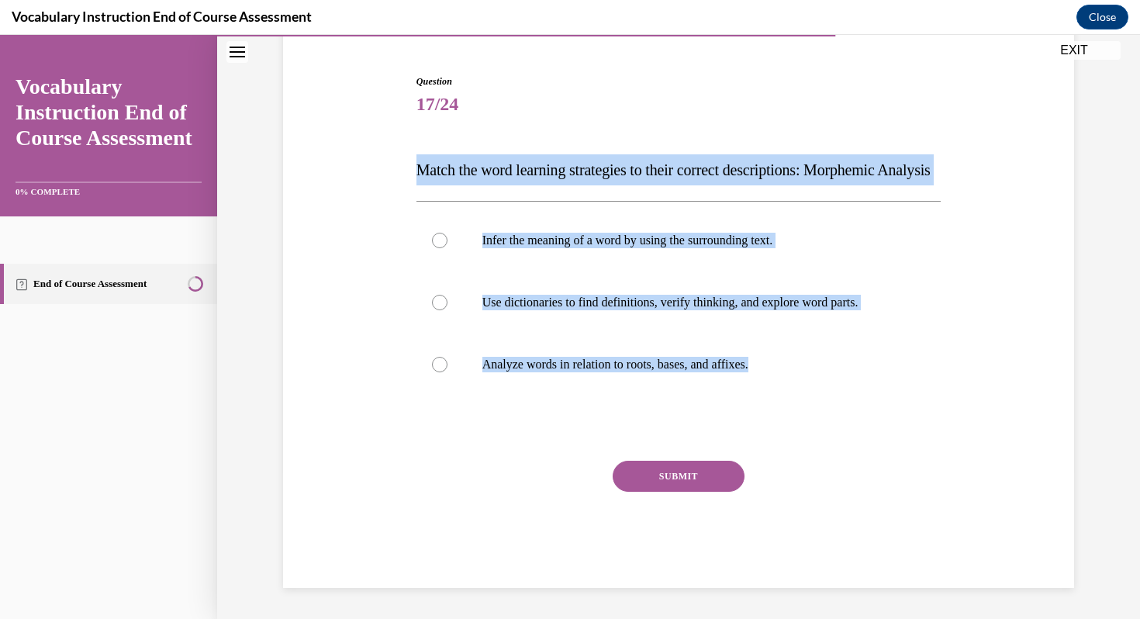
drag, startPoint x: 401, startPoint y: 124, endPoint x: 845, endPoint y: 423, distance: 535.3
click at [845, 423] on div "Question 17/24 Match the word learning strategies to their correct descriptions…" at bounding box center [678, 308] width 799 height 560
click at [553, 354] on label "Analyze words in relation to roots, bases, and affixes." at bounding box center [678, 364] width 525 height 62
click at [447, 357] on input "Analyze words in relation to roots, bases, and affixes." at bounding box center [440, 365] width 16 height 16
radio input "true"
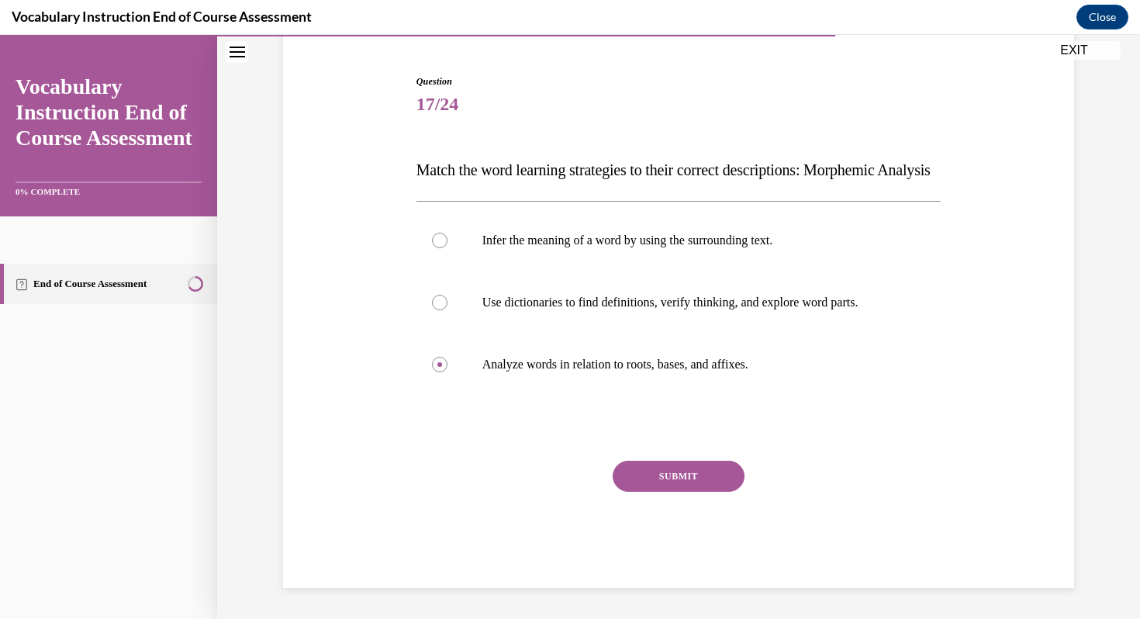
click at [651, 491] on button "SUBMIT" at bounding box center [679, 476] width 132 height 31
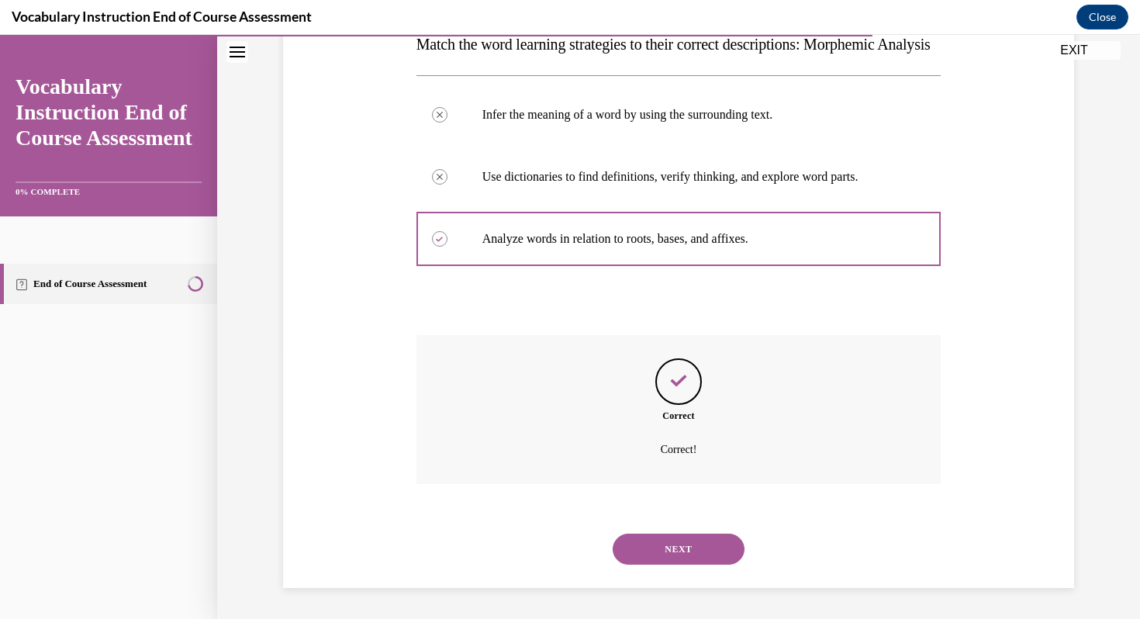
scroll to position [298, 0]
click at [665, 554] on button "NEXT" at bounding box center [679, 549] width 132 height 31
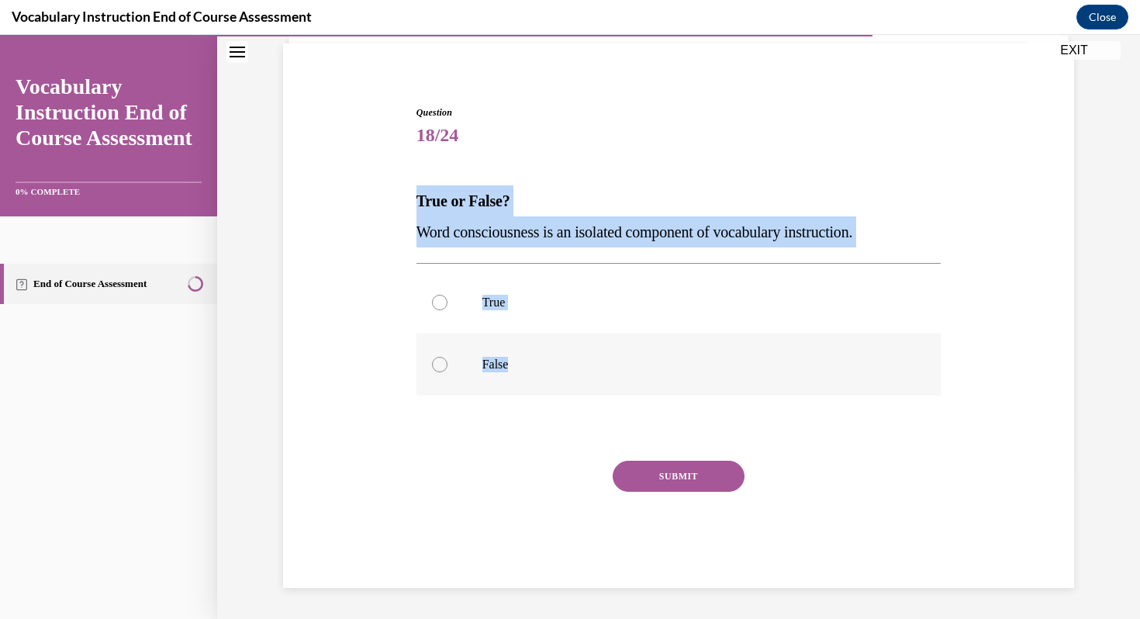
drag, startPoint x: 419, startPoint y: 187, endPoint x: 526, endPoint y: 375, distance: 216.0
click at [526, 375] on div "Question 18/24 True or False? Word consciousness is an isolated component of vo…" at bounding box center [678, 346] width 525 height 482
click at [539, 223] on span "Word consciousness is an isolated component of vocabulary instruction." at bounding box center [634, 231] width 437 height 17
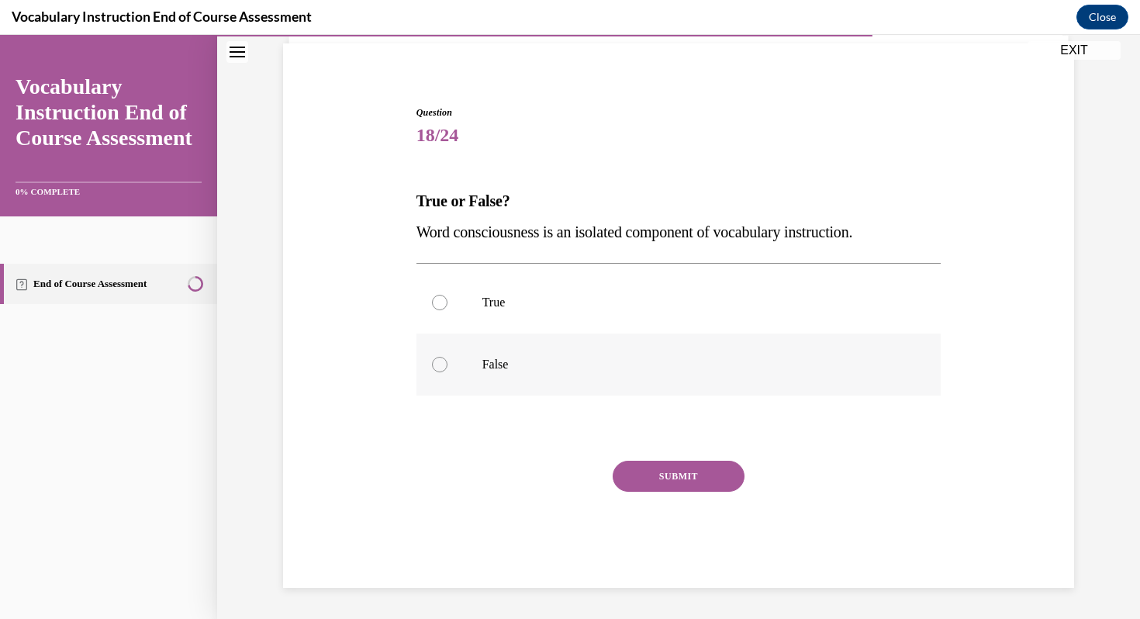
click at [482, 340] on label "False" at bounding box center [678, 364] width 525 height 62
click at [447, 357] on input "False" at bounding box center [440, 365] width 16 height 16
radio input "true"
click at [682, 481] on button "SUBMIT" at bounding box center [679, 476] width 132 height 31
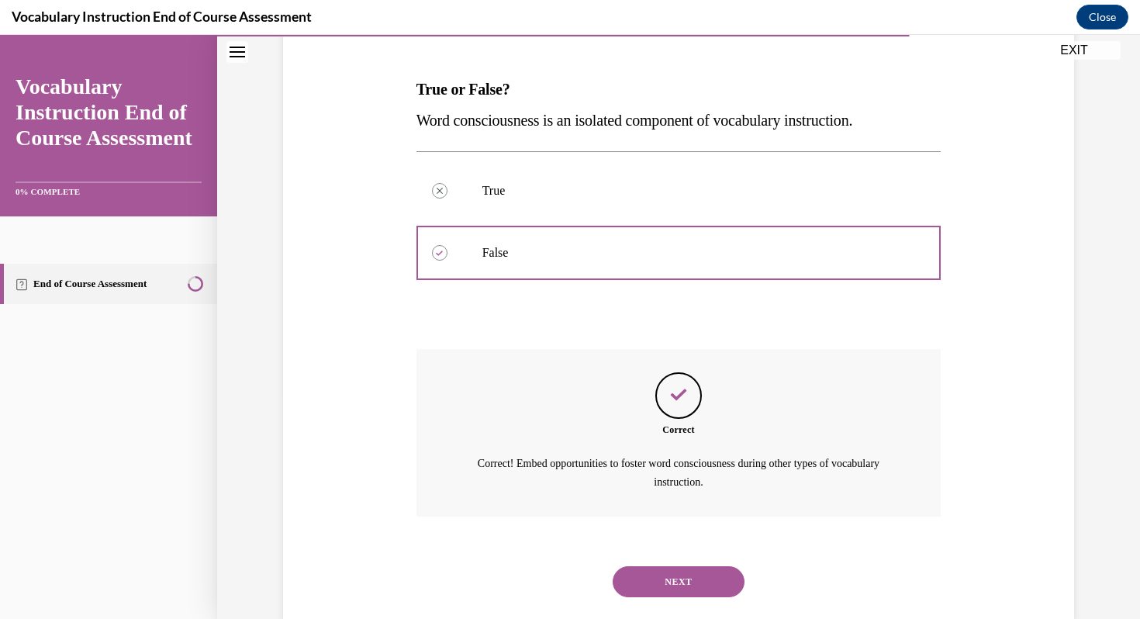
scroll to position [254, 0]
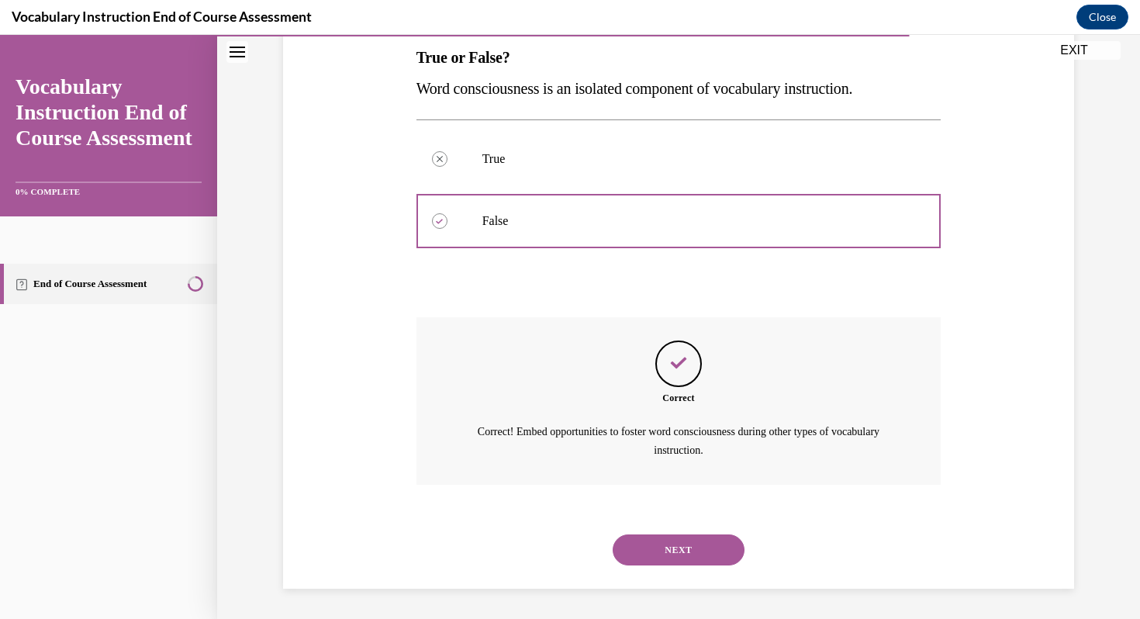
click at [694, 547] on button "NEXT" at bounding box center [679, 549] width 132 height 31
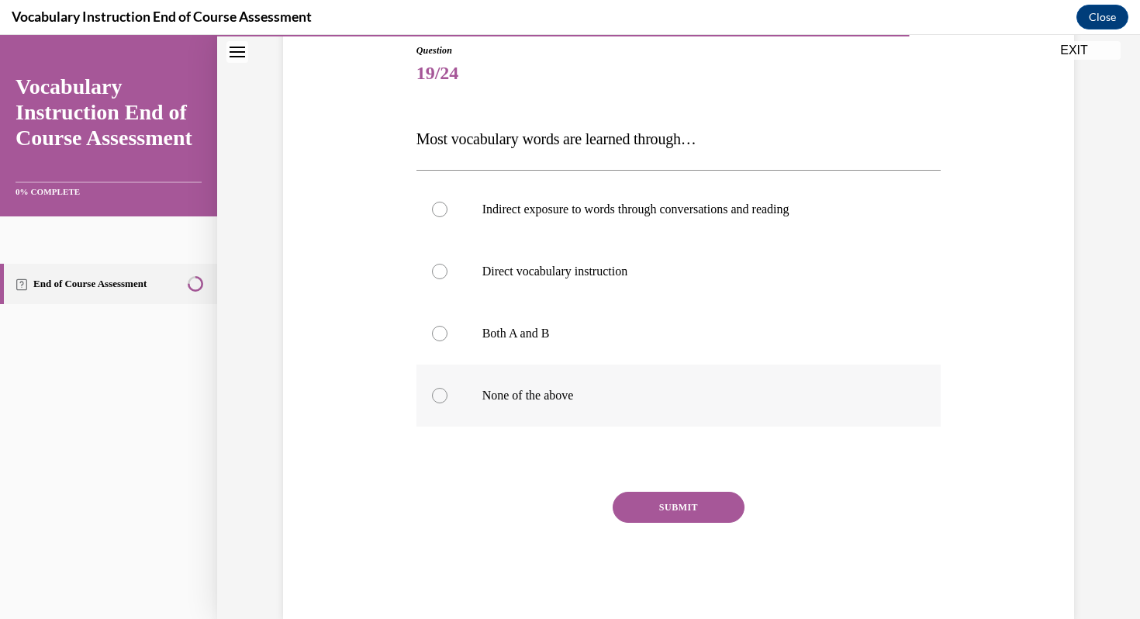
scroll to position [203, 0]
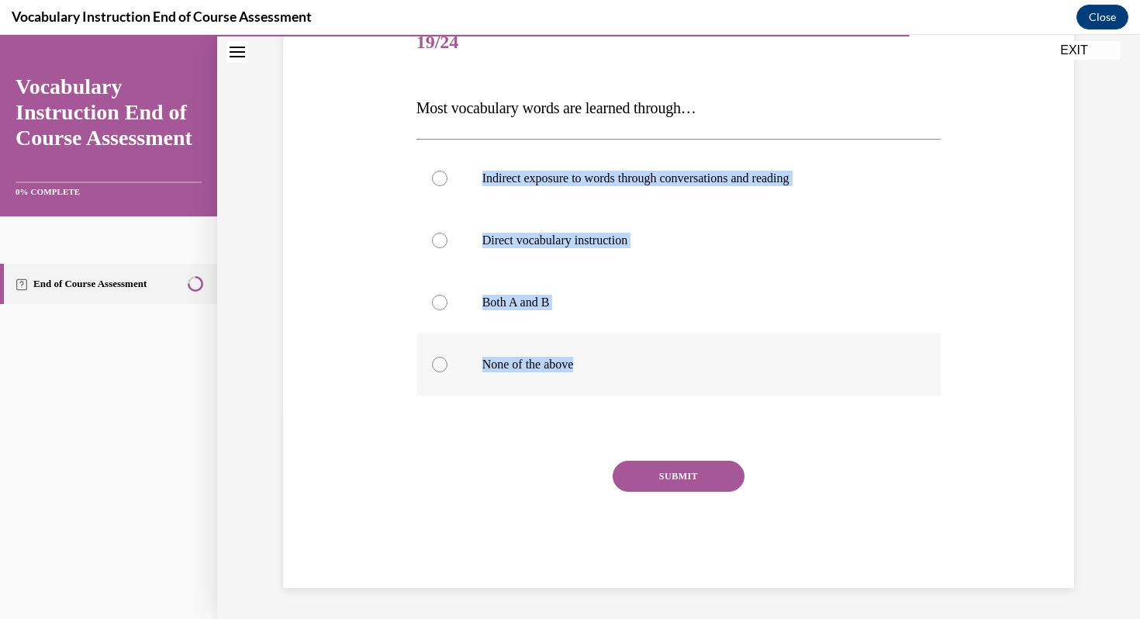
drag, startPoint x: 409, startPoint y: 133, endPoint x: 579, endPoint y: 379, distance: 298.8
click at [579, 379] on div "Question 19/24 Most vocabulary words are learned through… Indirect exposure to …" at bounding box center [678, 277] width 799 height 622
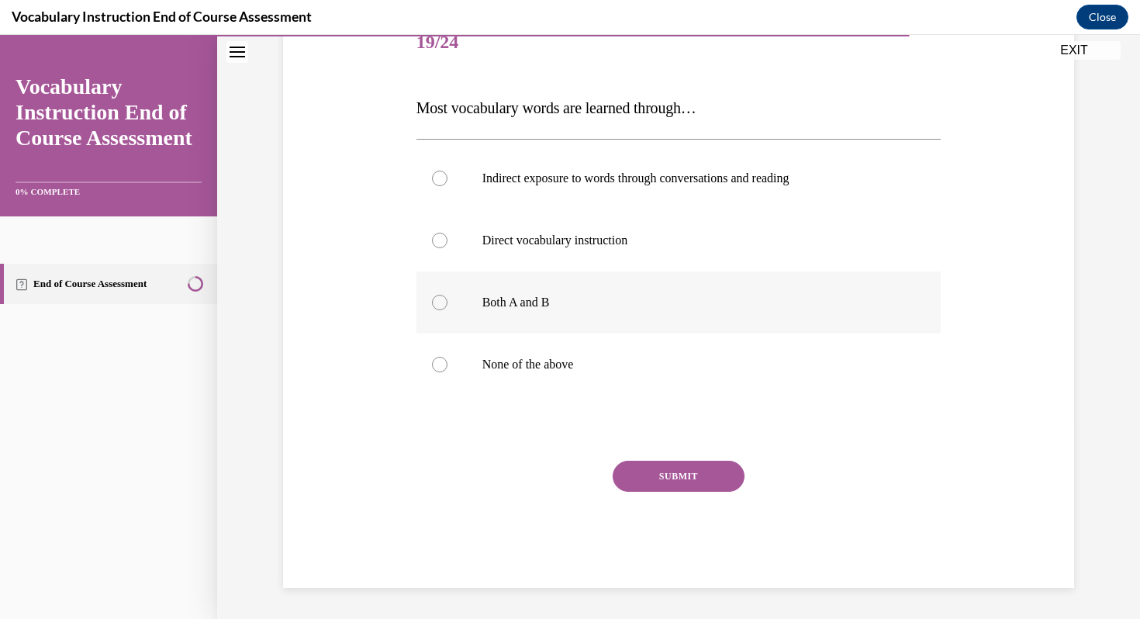
click at [547, 285] on label "Both A and B" at bounding box center [678, 302] width 525 height 62
click at [447, 295] on input "Both A and B" at bounding box center [440, 303] width 16 height 16
radio input "true"
click at [636, 494] on div "SUBMIT" at bounding box center [678, 500] width 525 height 78
click at [636, 484] on button "SUBMIT" at bounding box center [679, 476] width 132 height 31
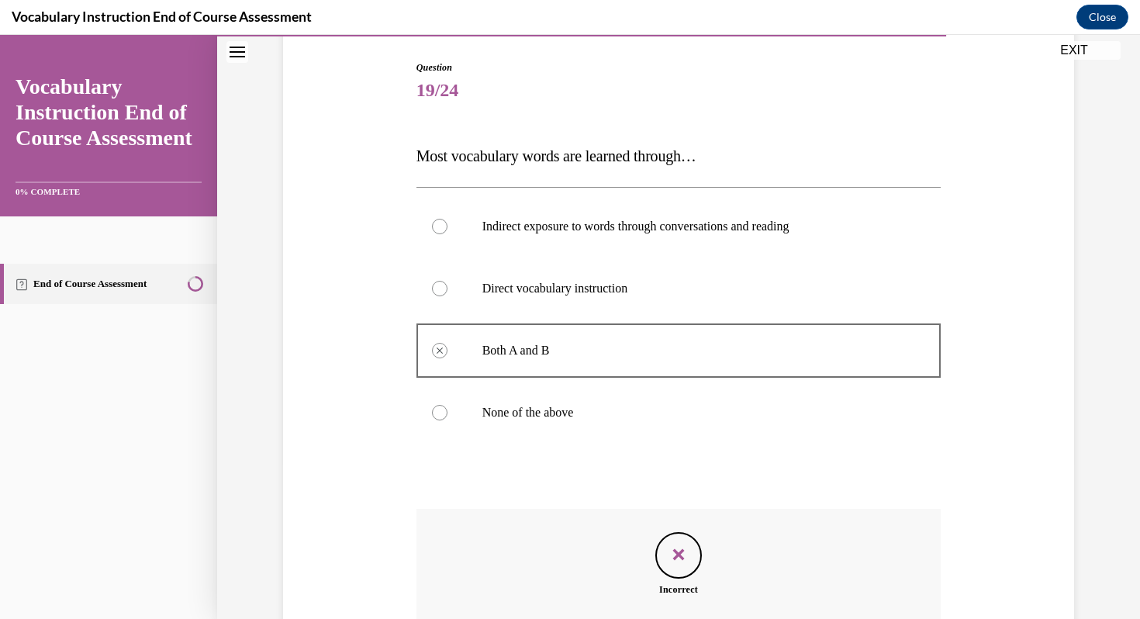
scroll to position [329, 0]
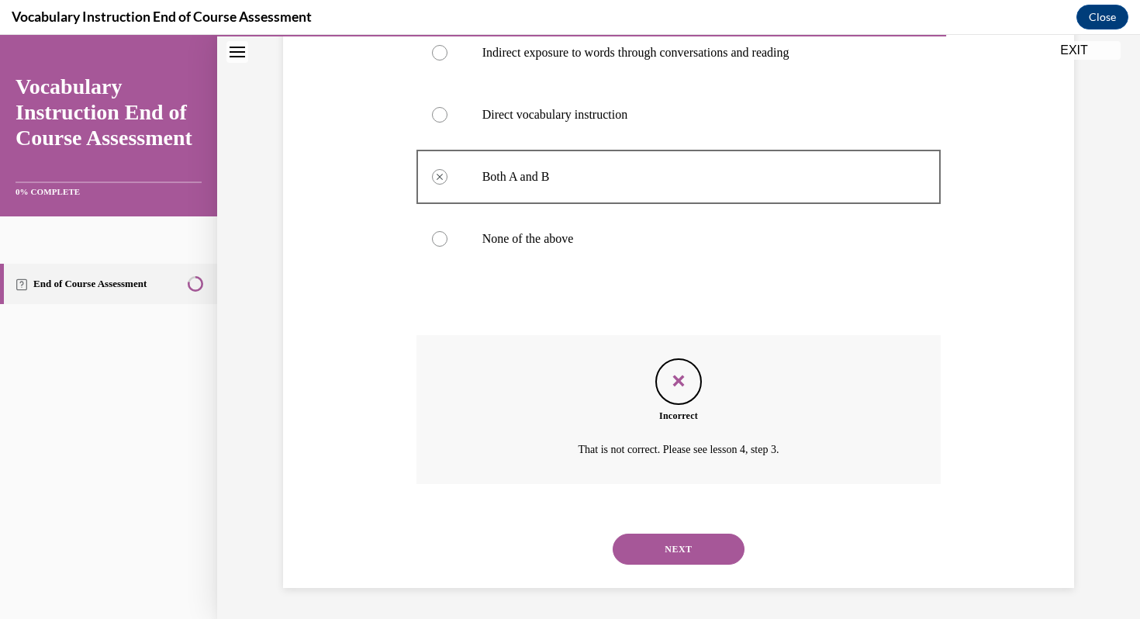
click at [652, 549] on button "NEXT" at bounding box center [679, 549] width 132 height 31
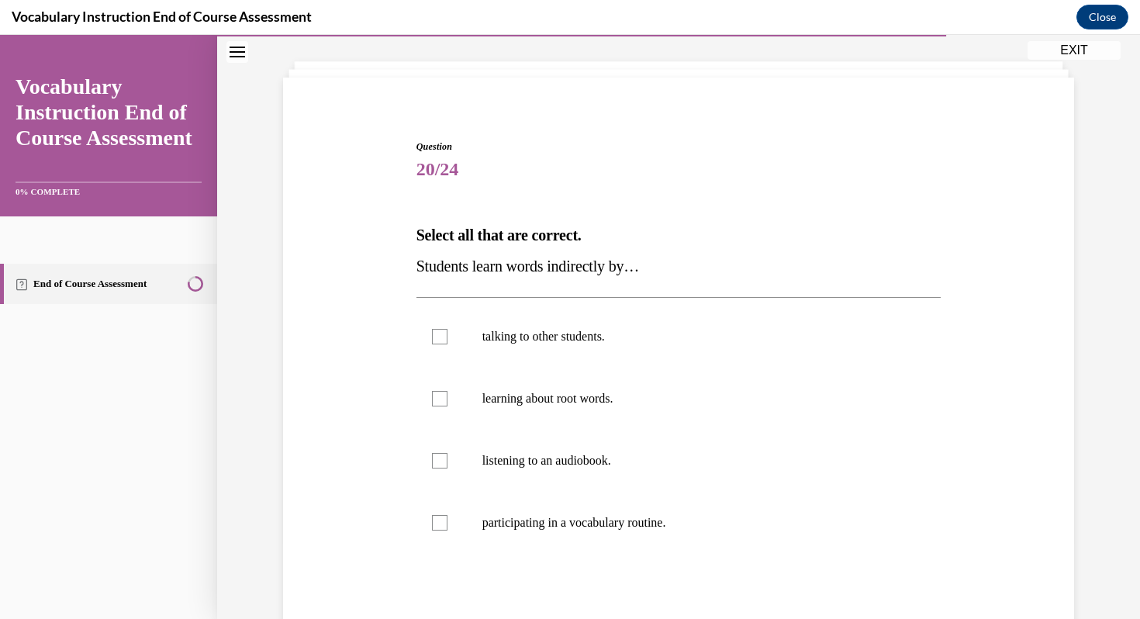
scroll to position [90, 0]
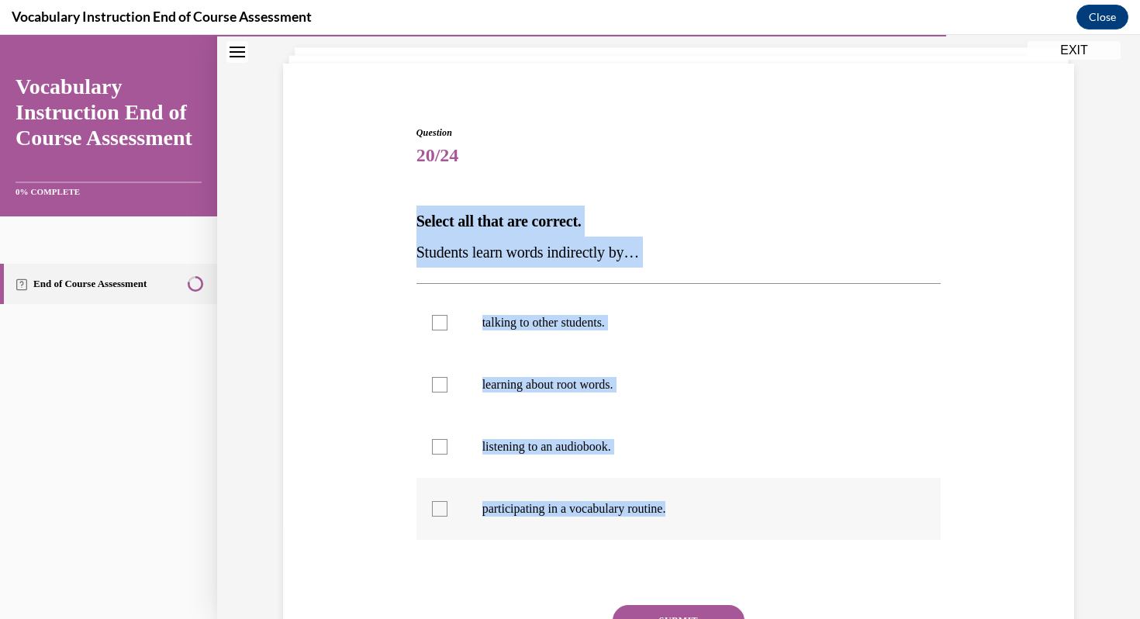
drag, startPoint x: 413, startPoint y: 203, endPoint x: 710, endPoint y: 532, distance: 443.6
click at [710, 532] on div "Question 20/24 Select all that are correct. Students learn words indirectly by……" at bounding box center [679, 417] width 533 height 630
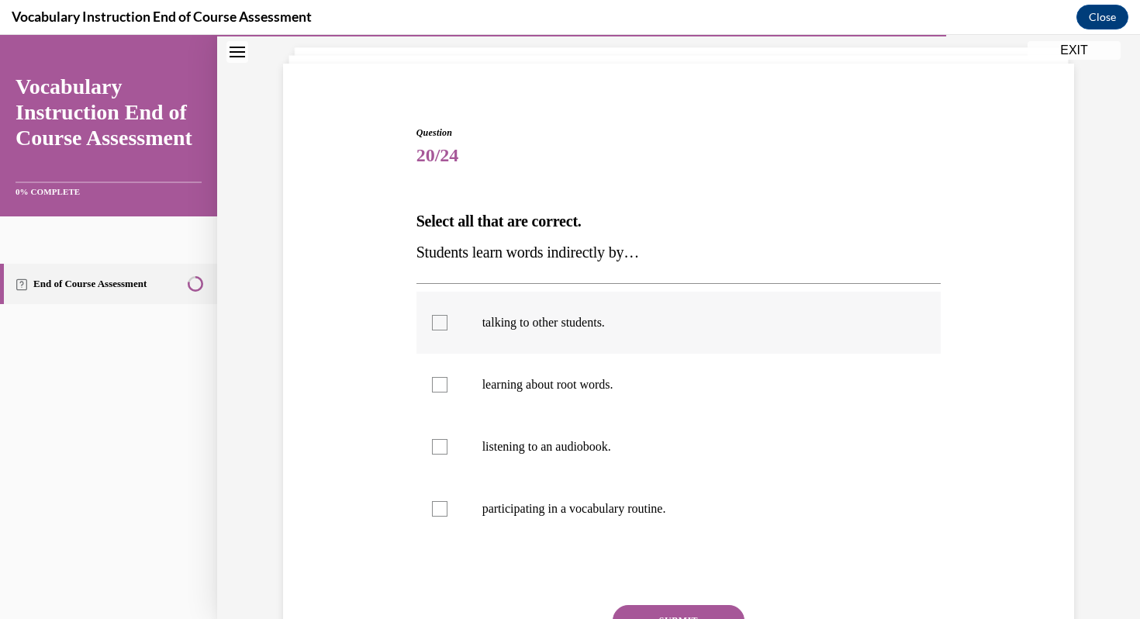
click at [518, 344] on label "talking to other students." at bounding box center [678, 323] width 525 height 62
click at [447, 330] on input "talking to other students." at bounding box center [440, 323] width 16 height 16
checkbox input "true"
click at [509, 441] on p "listening to an audiobook." at bounding box center [692, 447] width 420 height 16
click at [447, 441] on input "listening to an audiobook." at bounding box center [440, 447] width 16 height 16
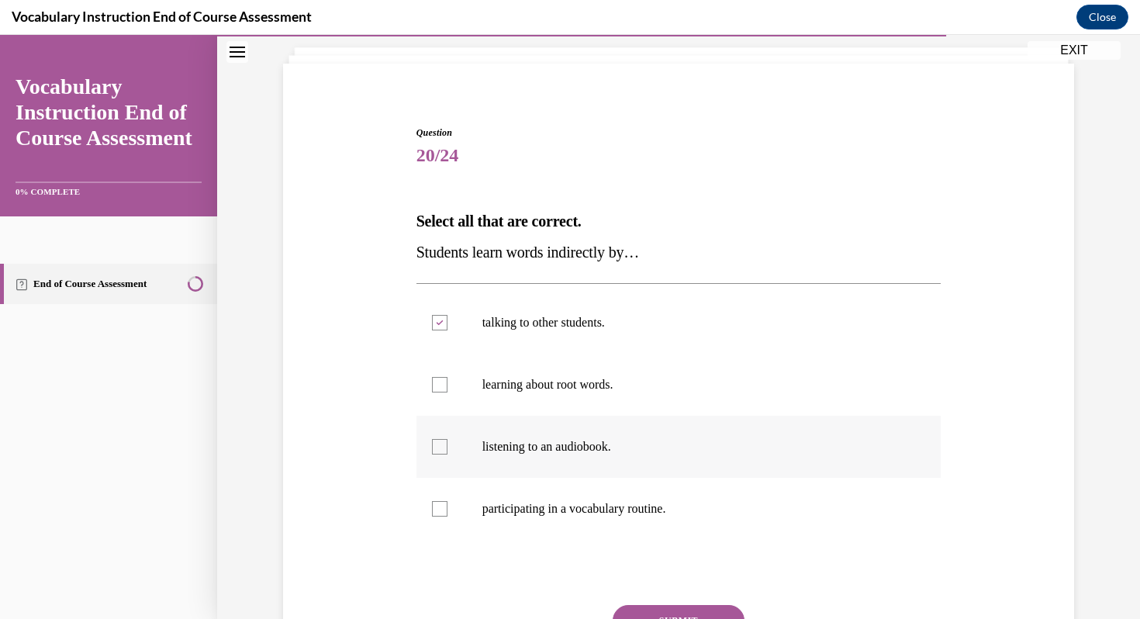
checkbox input "true"
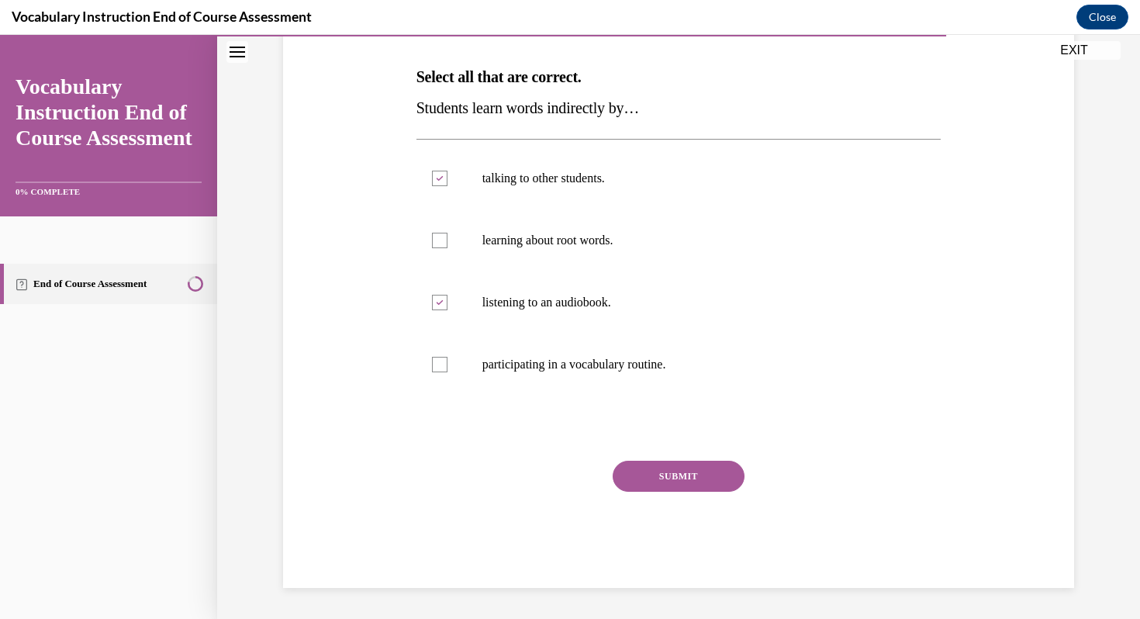
click at [658, 460] on div "Question 20/24 Select all that are correct. Students learn words indirectly by……" at bounding box center [678, 284] width 525 height 606
click at [658, 485] on button "SUBMIT" at bounding box center [679, 476] width 132 height 31
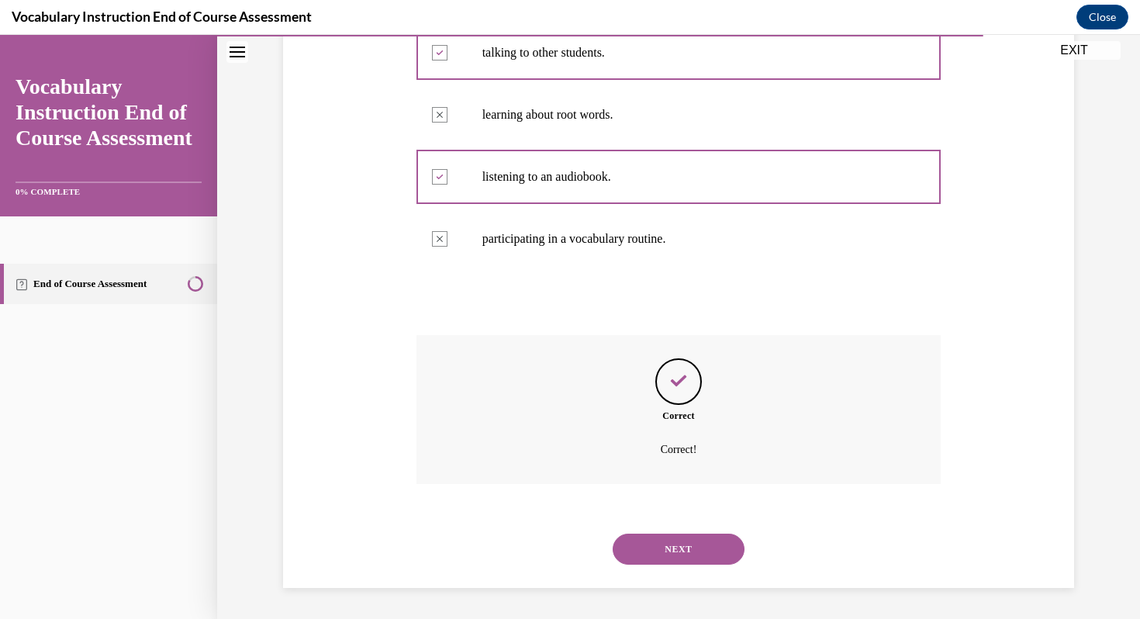
scroll to position [353, 0]
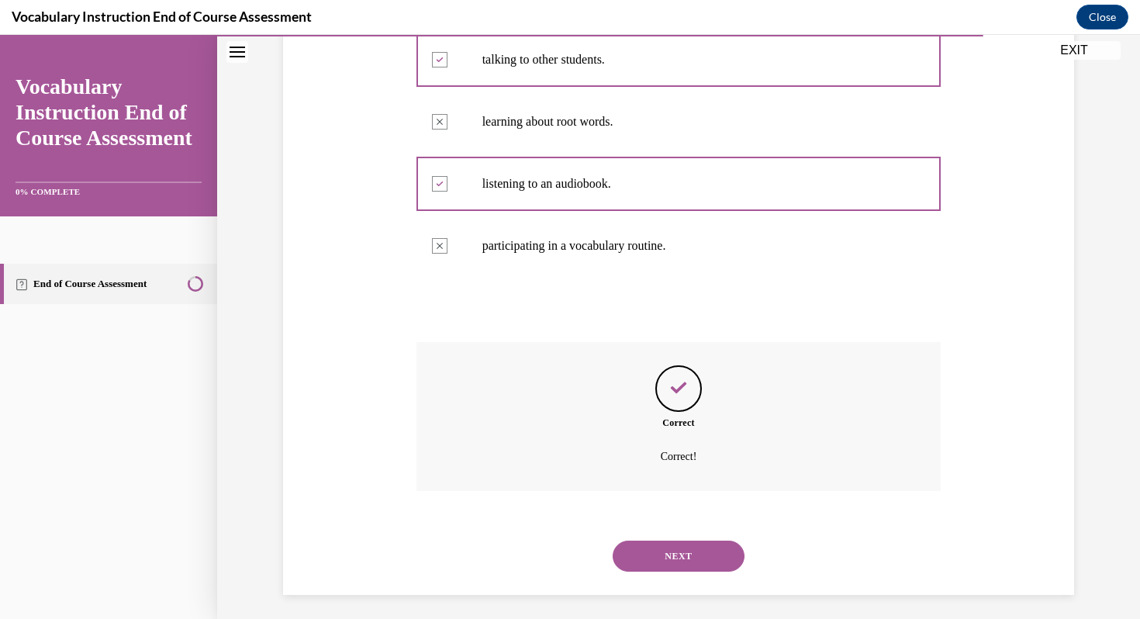
click at [665, 561] on button "NEXT" at bounding box center [679, 556] width 132 height 31
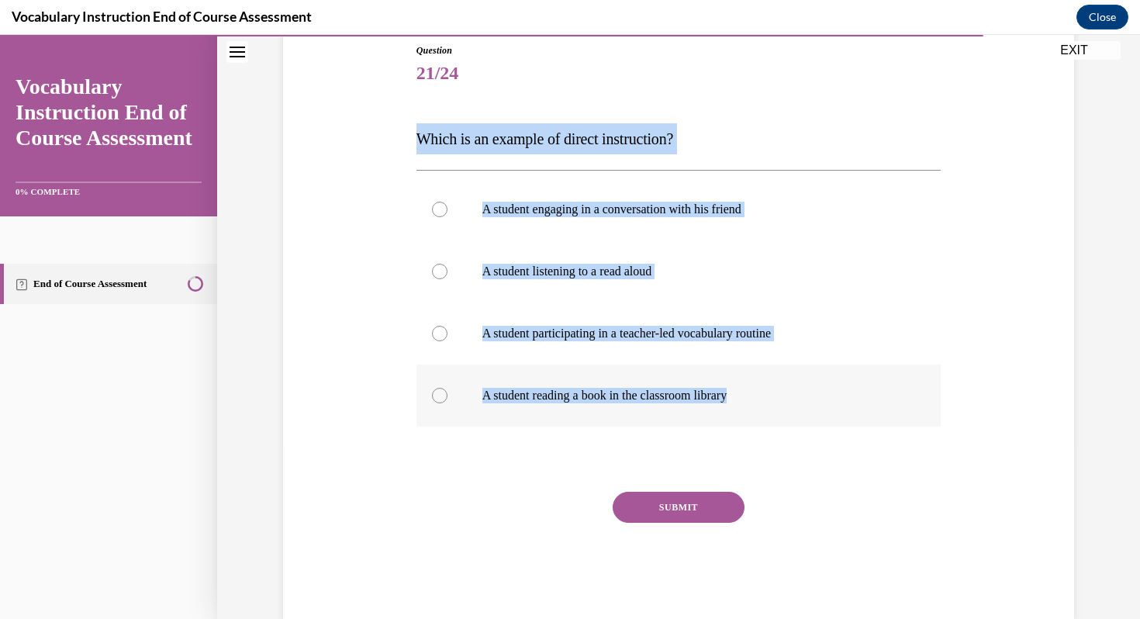
drag, startPoint x: 399, startPoint y: 111, endPoint x: 766, endPoint y: 397, distance: 465.8
click at [766, 397] on div "Question 21/24 Which is an example of direct instruction? A student engaging in…" at bounding box center [678, 308] width 799 height 622
click at [572, 333] on p "A student participating in a teacher-led vocabulary routine" at bounding box center [692, 334] width 420 height 16
click at [447, 333] on input "A student participating in a teacher-led vocabulary routine" at bounding box center [440, 334] width 16 height 16
radio input "true"
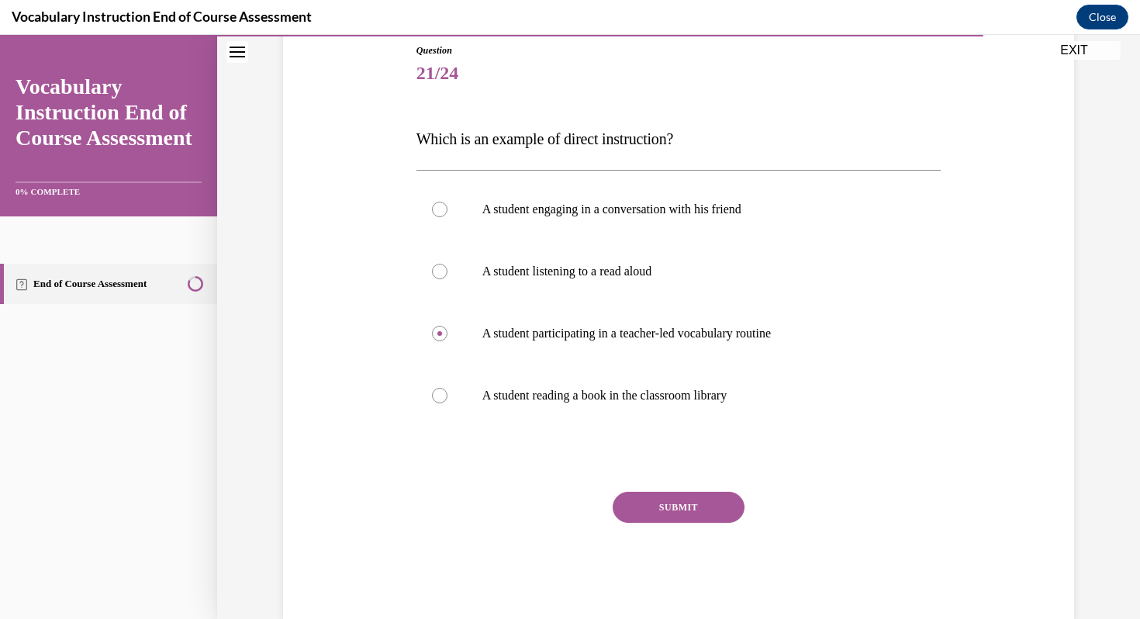
click at [653, 518] on button "SUBMIT" at bounding box center [679, 507] width 132 height 31
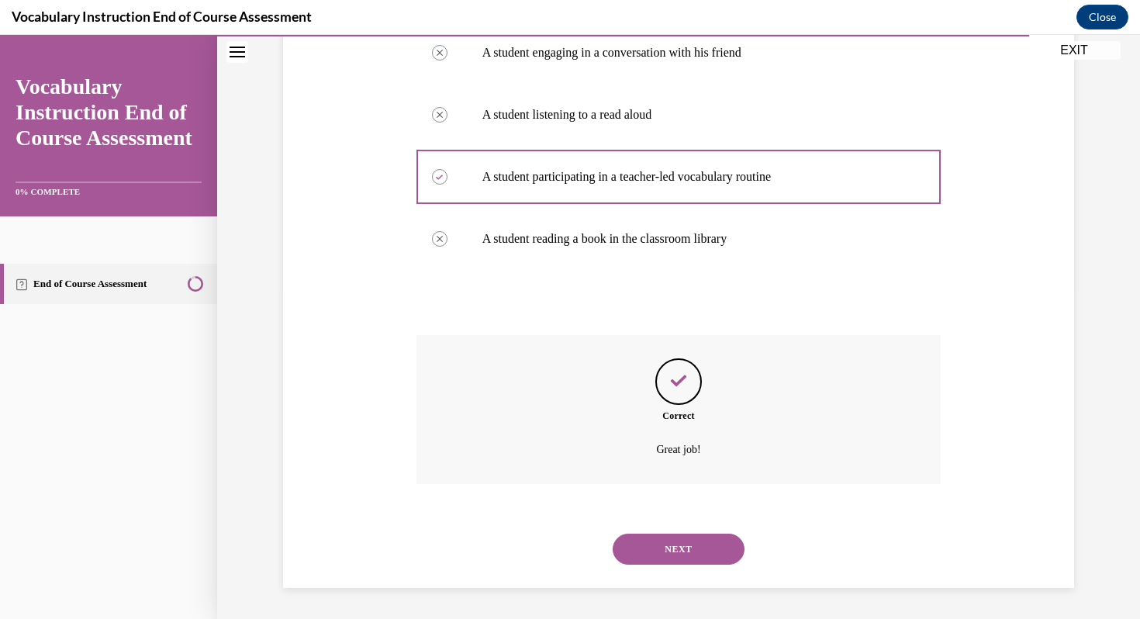
click at [655, 551] on button "NEXT" at bounding box center [679, 549] width 132 height 31
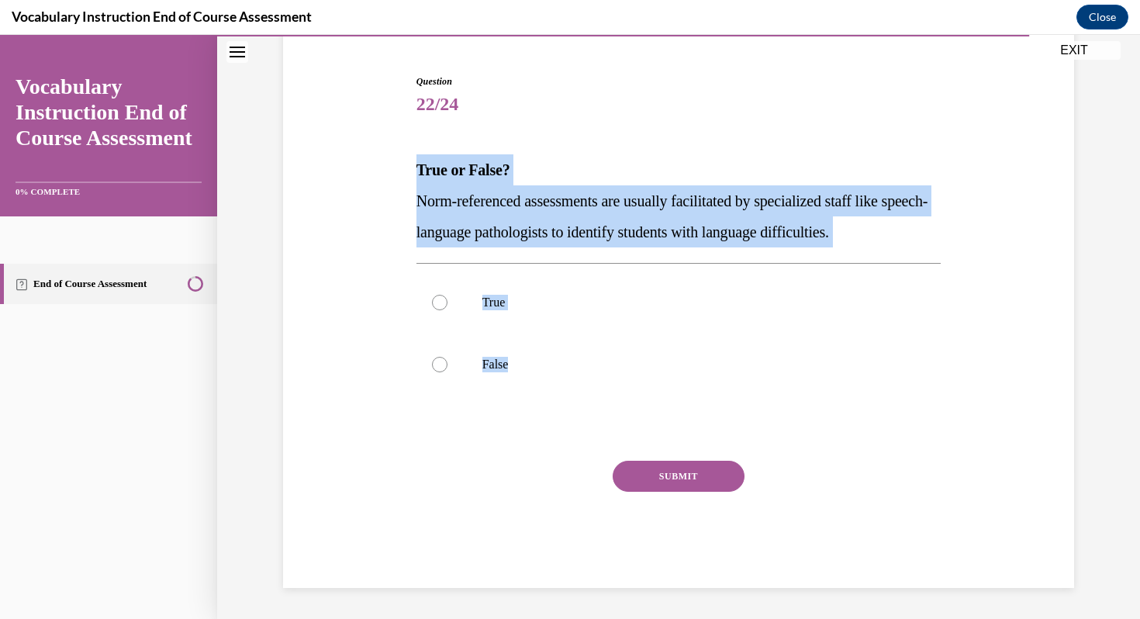
drag, startPoint x: 401, startPoint y: 165, endPoint x: 546, endPoint y: 409, distance: 283.4
click at [546, 409] on div "Question 22/24 True or False? Norm-referenced assessments are usually facilitat…" at bounding box center [678, 308] width 799 height 560
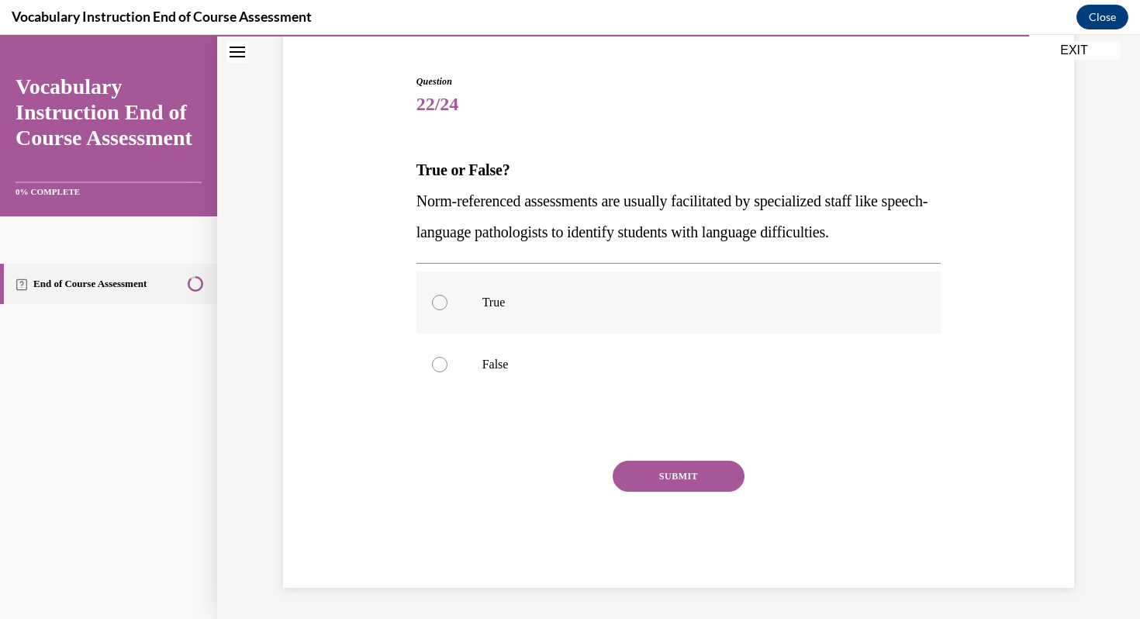
click at [506, 325] on label "True" at bounding box center [678, 302] width 525 height 62
click at [447, 310] on input "True" at bounding box center [440, 303] width 16 height 16
radio input "true"
click at [641, 470] on button "SUBMIT" at bounding box center [679, 476] width 132 height 31
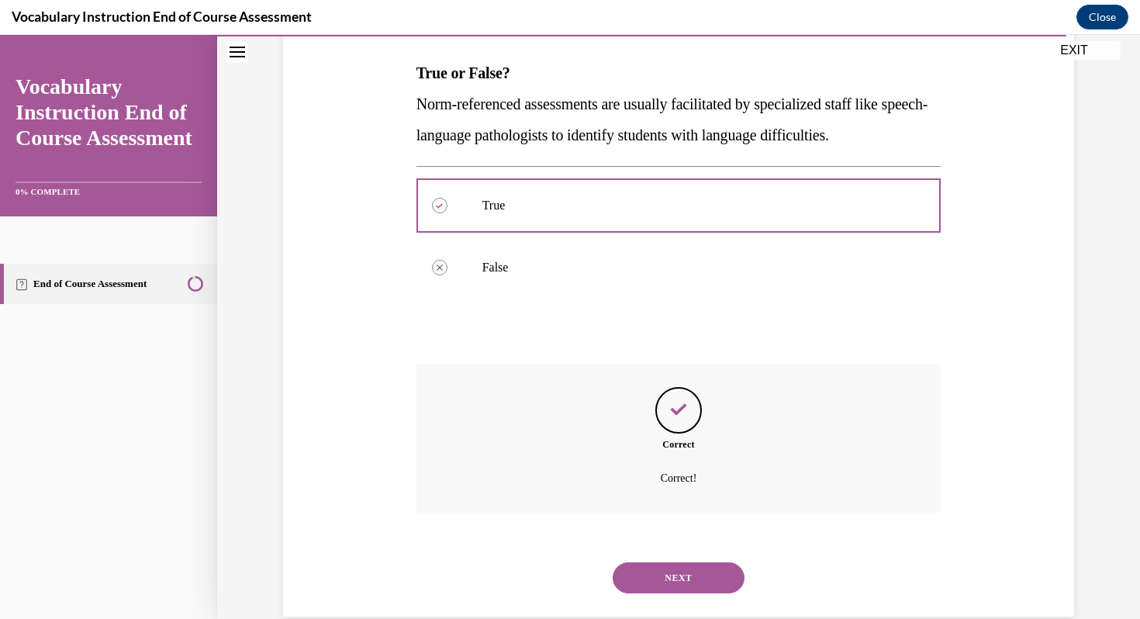
scroll to position [267, 0]
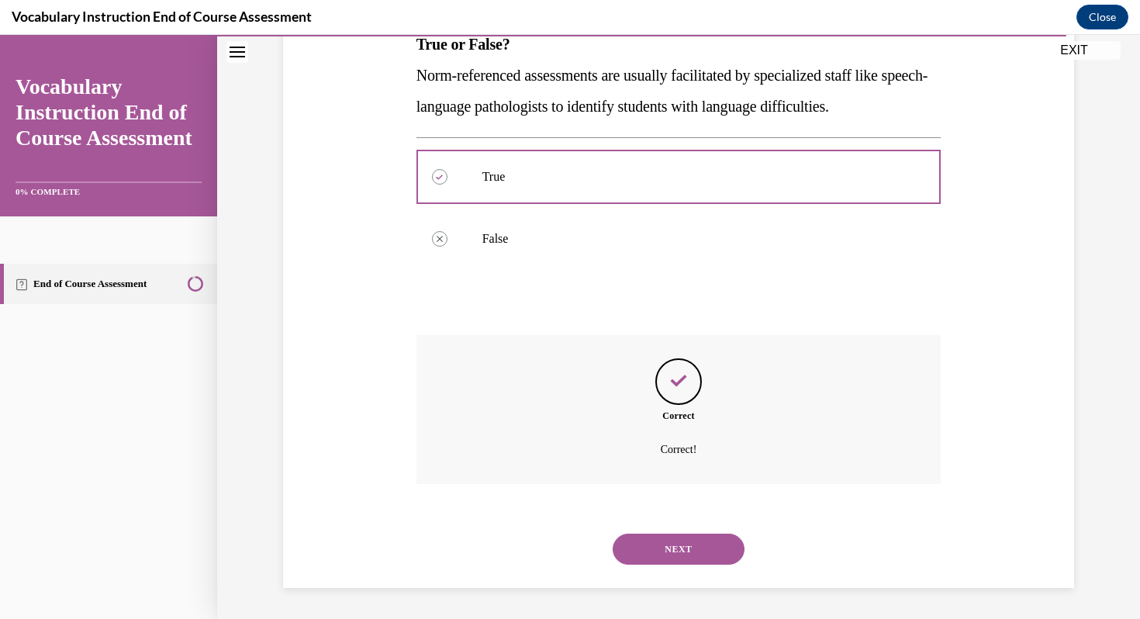
click at [677, 561] on button "NEXT" at bounding box center [679, 549] width 132 height 31
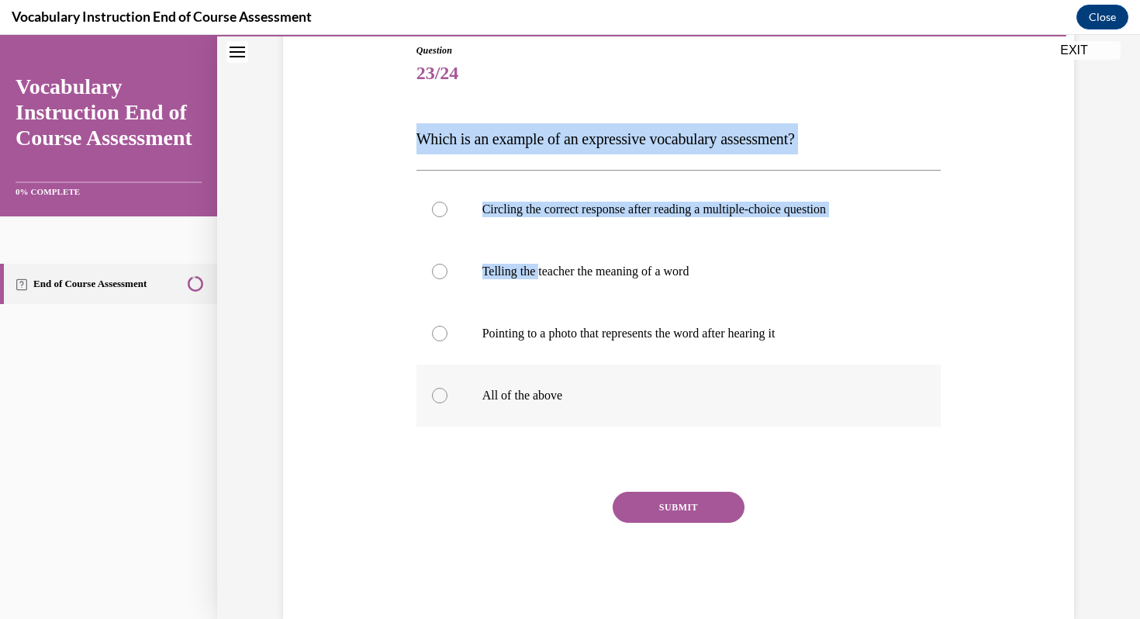
scroll to position [203, 0]
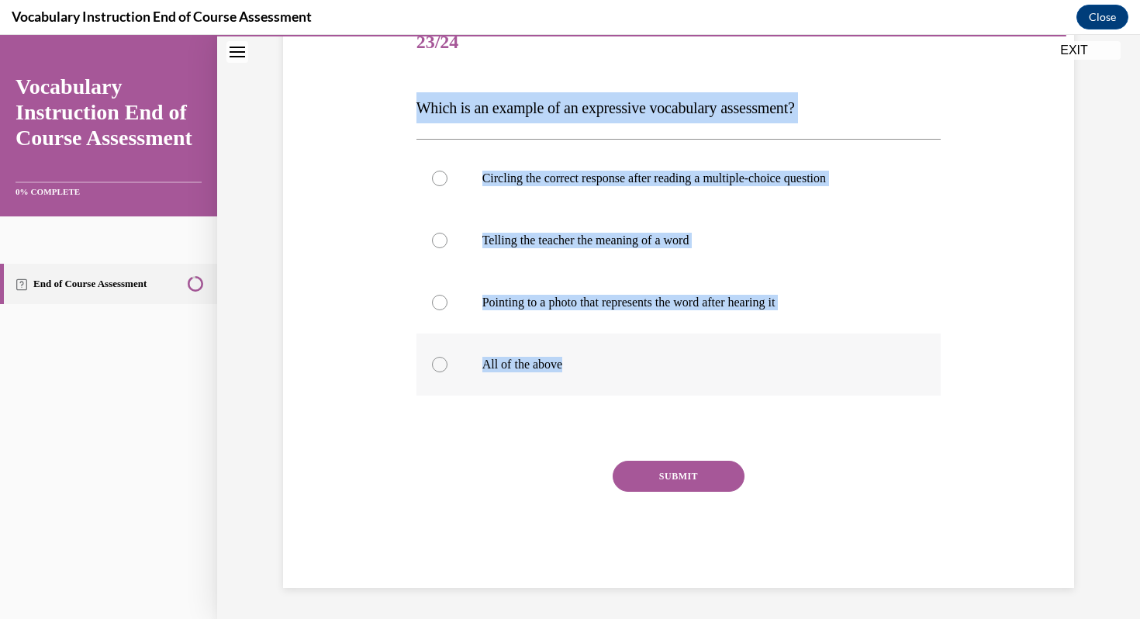
drag, startPoint x: 407, startPoint y: 126, endPoint x: 621, endPoint y: 372, distance: 326.0
click at [621, 372] on div "Question 23/24 Which is an example of an expressive vocabulary assessment? Circ…" at bounding box center [678, 277] width 799 height 622
click at [513, 253] on label "Telling the teacher the meaning of a word" at bounding box center [678, 240] width 525 height 62
click at [447, 248] on input "Telling the teacher the meaning of a word" at bounding box center [440, 241] width 16 height 16
radio input "true"
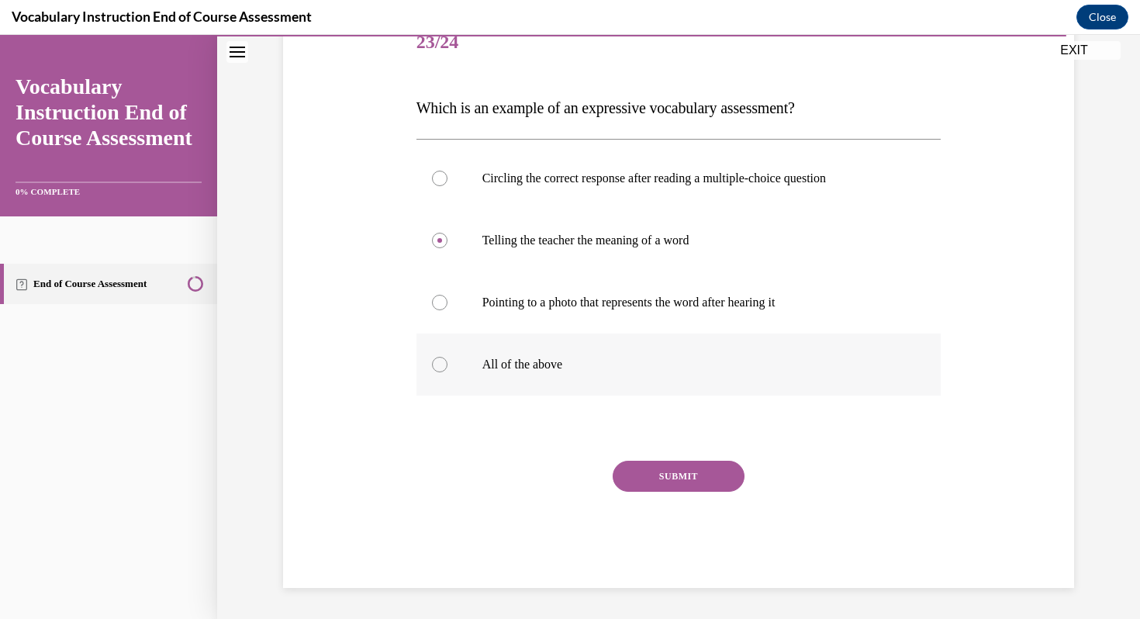
click at [599, 389] on label "All of the above" at bounding box center [678, 364] width 525 height 62
click at [447, 372] on input "All of the above" at bounding box center [440, 365] width 16 height 16
radio input "true"
click at [645, 468] on button "SUBMIT" at bounding box center [679, 476] width 132 height 31
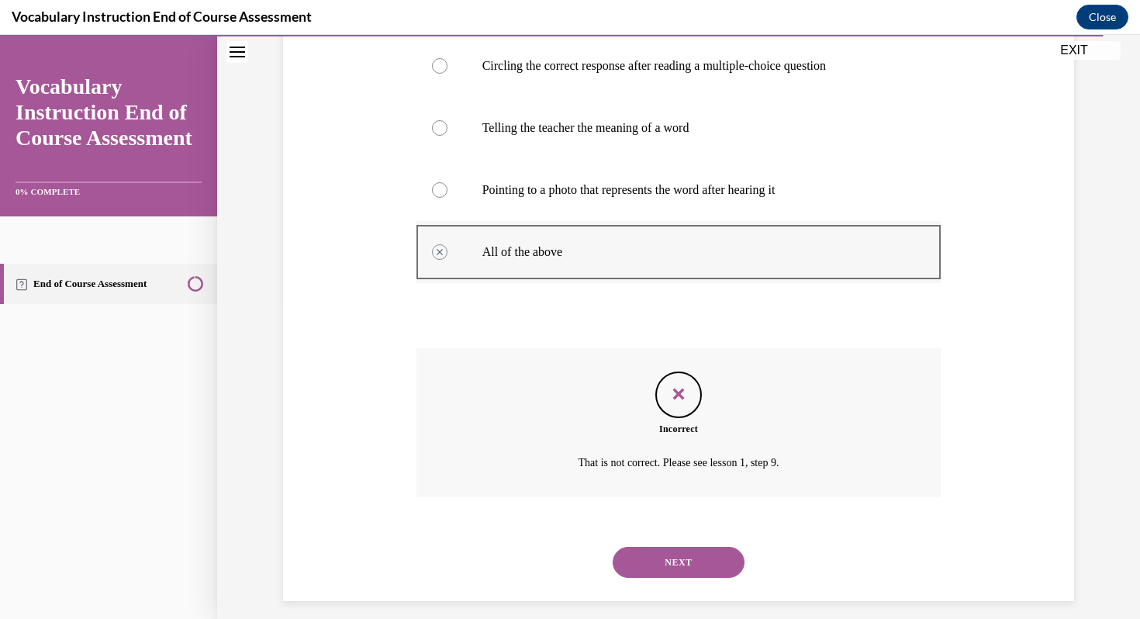
scroll to position [329, 0]
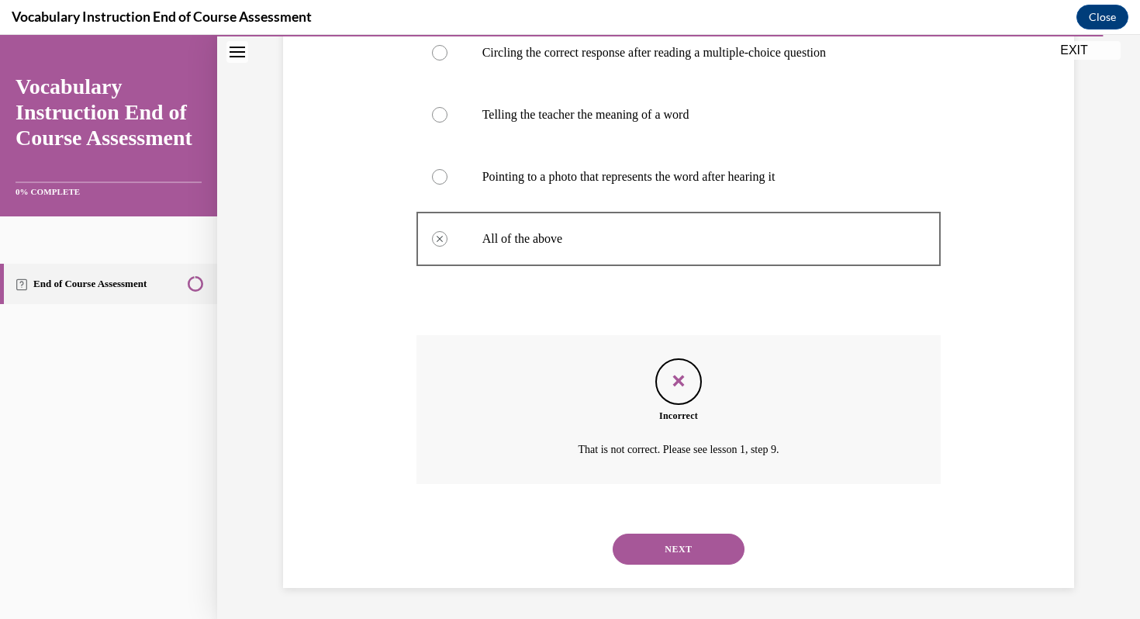
click at [666, 534] on button "NEXT" at bounding box center [679, 549] width 132 height 31
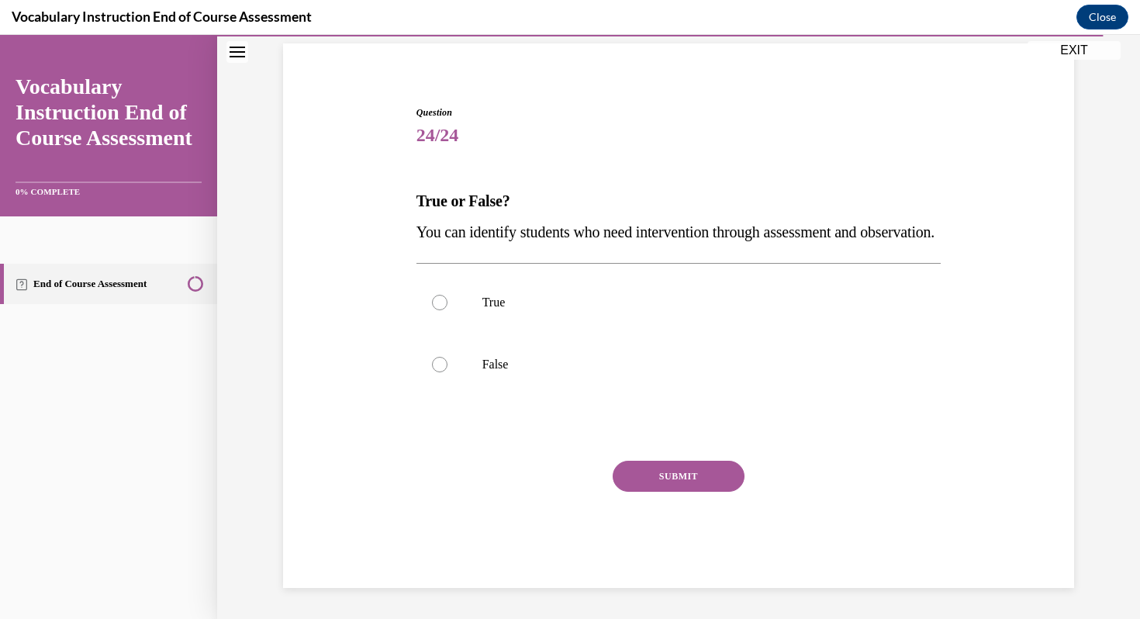
scroll to position [141, 0]
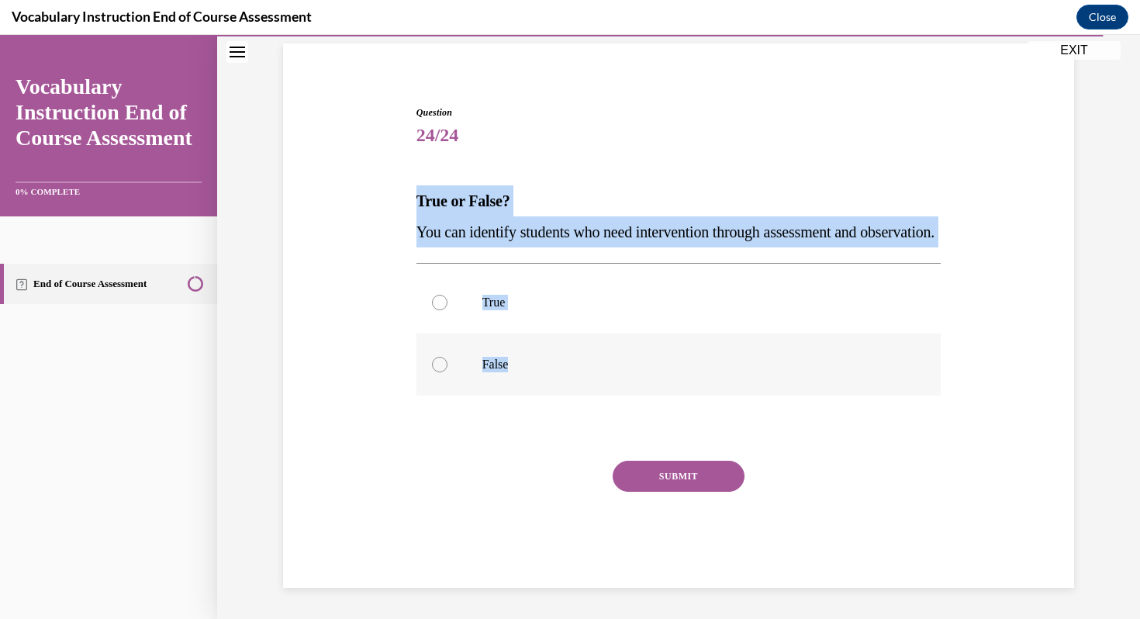
drag, startPoint x: 402, startPoint y: 160, endPoint x: 550, endPoint y: 367, distance: 254.6
click at [551, 367] on div "Question 24/24 True or False? You can identify students who need intervention t…" at bounding box center [678, 323] width 799 height 529
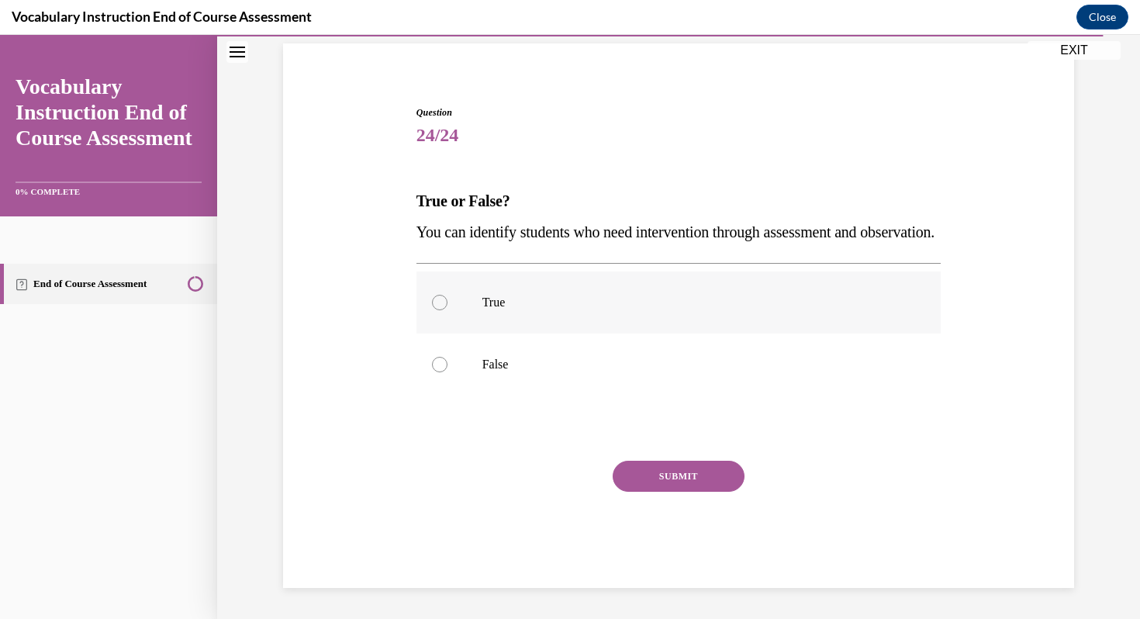
click at [579, 285] on label "True" at bounding box center [678, 302] width 525 height 62
click at [447, 295] on input "True" at bounding box center [440, 303] width 16 height 16
radio input "true"
click at [668, 474] on button "SUBMIT" at bounding box center [679, 476] width 132 height 31
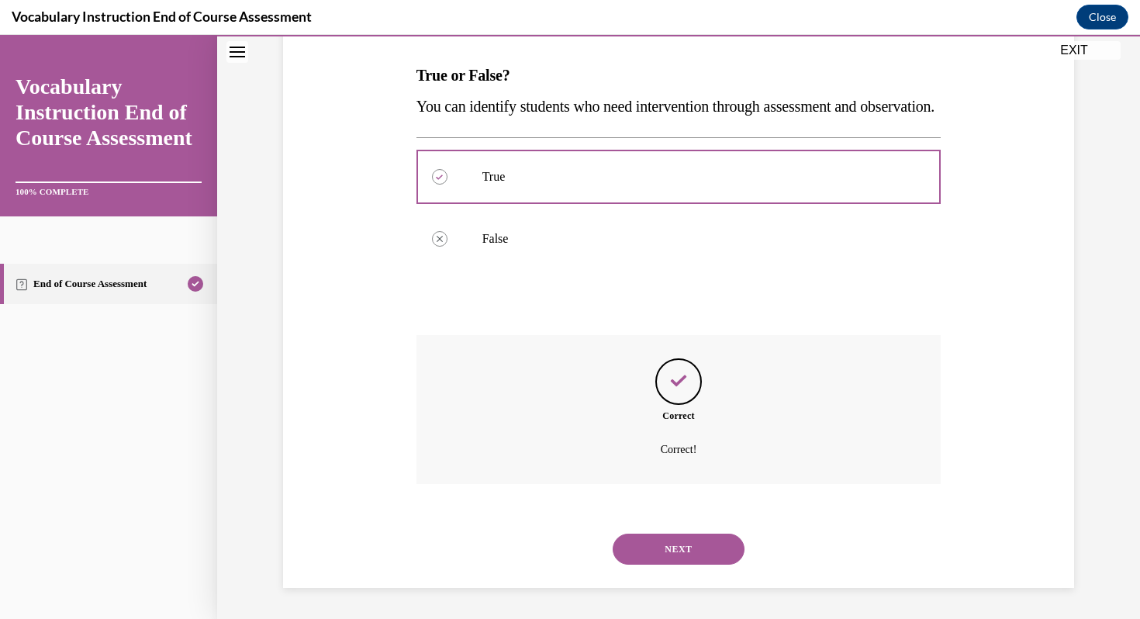
click at [661, 549] on button "NEXT" at bounding box center [679, 549] width 132 height 31
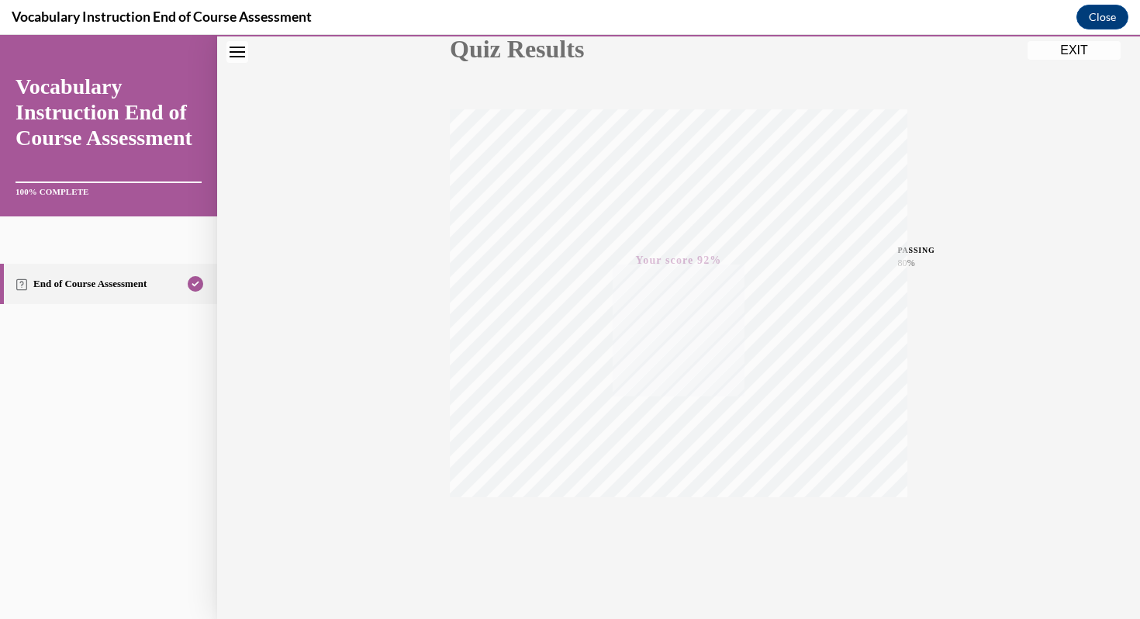
scroll to position [211, 0]
click at [1062, 47] on button "EXIT" at bounding box center [1074, 50] width 93 height 19
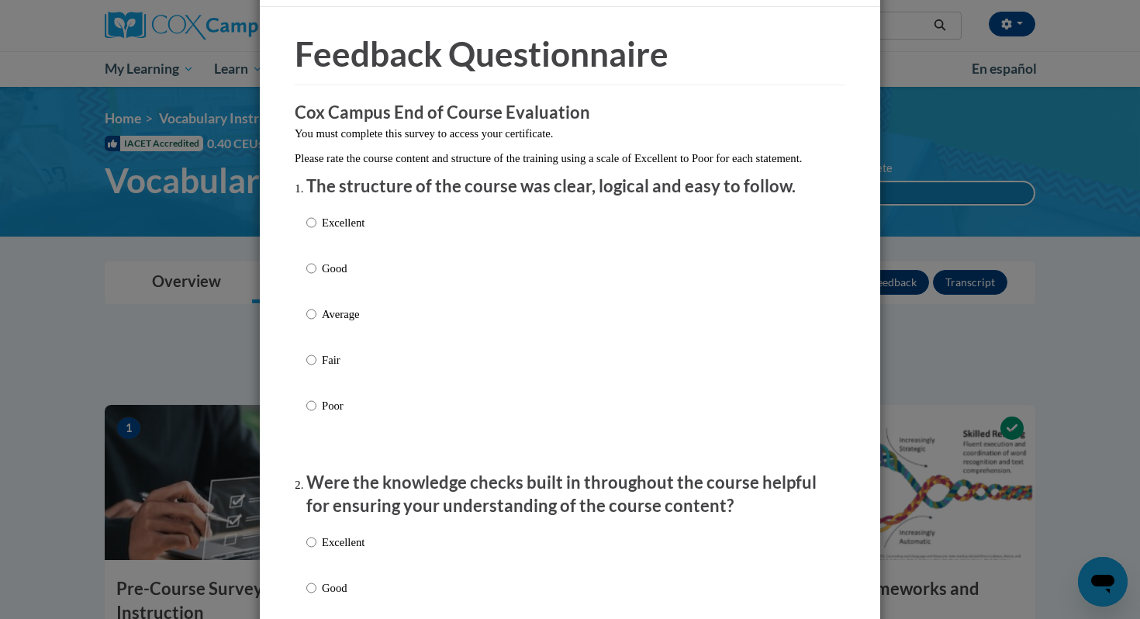
scroll to position [43, 0]
click at [329, 300] on label "Good" at bounding box center [335, 279] width 58 height 42
click at [316, 275] on input "Good" at bounding box center [311, 266] width 10 height 17
radio input "true"
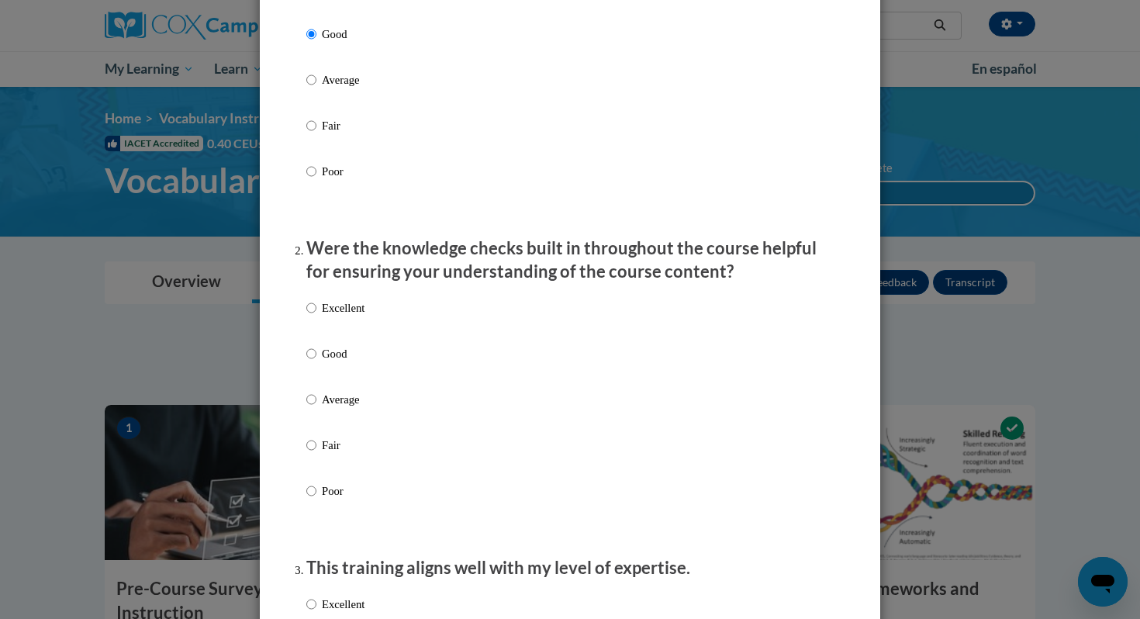
click at [322, 362] on p "Good" at bounding box center [343, 353] width 43 height 17
click at [316, 362] on input "Good" at bounding box center [311, 353] width 10 height 17
radio input "true"
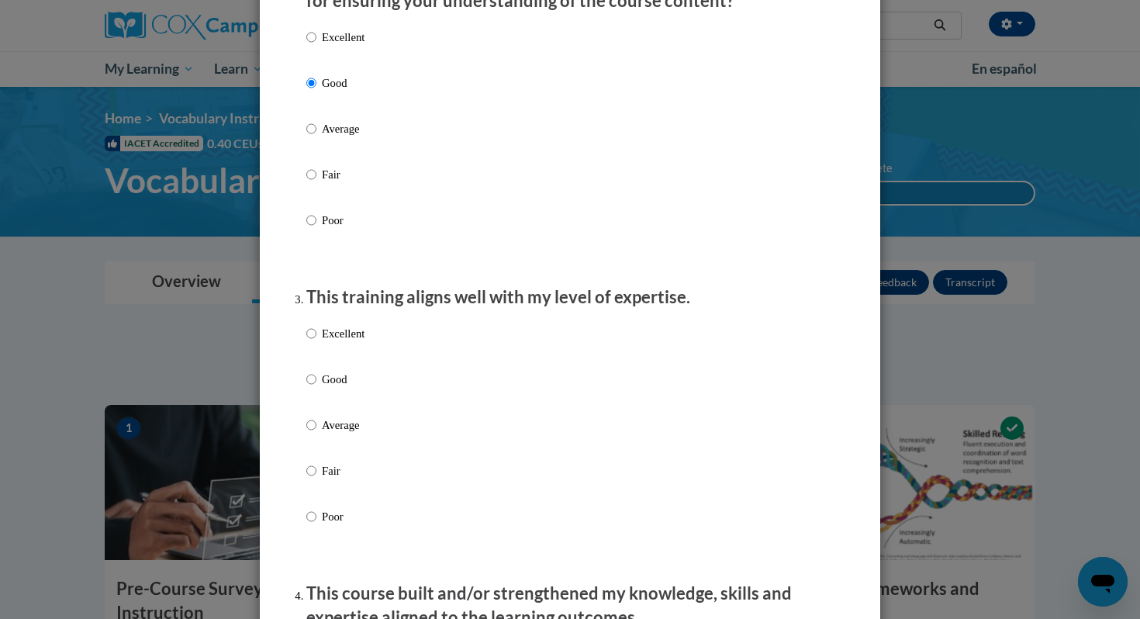
click at [322, 367] on label "Excellent" at bounding box center [335, 346] width 58 height 42
click at [316, 342] on input "Excellent" at bounding box center [311, 333] width 10 height 17
radio input "true"
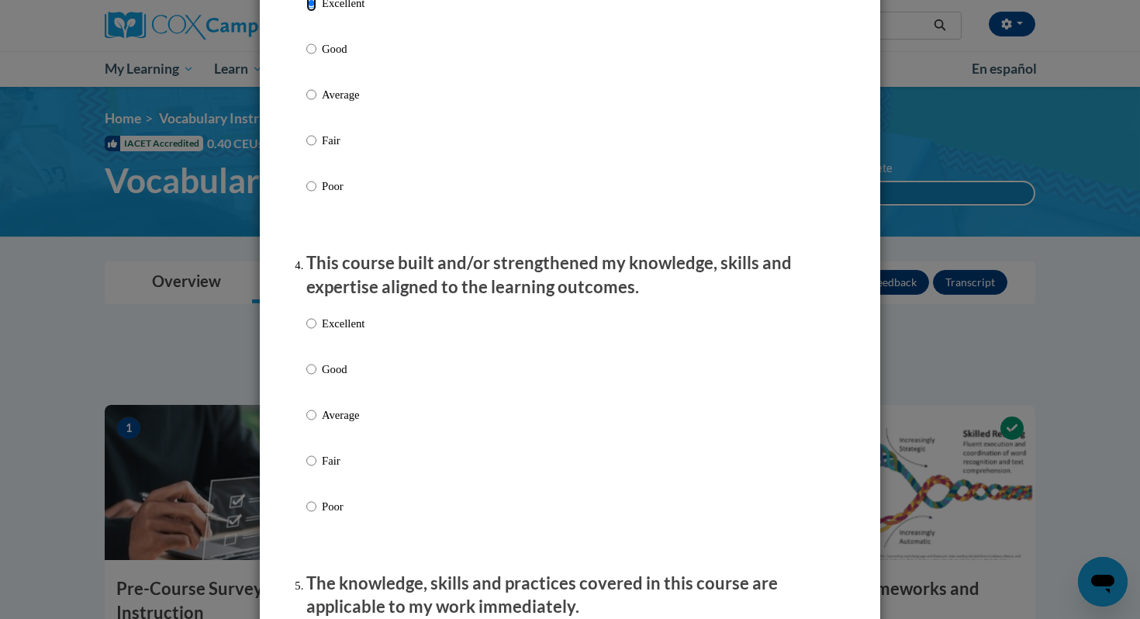
scroll to position [915, 0]
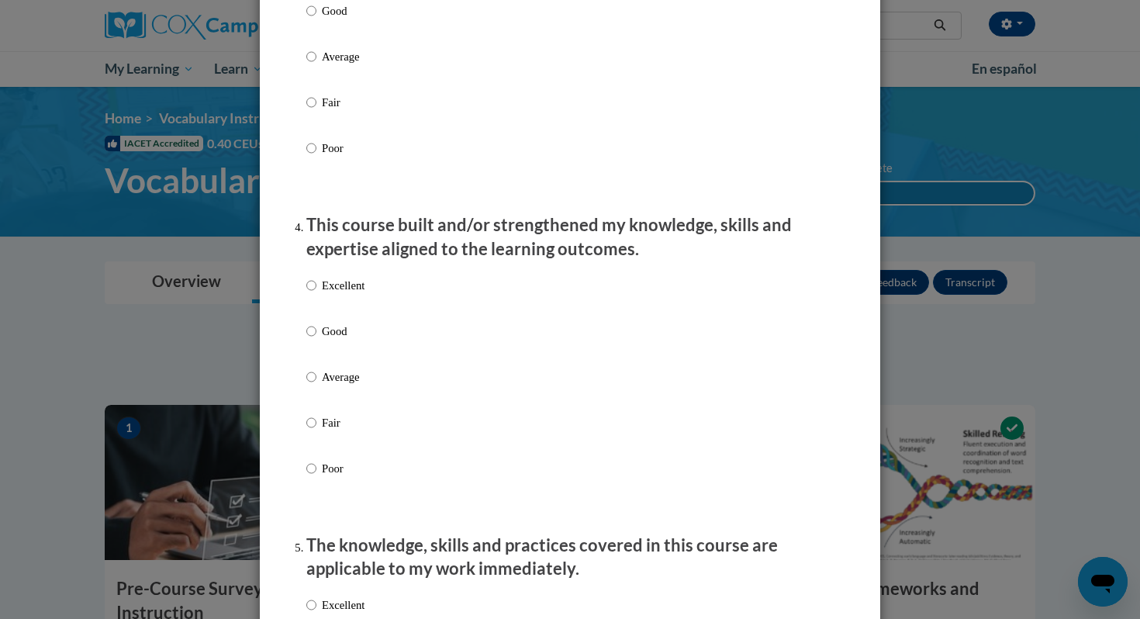
click at [320, 364] on label "Good" at bounding box center [335, 344] width 58 height 42
click at [316, 340] on input "Good" at bounding box center [311, 331] width 10 height 17
radio input "true"
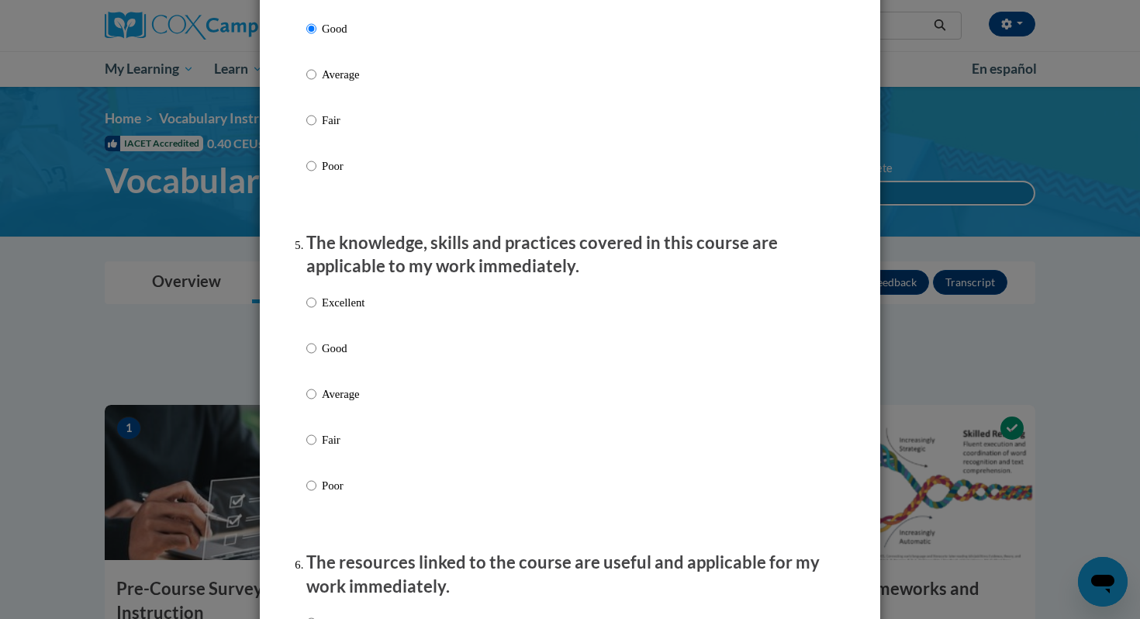
click at [320, 356] on label "Good" at bounding box center [335, 361] width 58 height 42
click at [316, 356] on input "Good" at bounding box center [311, 348] width 10 height 17
radio input "true"
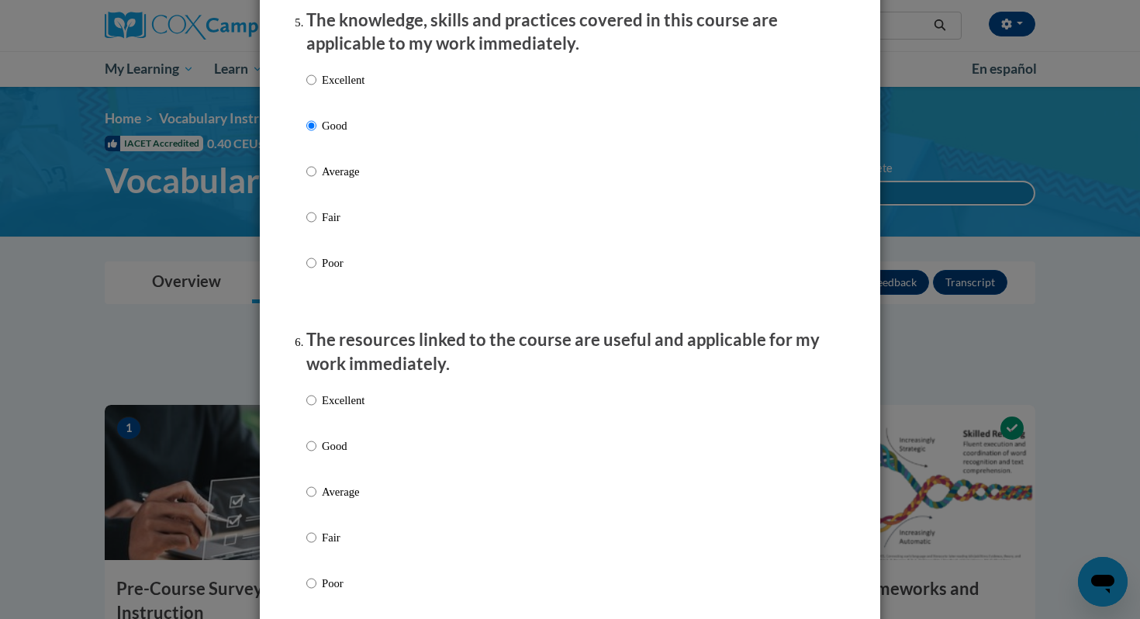
click at [317, 460] on label "Good" at bounding box center [335, 458] width 58 height 42
click at [316, 454] on input "Good" at bounding box center [311, 445] width 10 height 17
radio input "true"
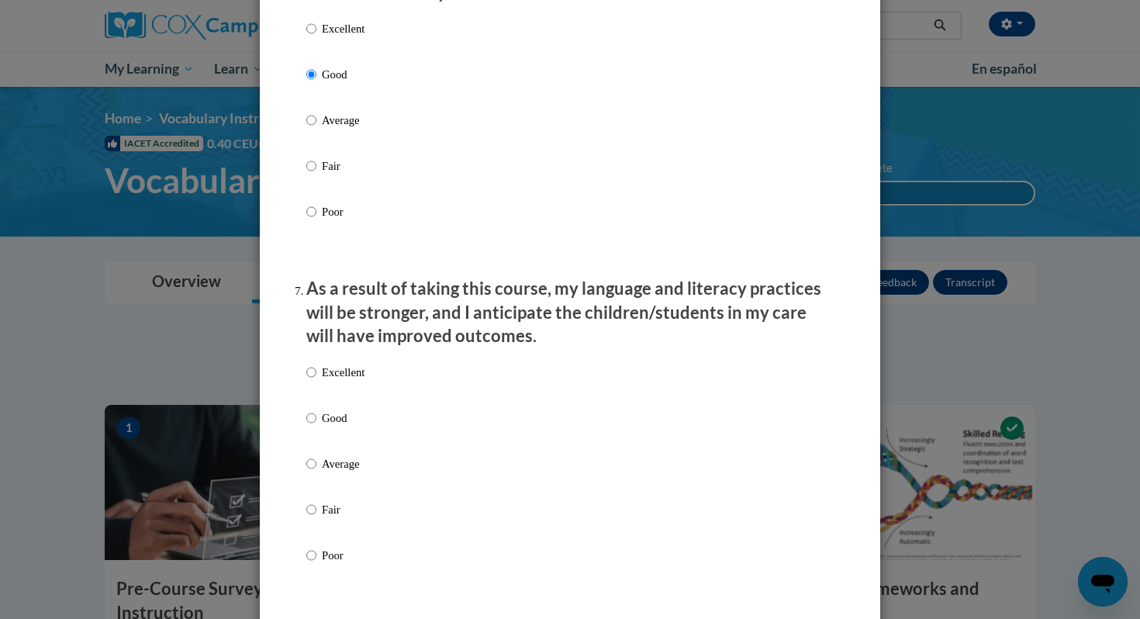
click at [328, 427] on p "Good" at bounding box center [343, 417] width 43 height 17
click at [316, 427] on input "Good" at bounding box center [311, 417] width 10 height 17
radio input "true"
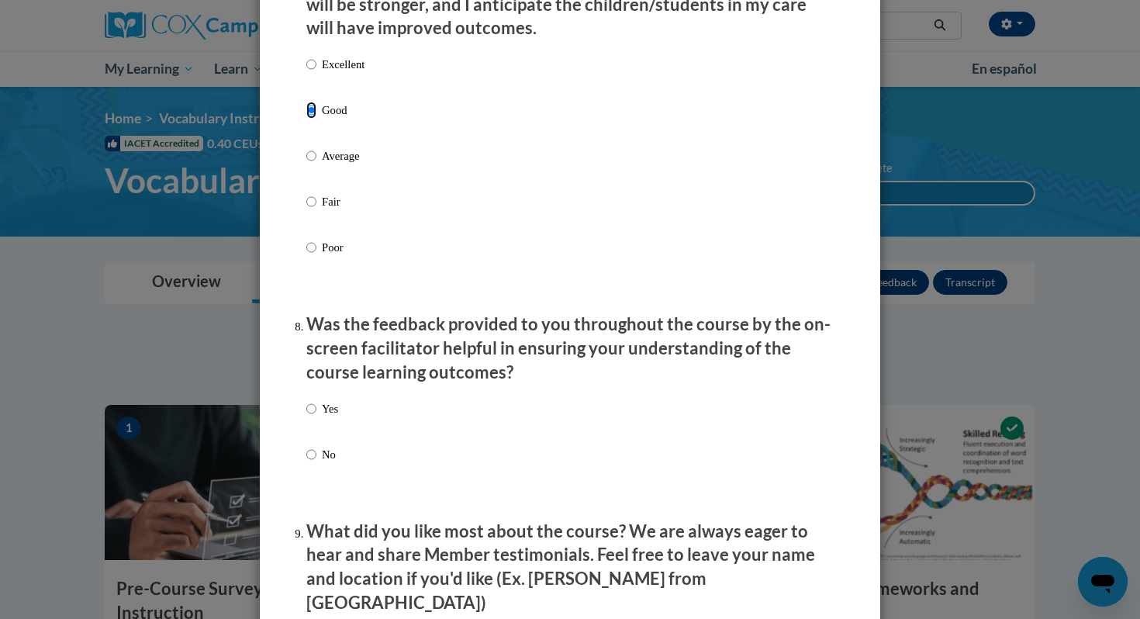
scroll to position [2129, 0]
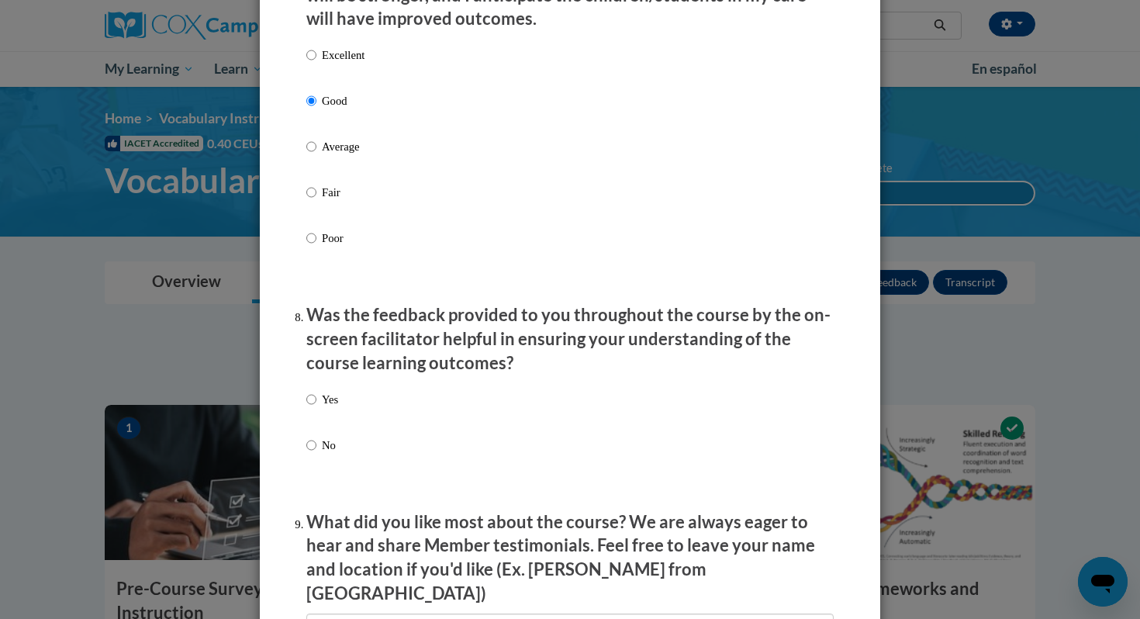
click at [321, 472] on label "No" at bounding box center [322, 458] width 32 height 42
click at [316, 454] on input "No" at bounding box center [311, 445] width 10 height 17
radio input "true"
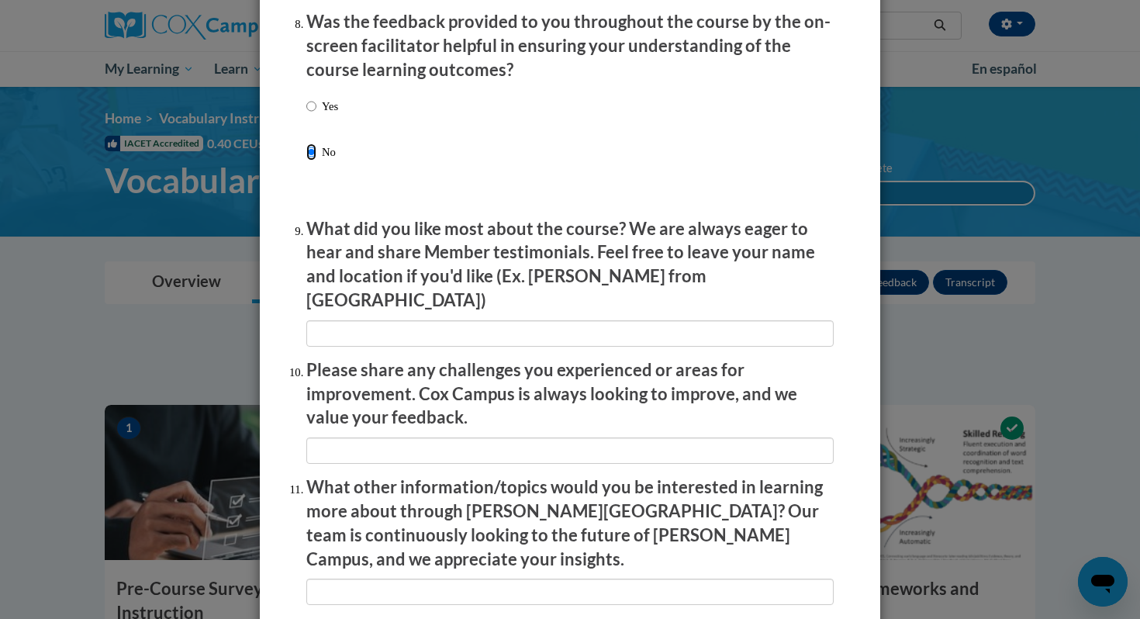
scroll to position [2607, 0]
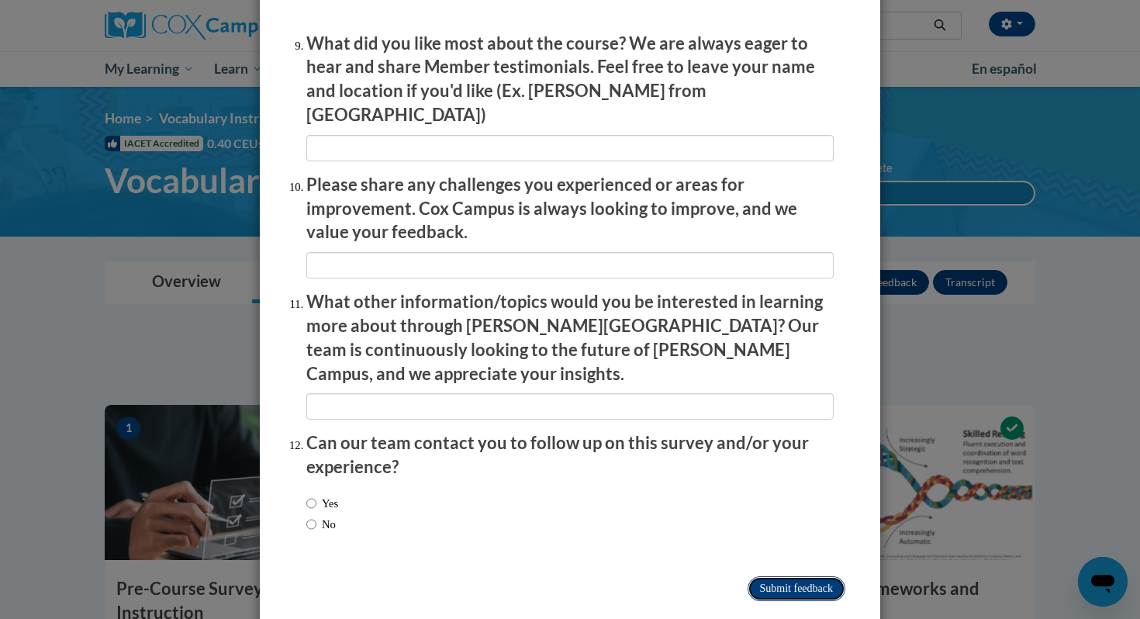
click at [765, 576] on input "Submit feedback" at bounding box center [797, 588] width 98 height 25
